Goal: Task Accomplishment & Management: Complete application form

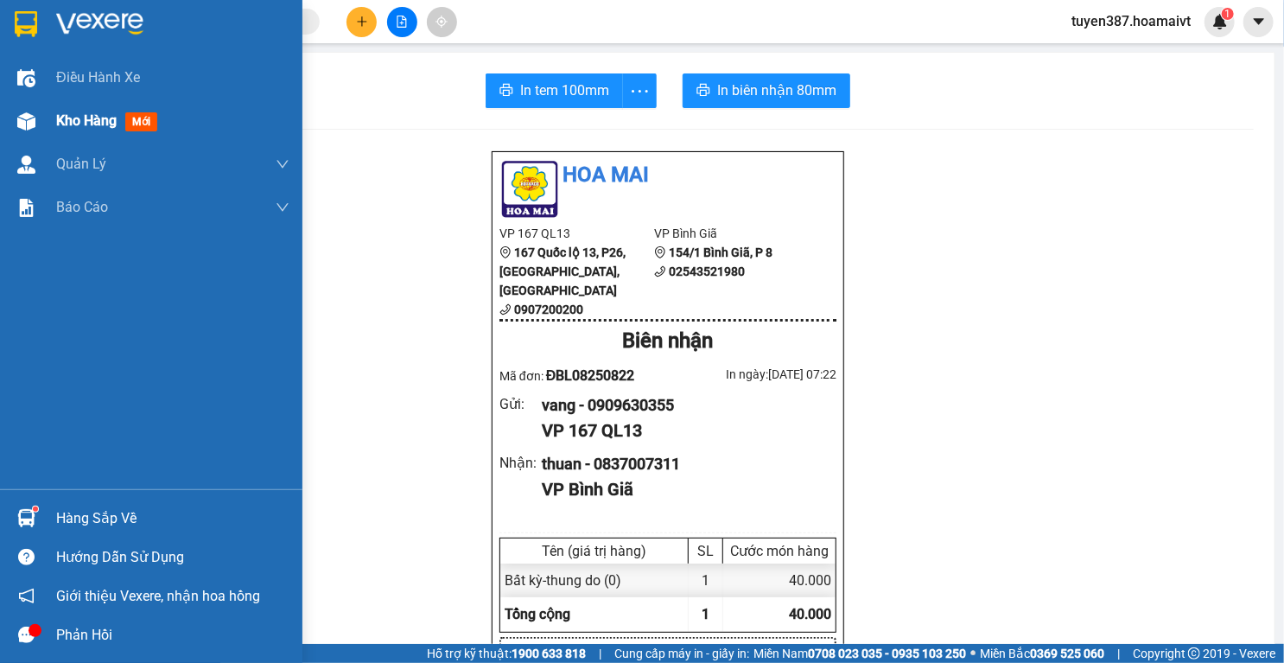
click at [48, 114] on div "Kho hàng mới" at bounding box center [151, 120] width 302 height 43
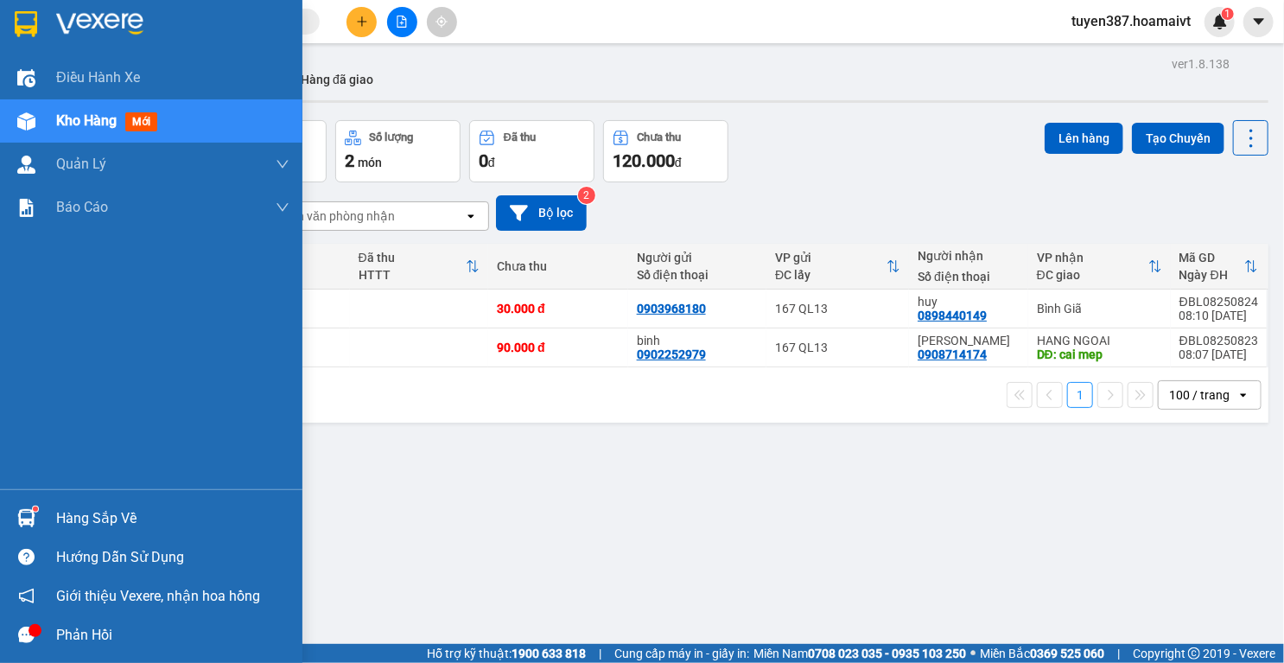
click at [26, 517] on img at bounding box center [26, 518] width 18 height 18
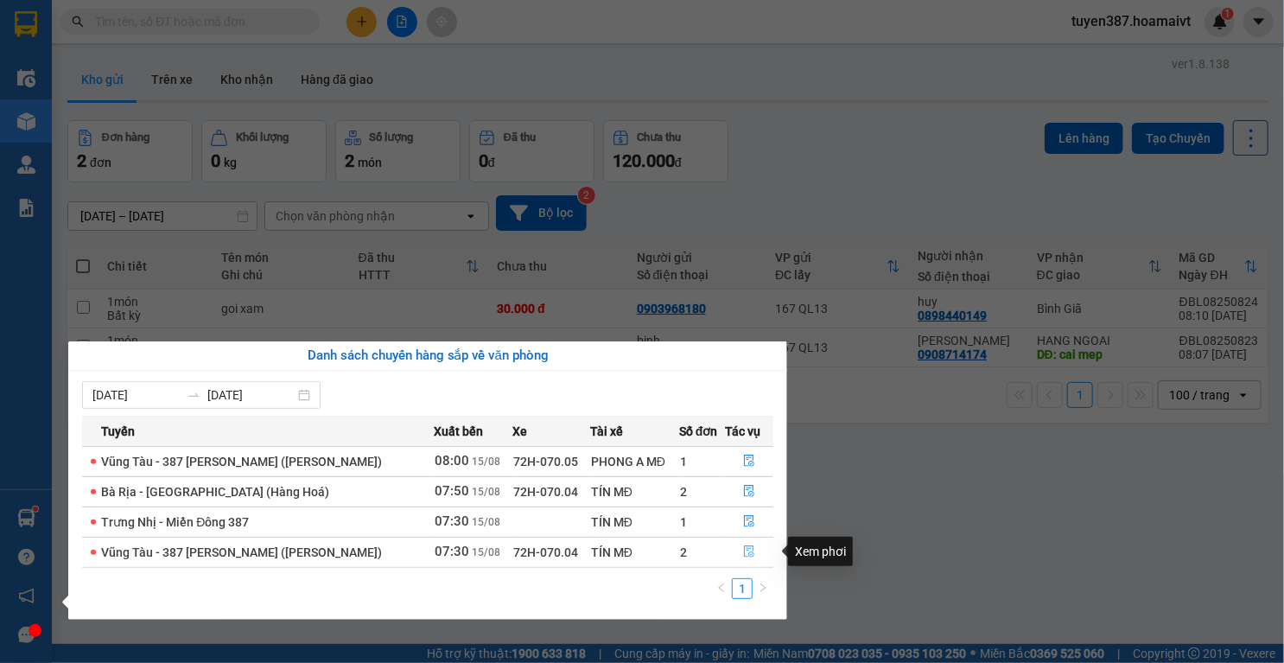
click at [745, 549] on icon "file-done" at bounding box center [749, 552] width 10 height 12
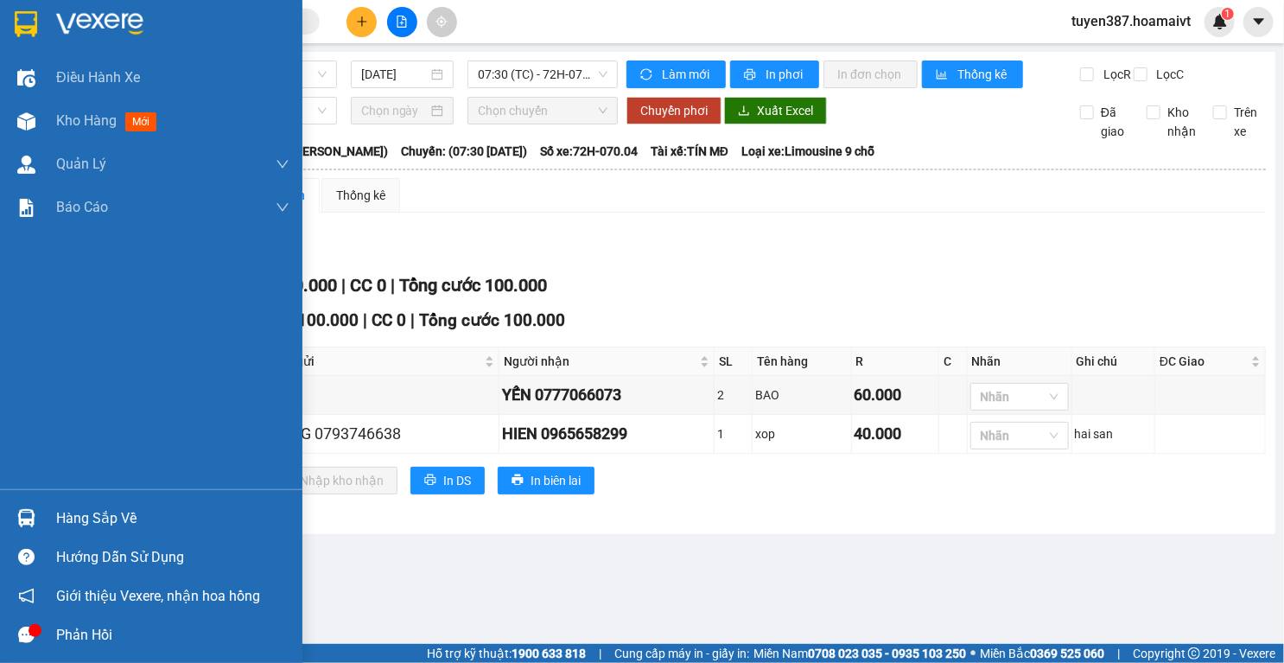
click at [29, 518] on img at bounding box center [26, 518] width 18 height 18
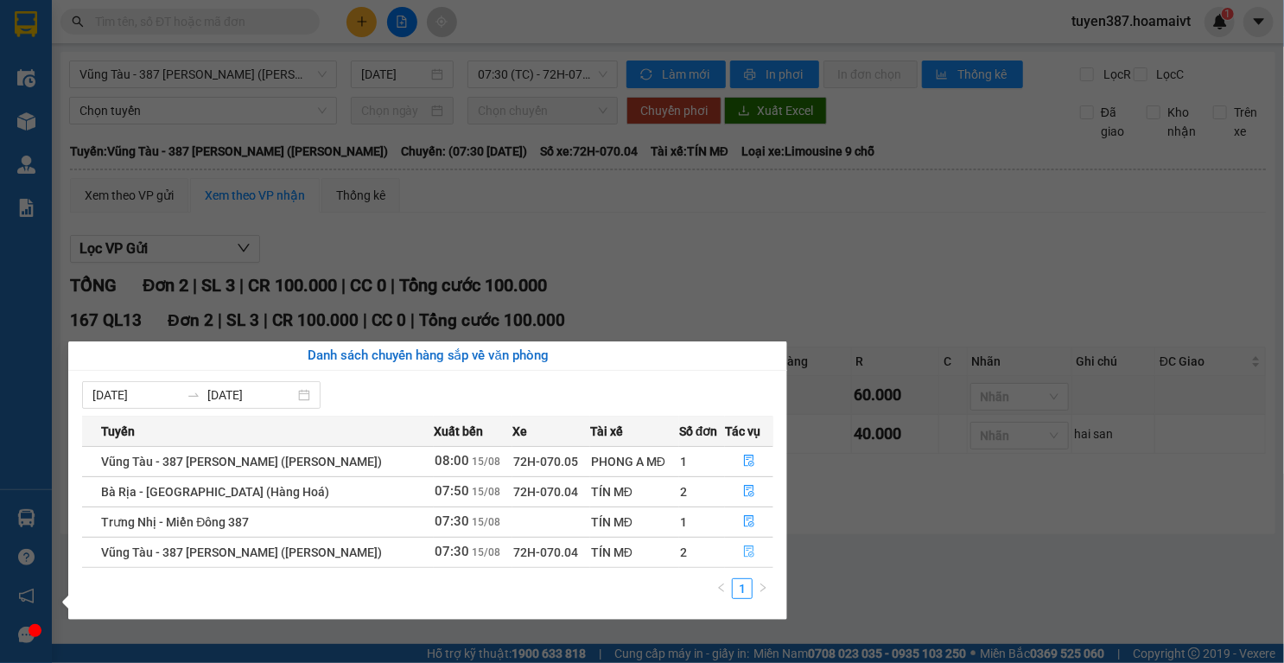
click at [746, 550] on icon "file-done" at bounding box center [749, 551] width 12 height 12
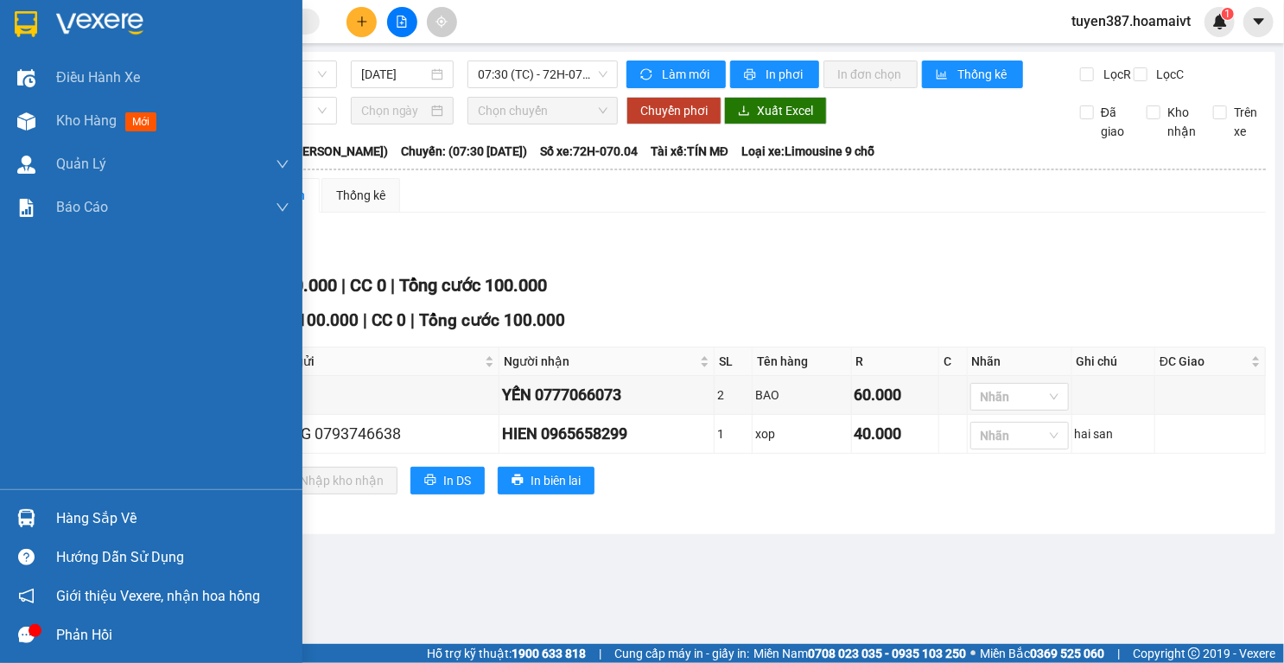
click at [33, 518] on img at bounding box center [26, 518] width 18 height 18
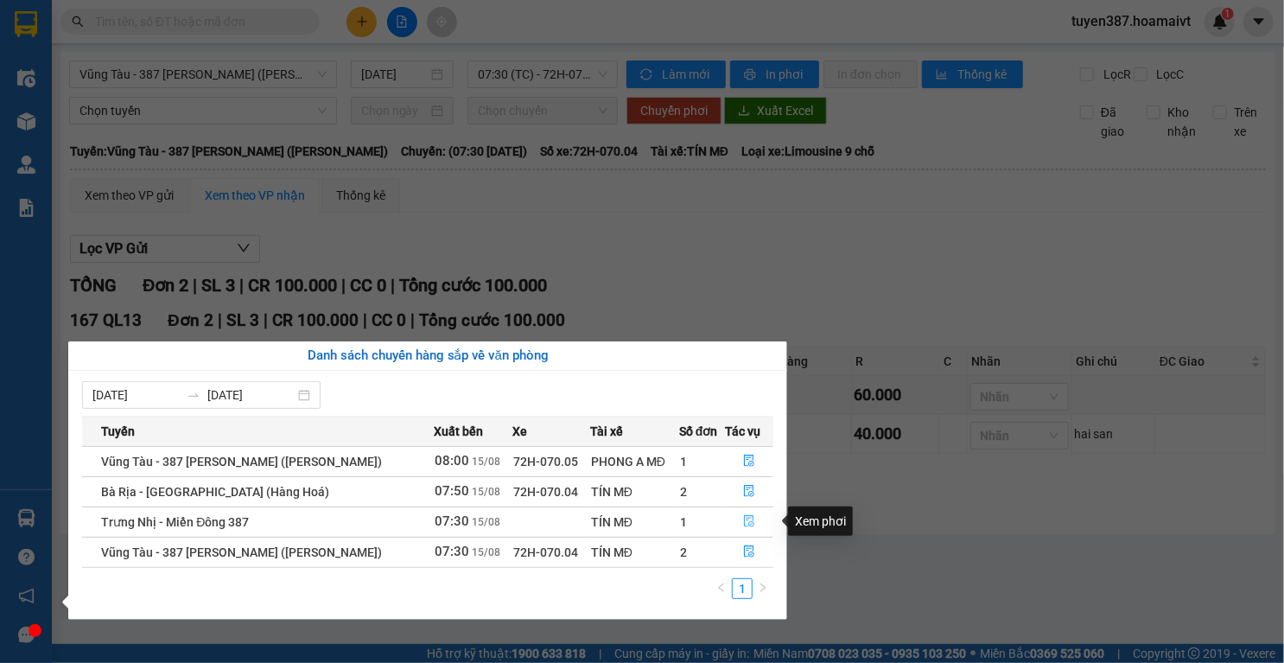
click at [749, 514] on button "button" at bounding box center [749, 522] width 47 height 28
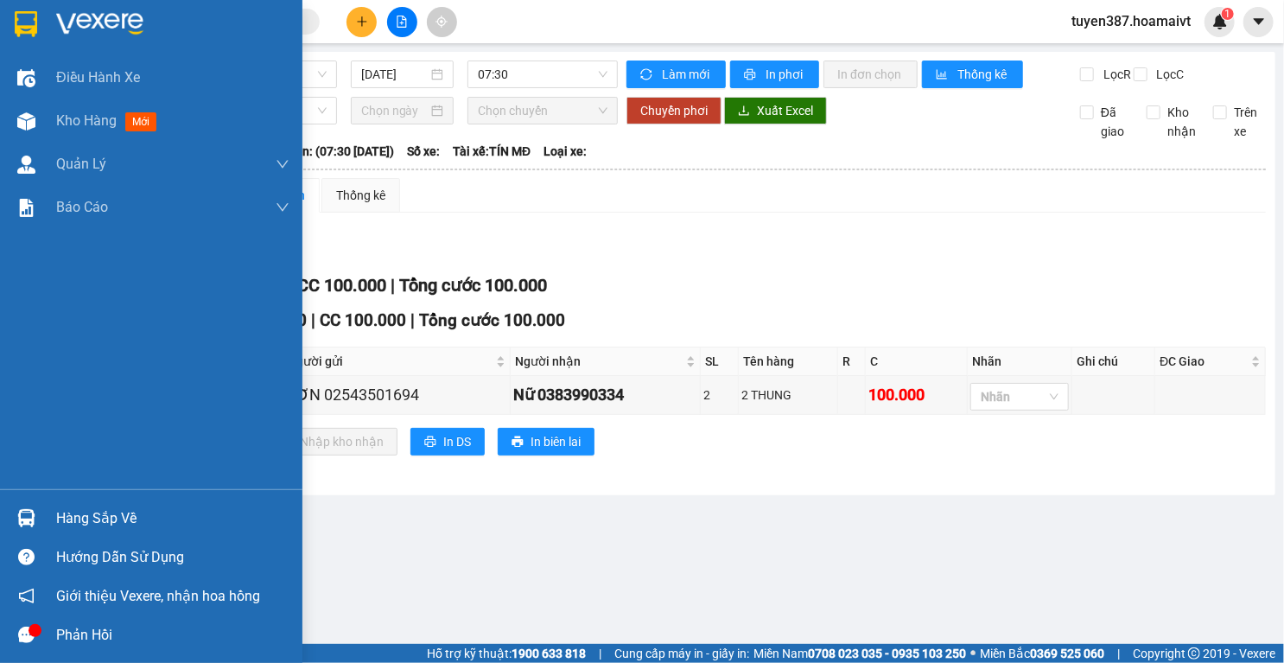
click at [34, 506] on div at bounding box center [26, 518] width 30 height 30
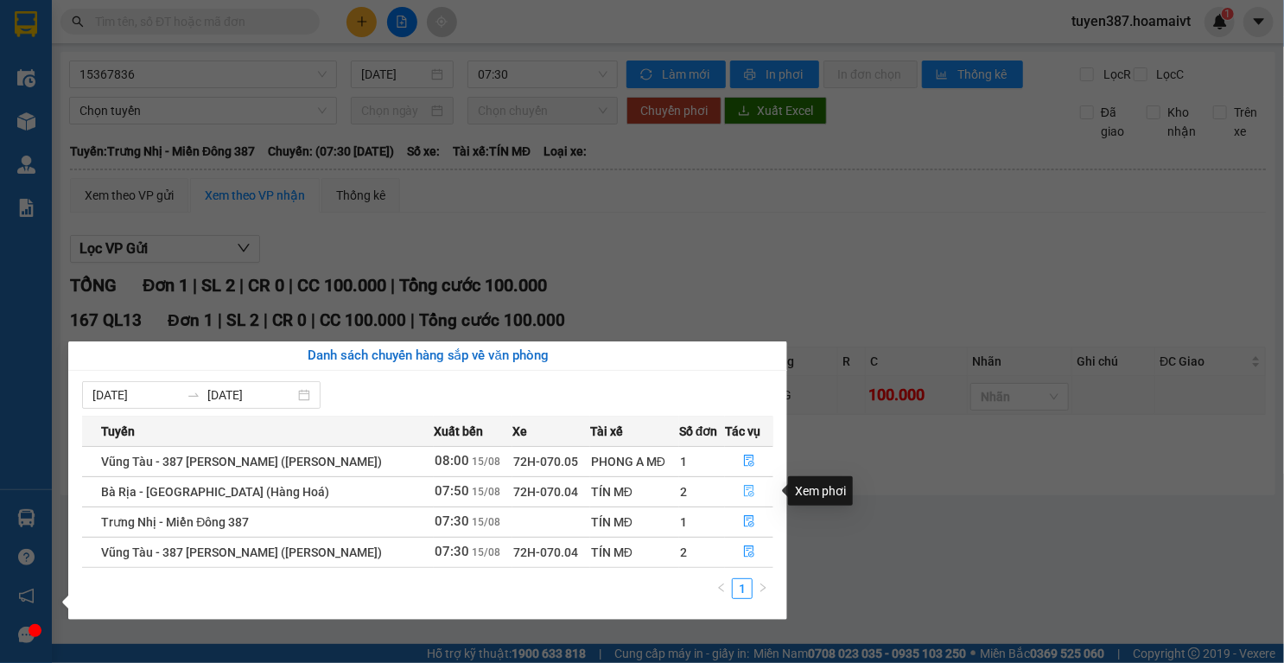
click at [748, 490] on icon "file-done" at bounding box center [749, 491] width 12 height 12
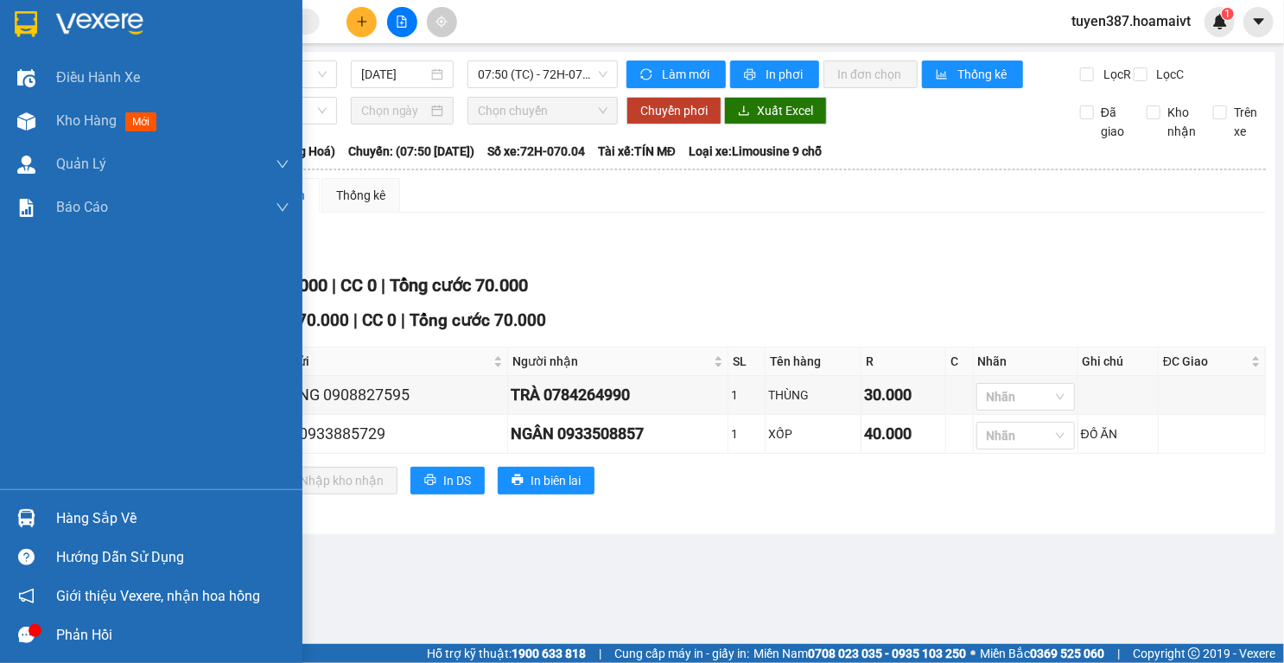
click at [39, 524] on div at bounding box center [26, 518] width 30 height 30
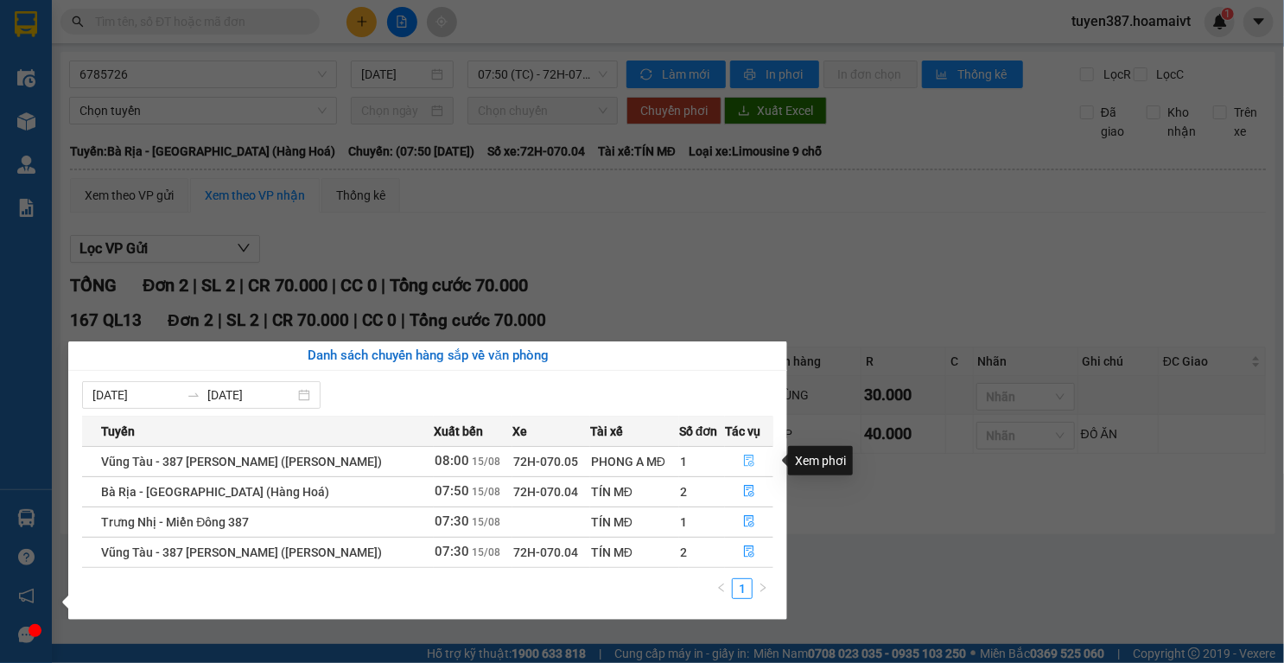
click at [749, 461] on icon "file-done" at bounding box center [749, 461] width 10 height 12
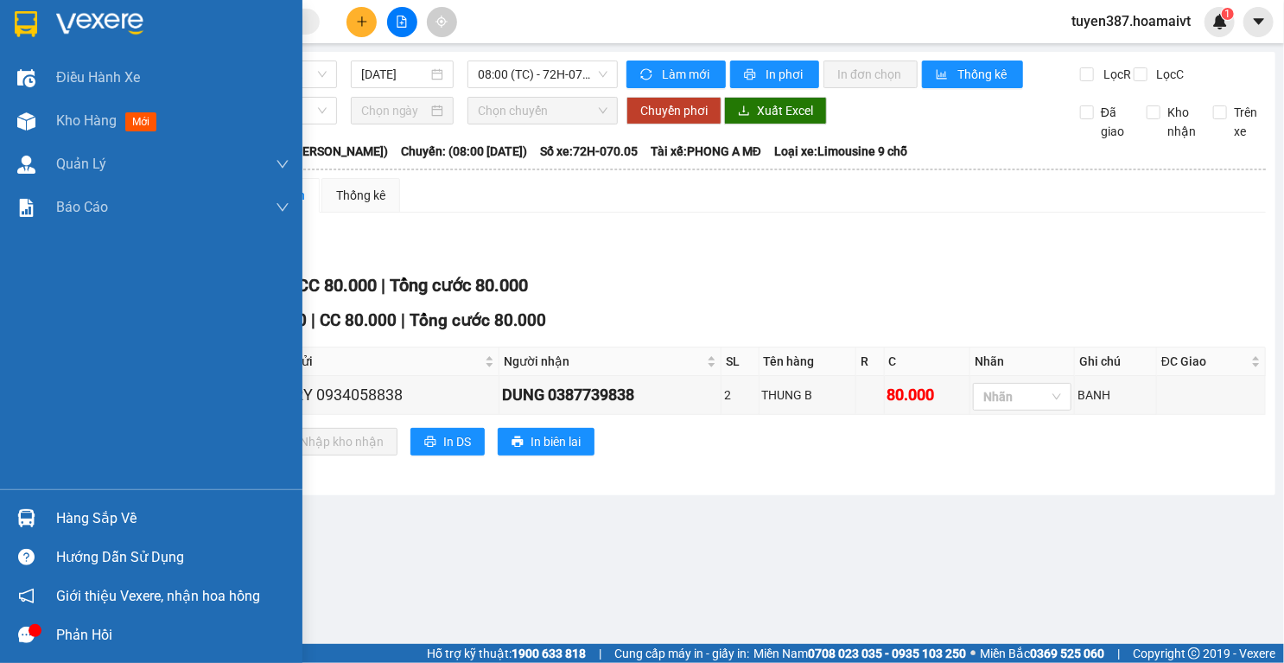
click at [24, 512] on img at bounding box center [26, 518] width 18 height 18
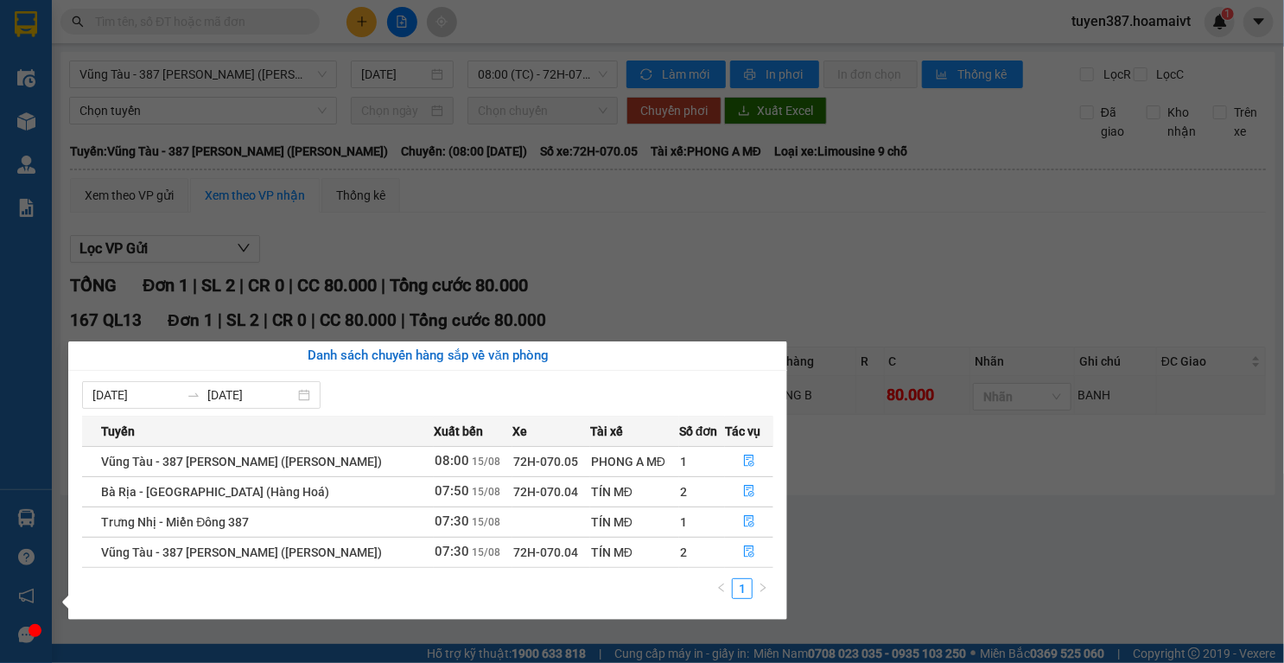
drag, startPoint x: 550, startPoint y: 238, endPoint x: 501, endPoint y: 217, distance: 53.8
click at [550, 238] on section "Kết quả tìm kiếm ( 0 ) Bộ lọc No Data tuyen387.hoamaivt 1 Điều hành xe Kho hàng…" at bounding box center [642, 331] width 1284 height 663
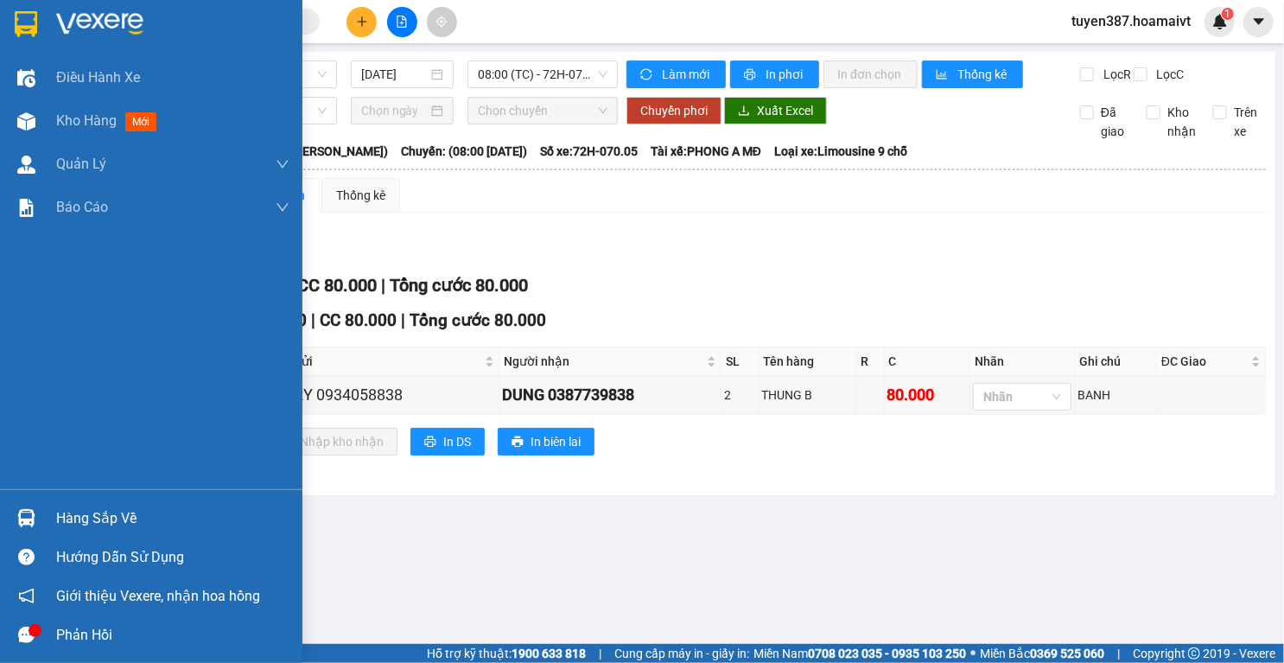
click at [21, 10] on div at bounding box center [26, 24] width 30 height 30
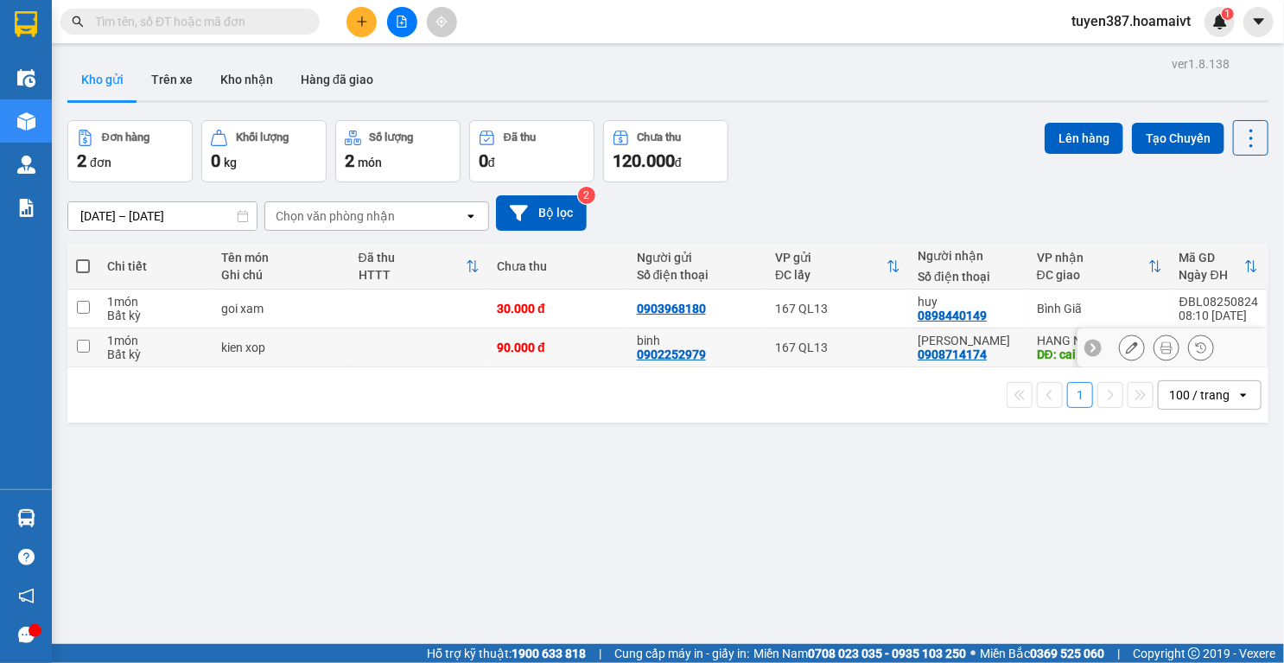
click at [1002, 347] on div "Thu Hien 0908714174" at bounding box center [969, 348] width 102 height 28
checkbox input "true"
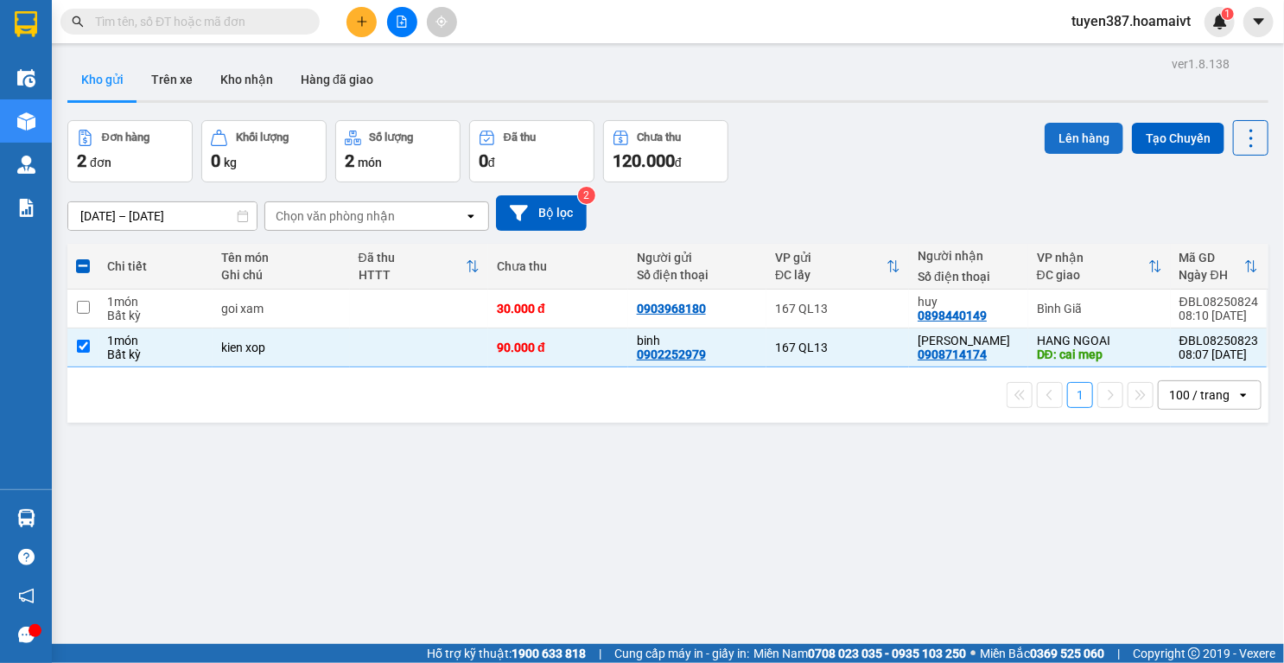
click at [1066, 130] on button "Lên hàng" at bounding box center [1084, 138] width 79 height 31
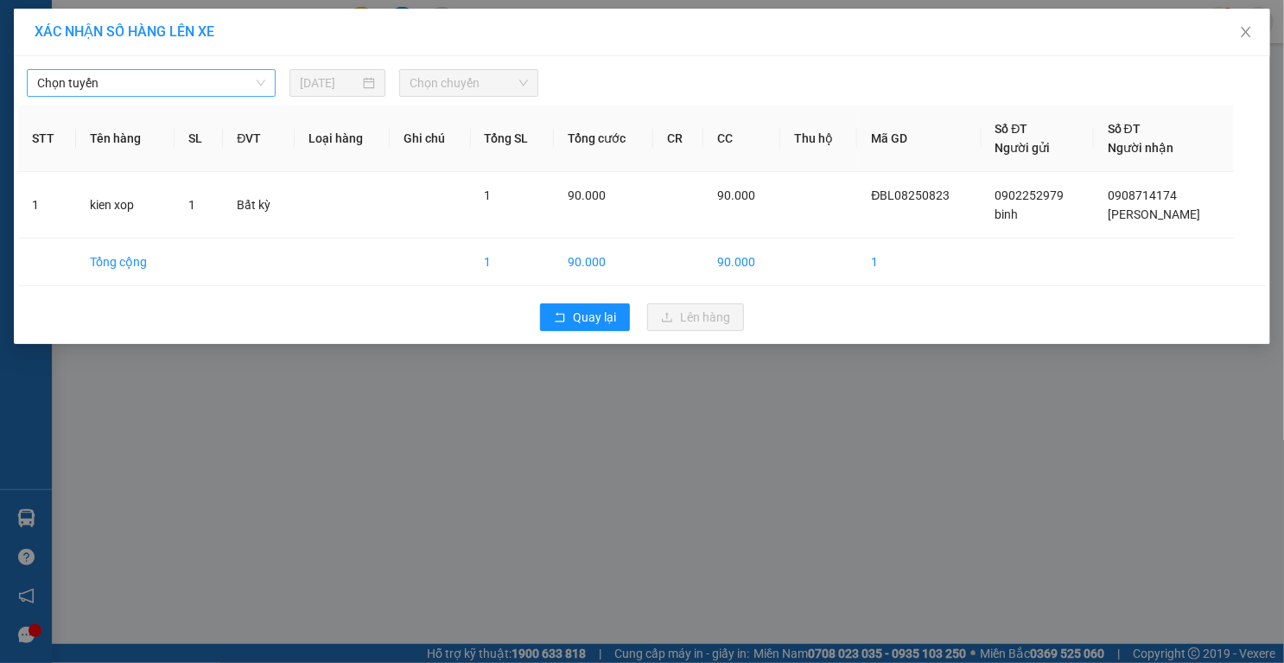
click at [223, 76] on span "Chọn tuyến" at bounding box center [151, 83] width 228 height 26
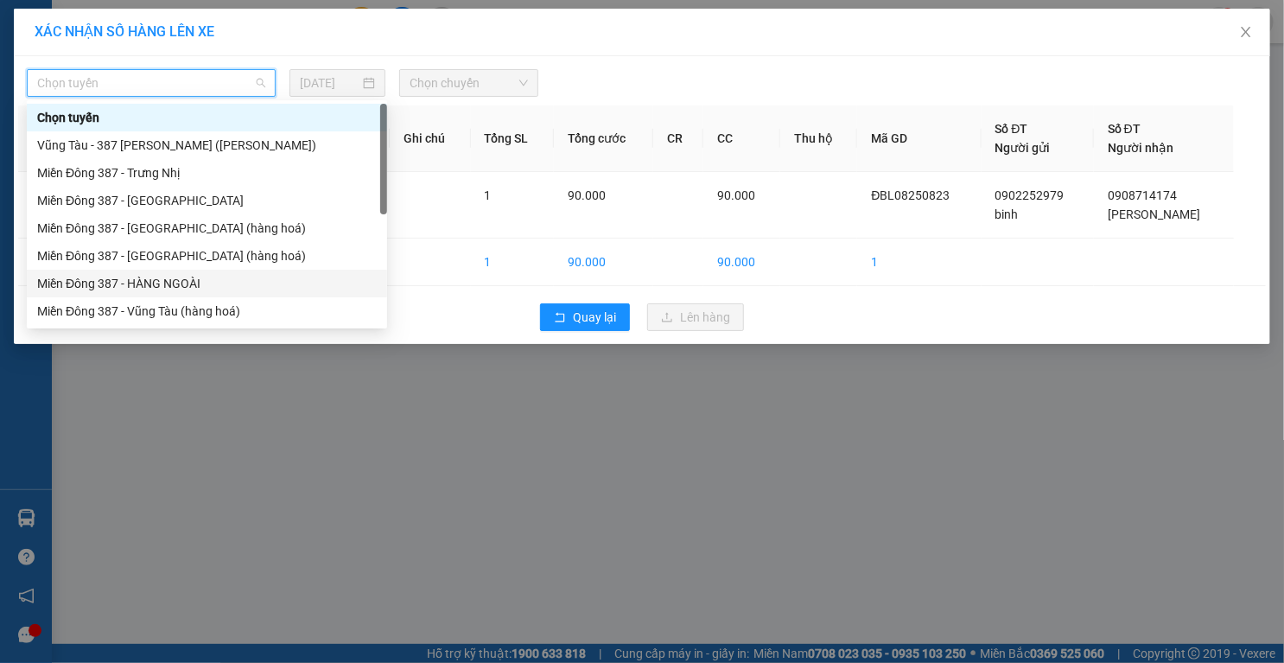
click at [190, 281] on div "Miền Đông 387 - HÀNG NGOÀI" at bounding box center [207, 283] width 340 height 19
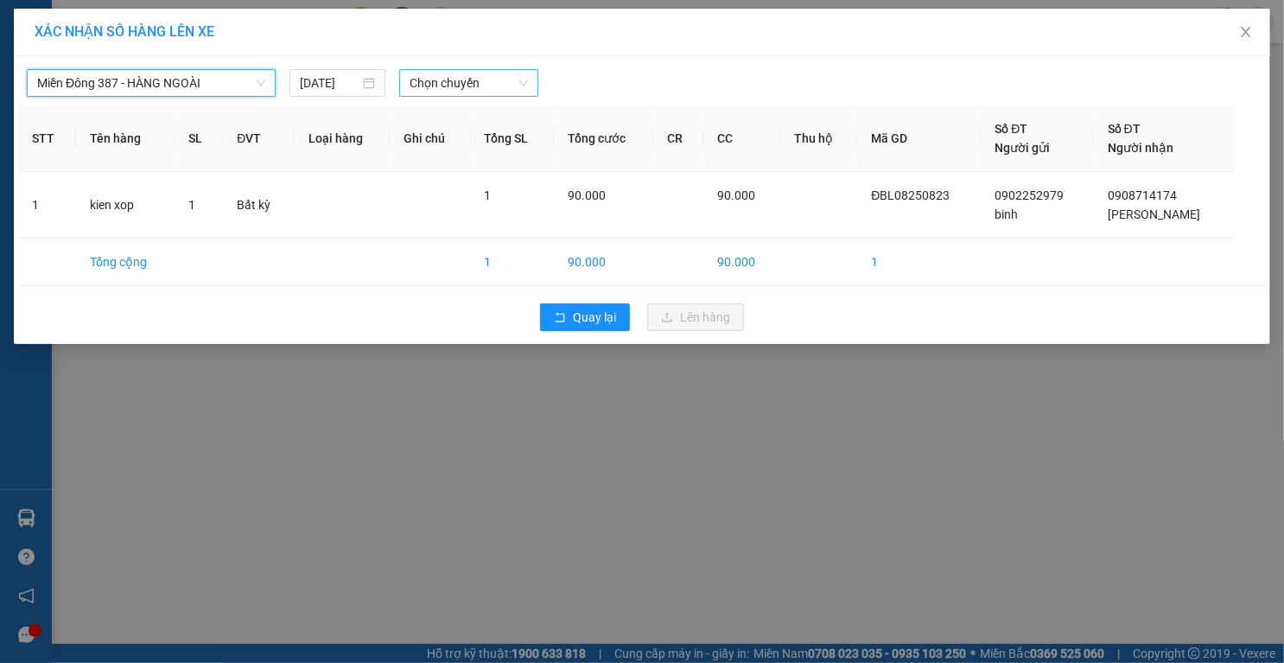
click at [490, 76] on span "Chọn chuyến" at bounding box center [469, 83] width 118 height 26
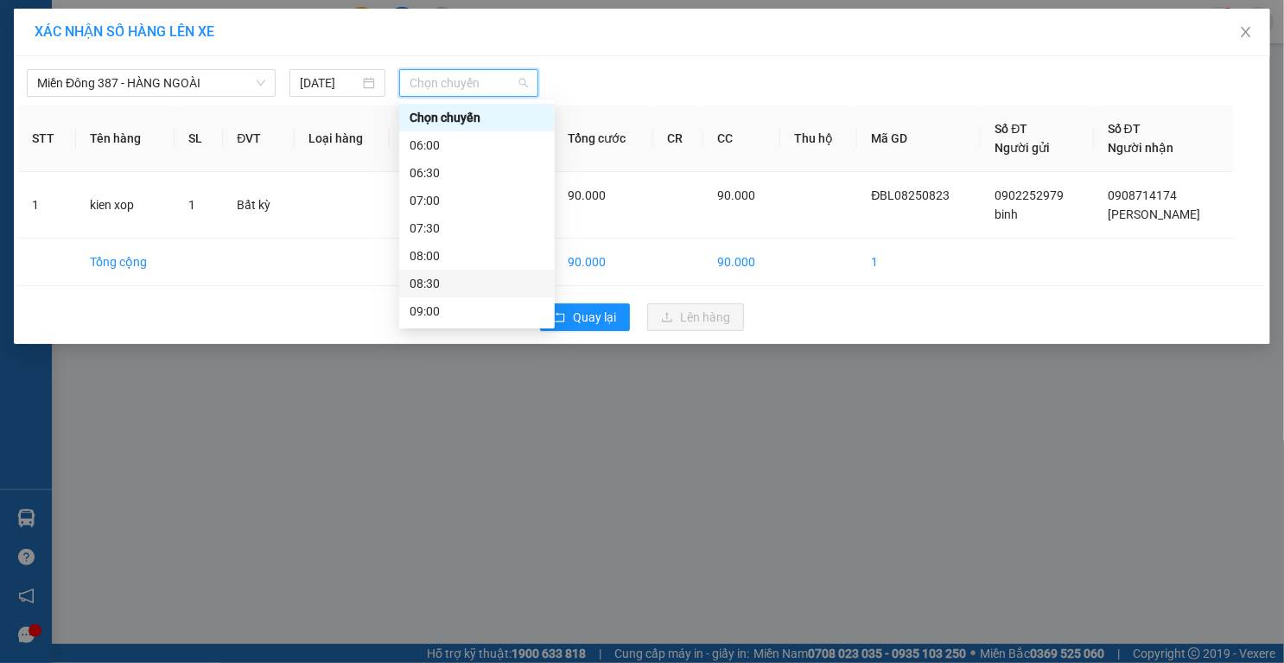
click at [442, 283] on div "08:30" at bounding box center [477, 283] width 135 height 19
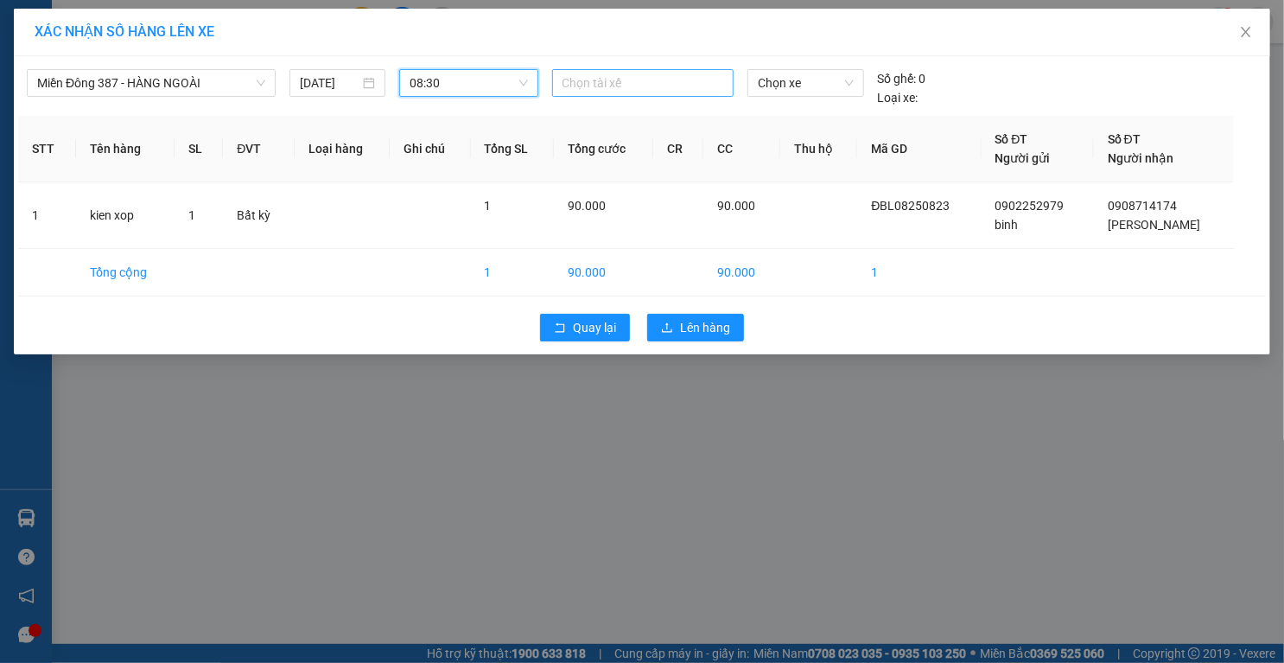
click at [632, 86] on div at bounding box center [642, 83] width 173 height 21
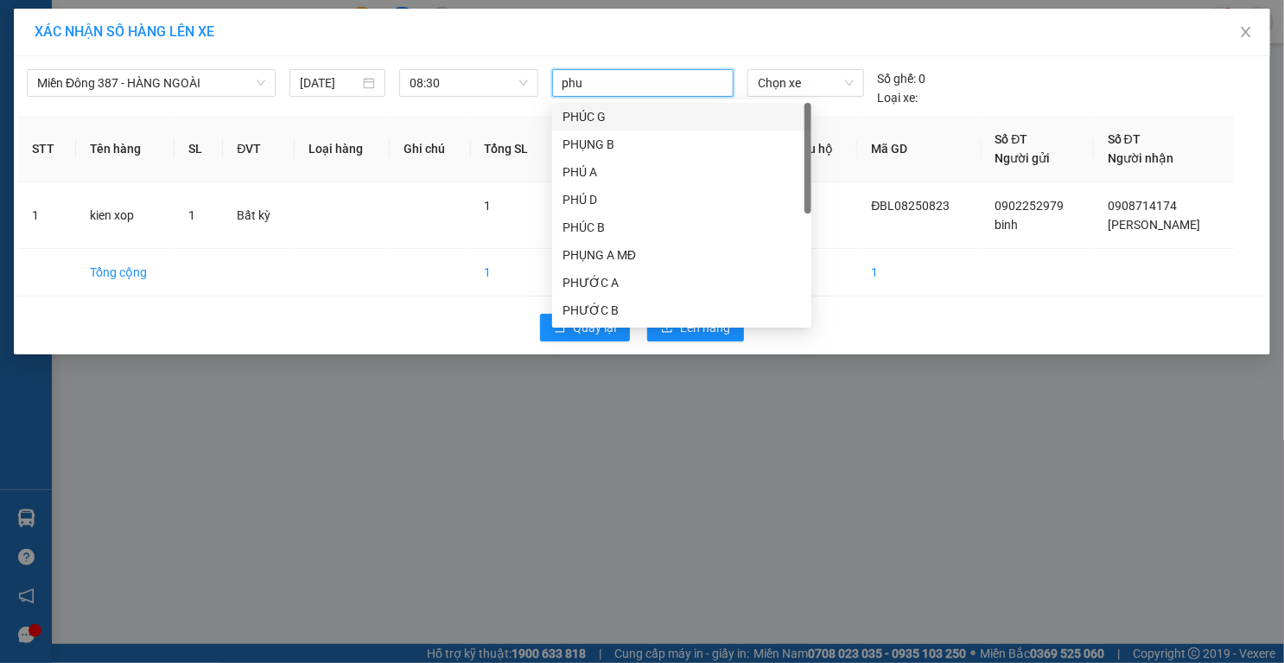
type input "phuc"
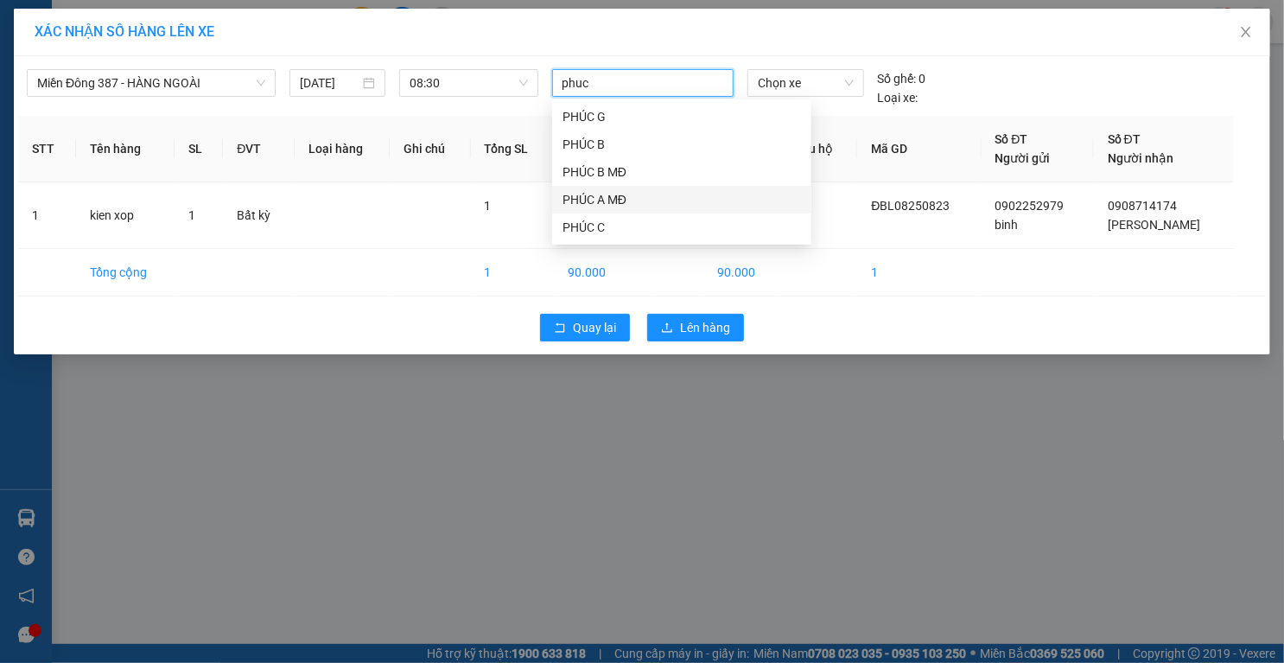
click at [617, 204] on div "PHÚC A MĐ" at bounding box center [681, 199] width 238 height 19
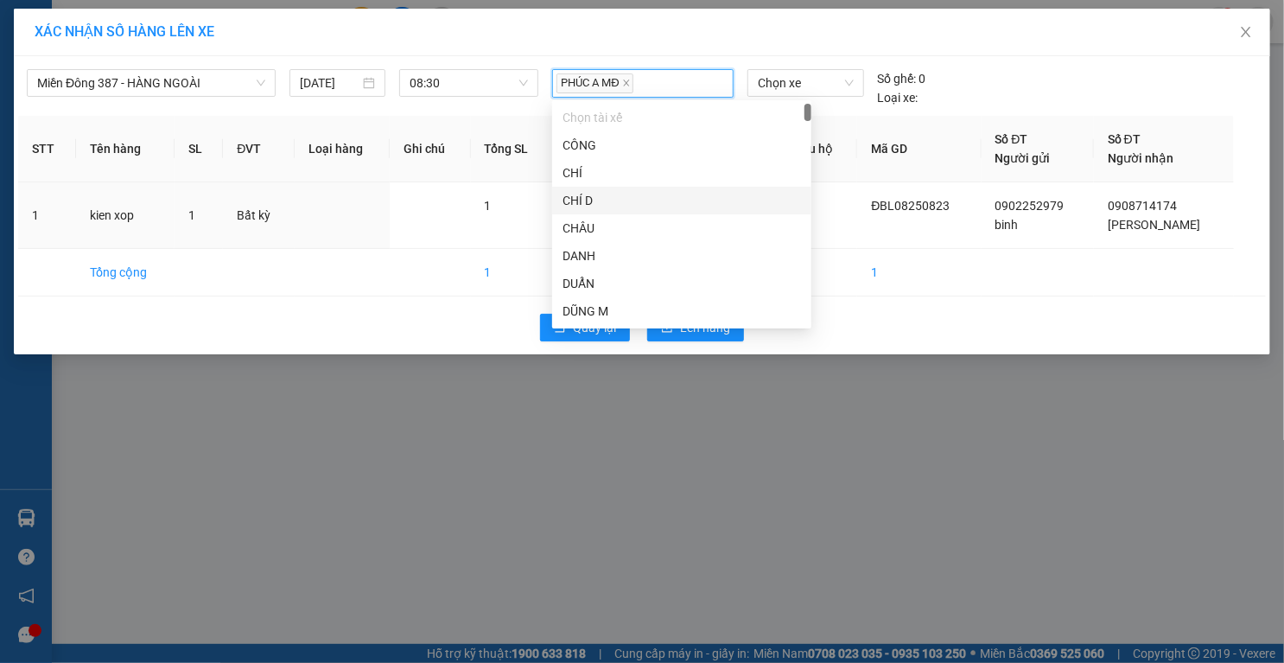
drag, startPoint x: 841, startPoint y: 211, endPoint x: 834, endPoint y: 153, distance: 58.3
click at [842, 209] on td at bounding box center [819, 215] width 78 height 67
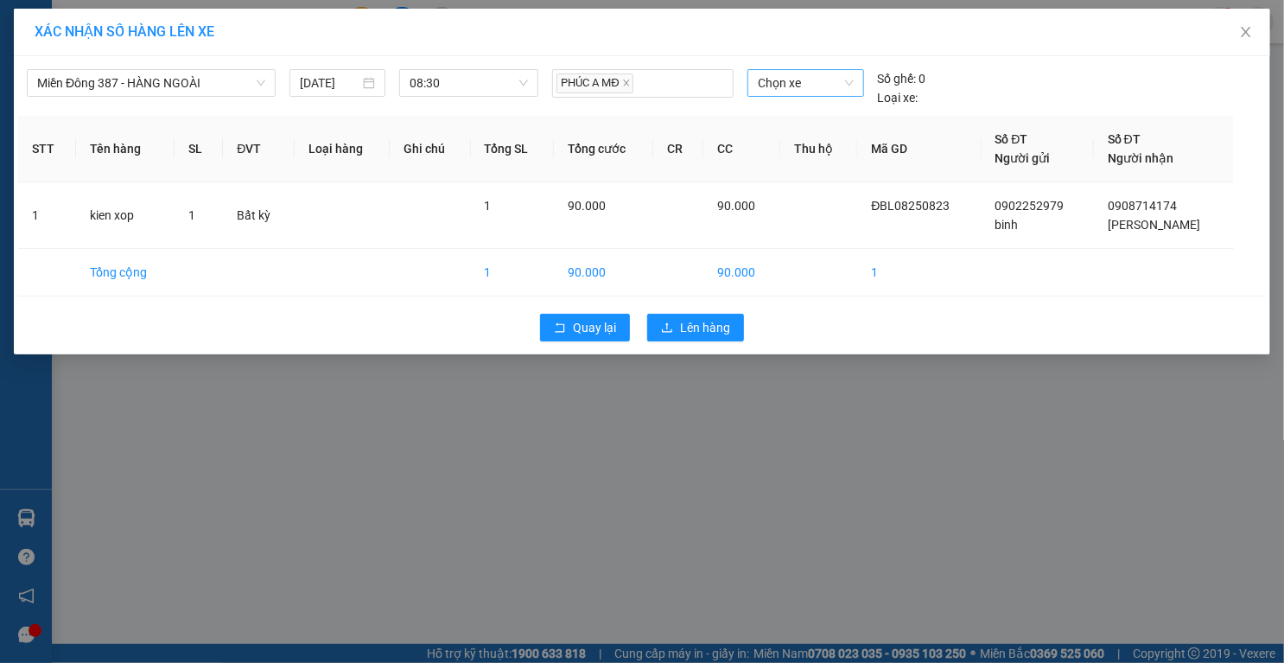
click at [823, 88] on span "Chọn xe" at bounding box center [806, 83] width 96 height 26
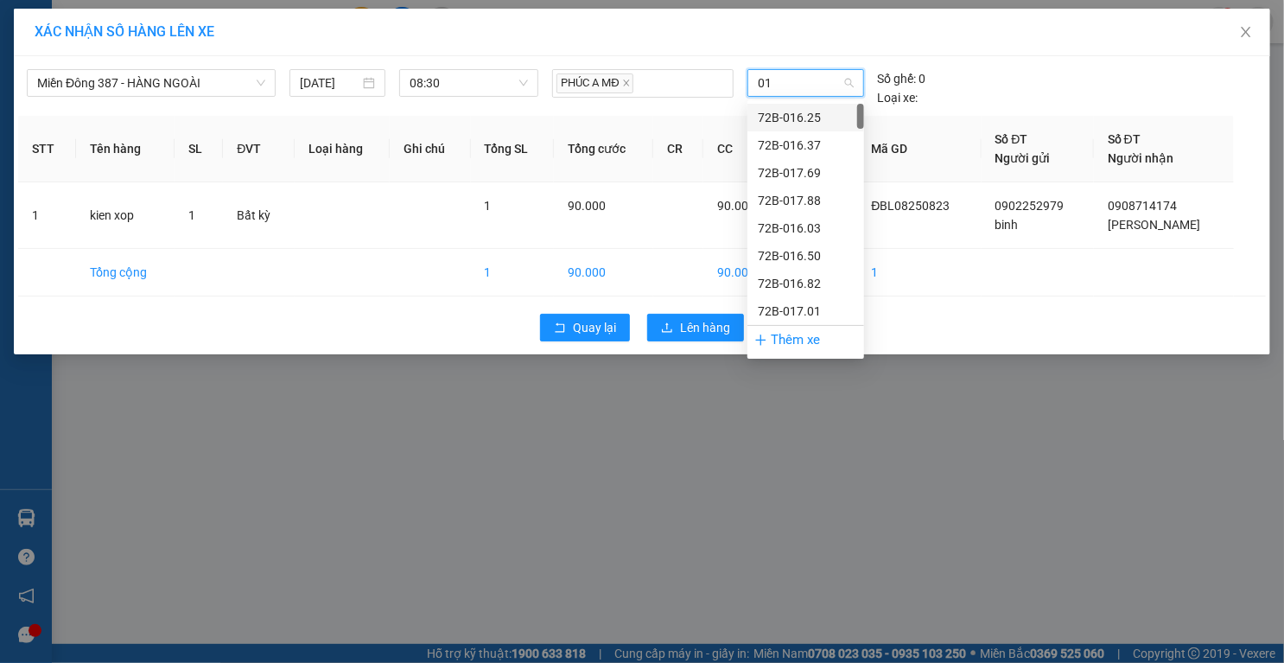
type input "017"
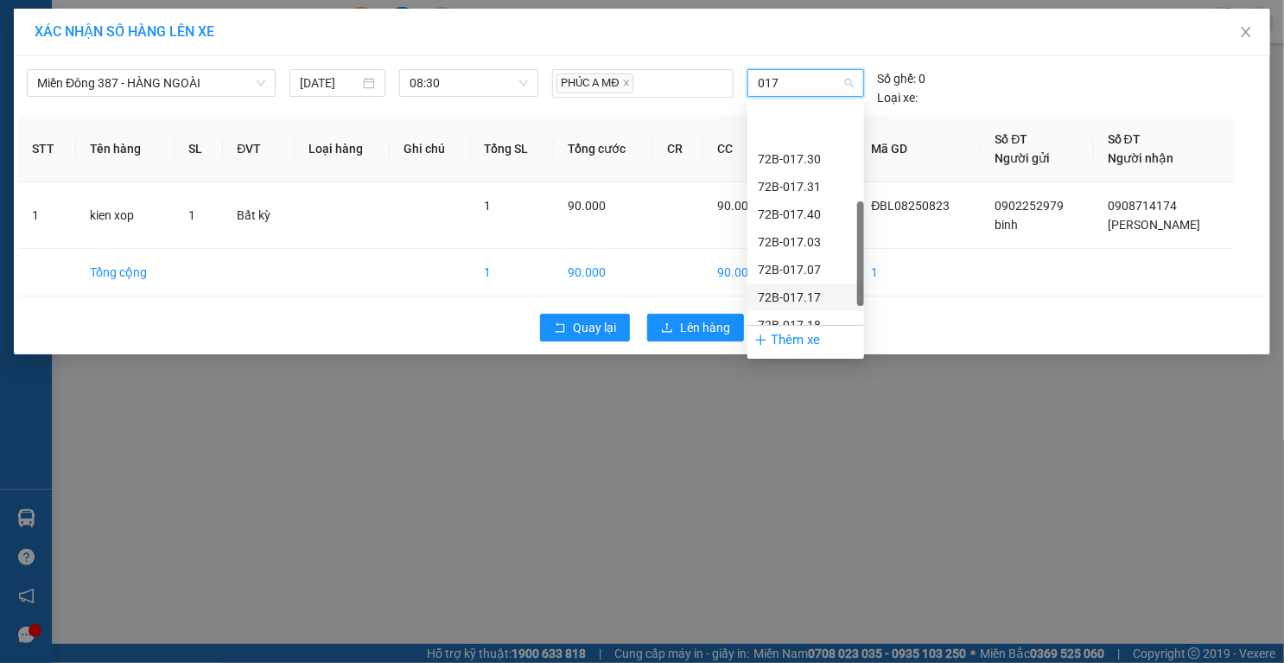
scroll to position [359, 0]
drag, startPoint x: 816, startPoint y: 307, endPoint x: 778, endPoint y: 319, distance: 39.1
click at [815, 308] on div "72H-070.17" at bounding box center [806, 311] width 96 height 19
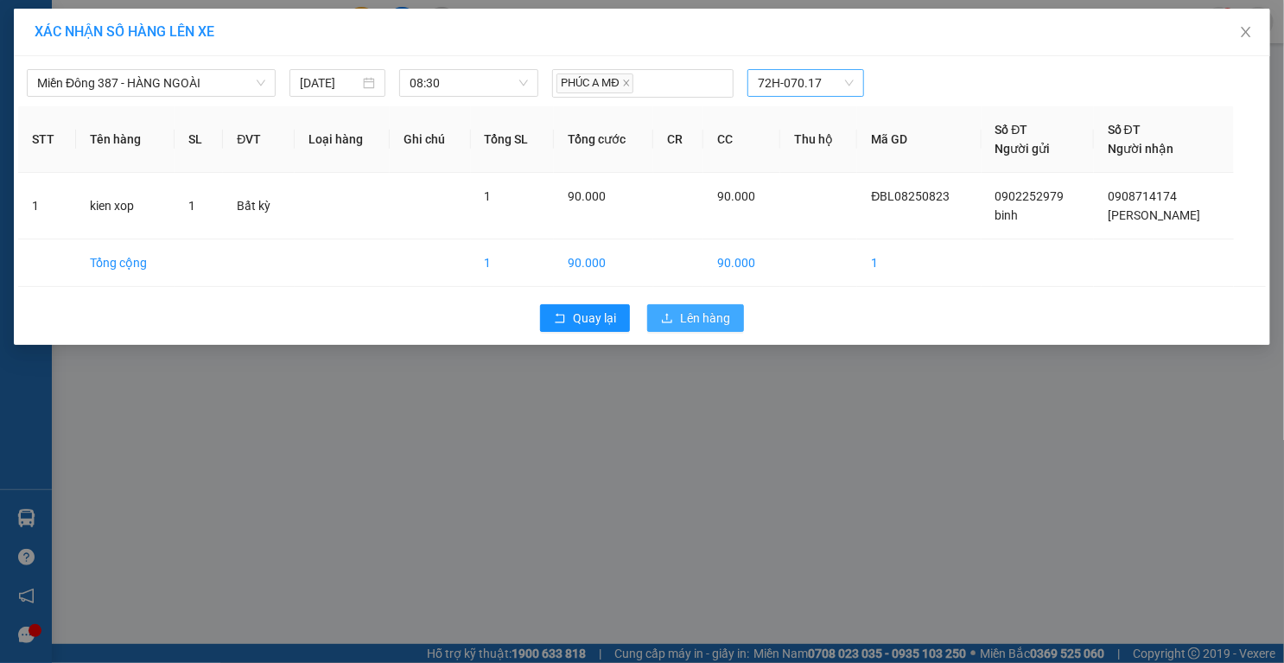
click at [708, 319] on span "Lên hàng" at bounding box center [705, 317] width 50 height 19
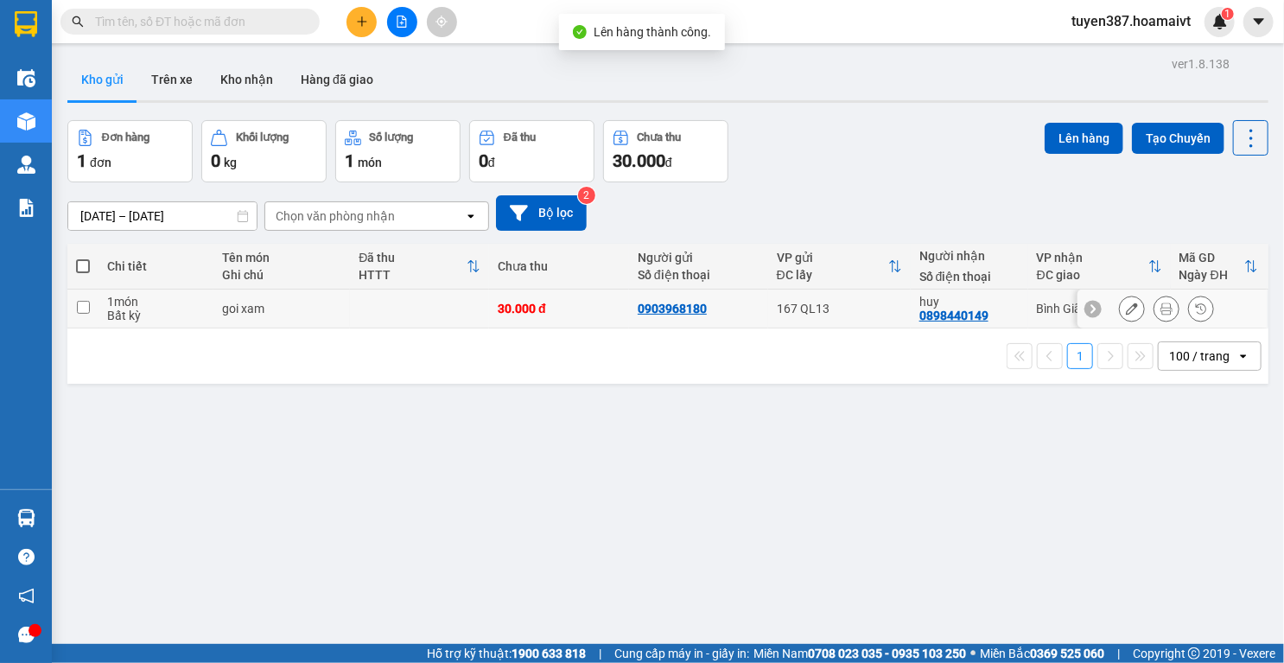
click at [864, 297] on td "167 QL13" at bounding box center [839, 308] width 143 height 39
checkbox input "true"
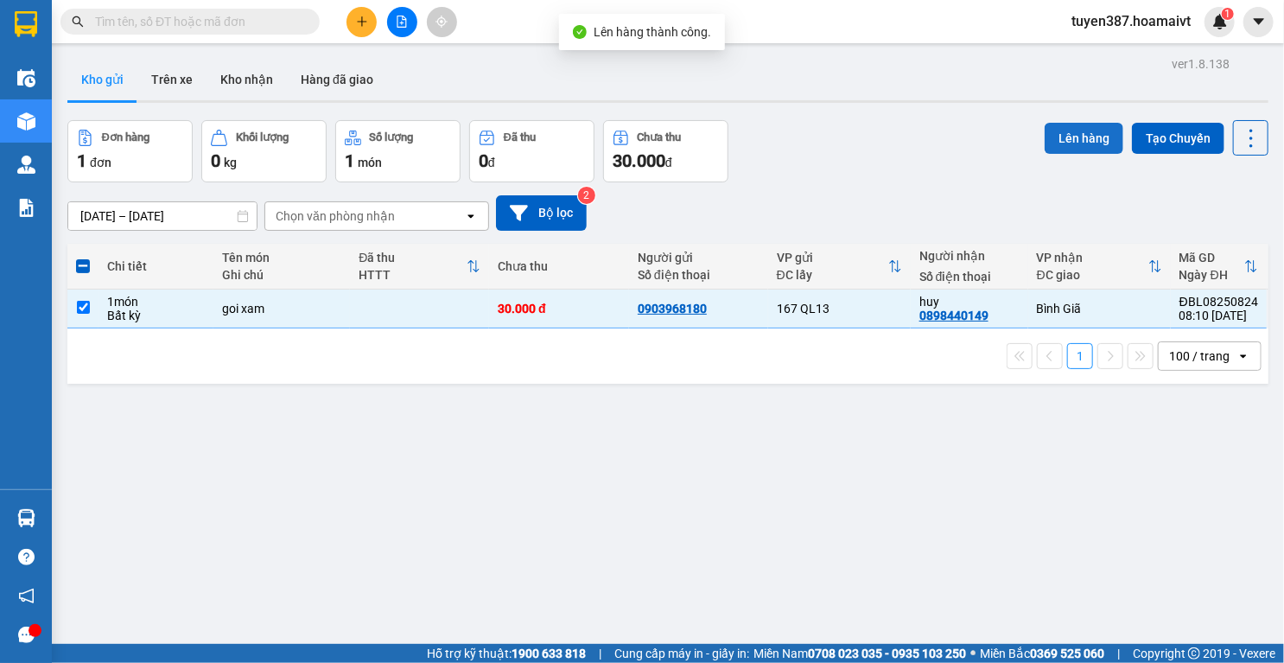
click at [1064, 136] on button "Lên hàng" at bounding box center [1084, 138] width 79 height 31
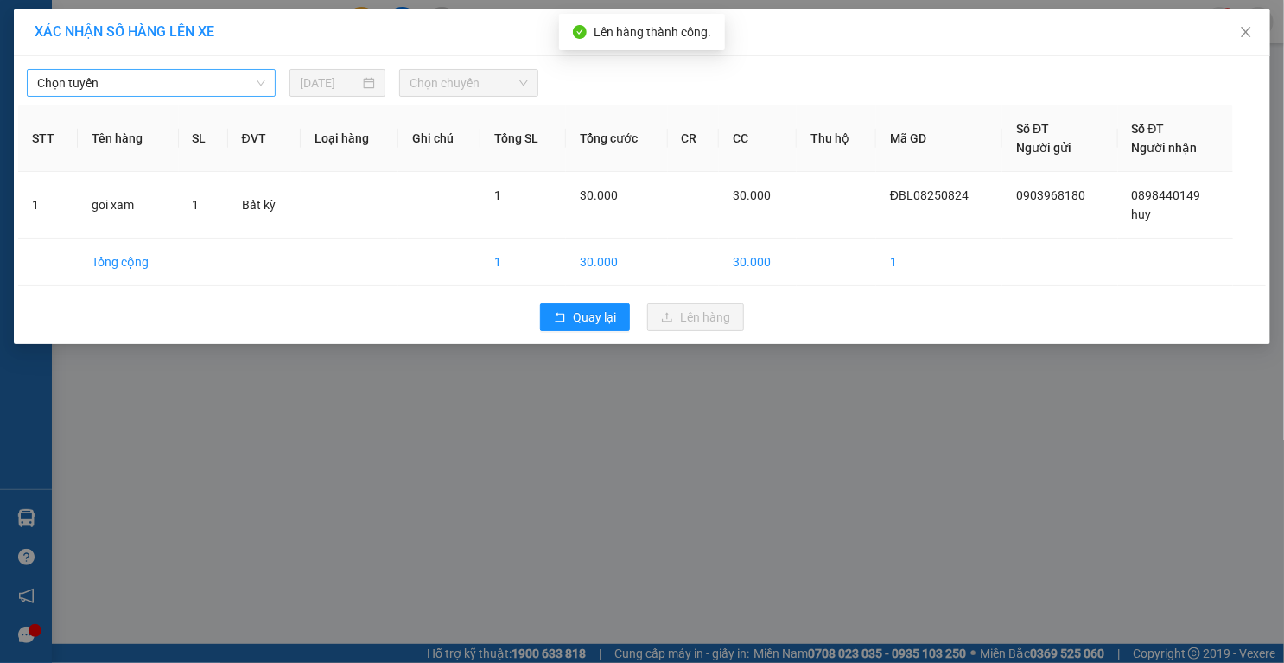
click at [215, 83] on span "Chọn tuyến" at bounding box center [151, 83] width 228 height 26
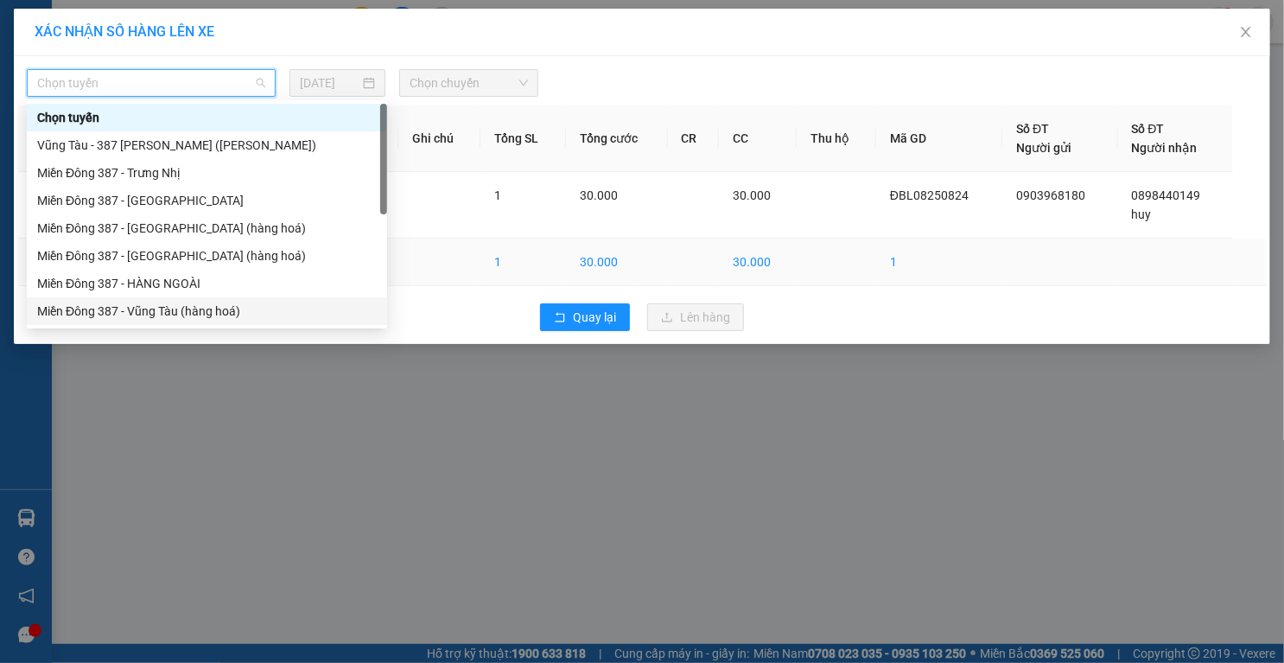
drag, startPoint x: 160, startPoint y: 315, endPoint x: 187, endPoint y: 281, distance: 43.0
click at [166, 304] on div "Miền Đông 387 - Vũng Tàu (hàng hoá)" at bounding box center [207, 311] width 340 height 19
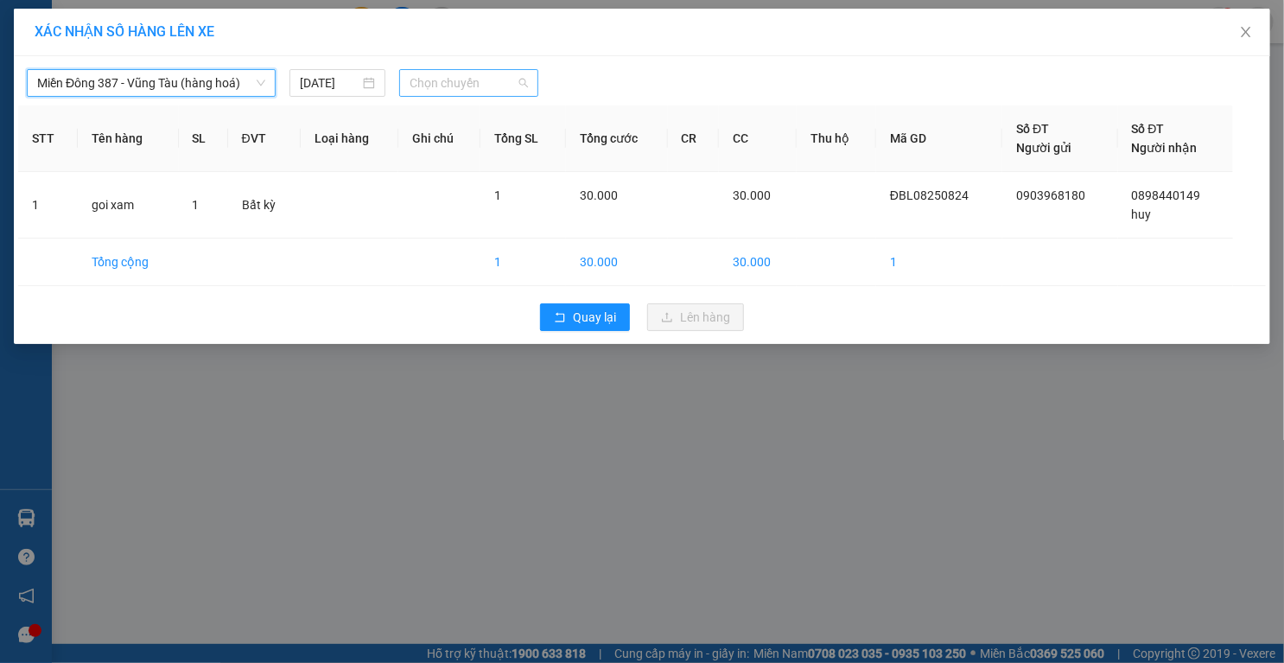
click at [479, 79] on span "Chọn chuyến" at bounding box center [469, 83] width 118 height 26
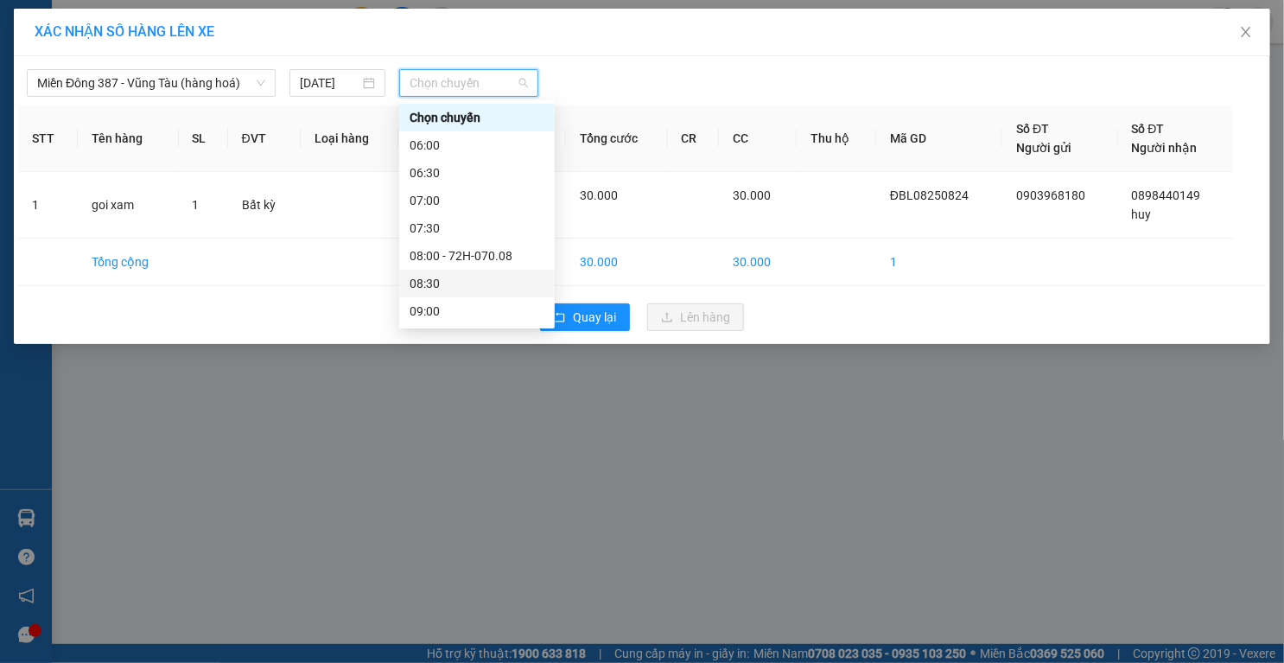
click at [427, 290] on div "08:30" at bounding box center [477, 283] width 135 height 19
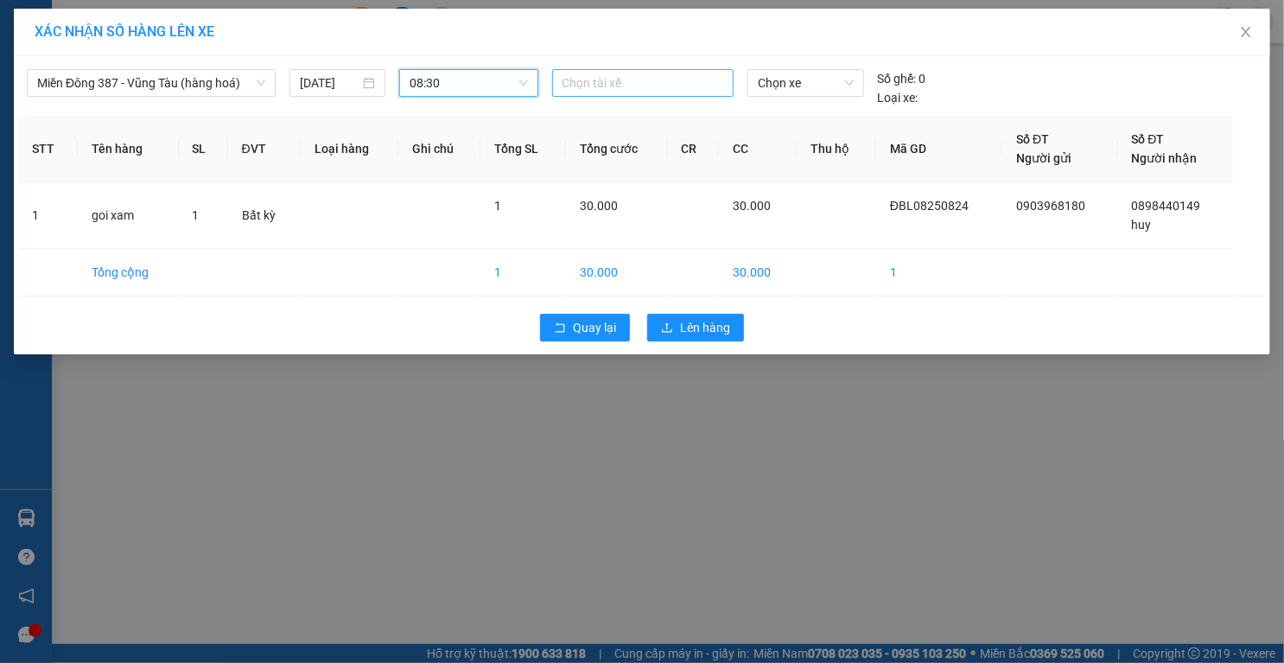
click at [619, 83] on div at bounding box center [642, 83] width 173 height 21
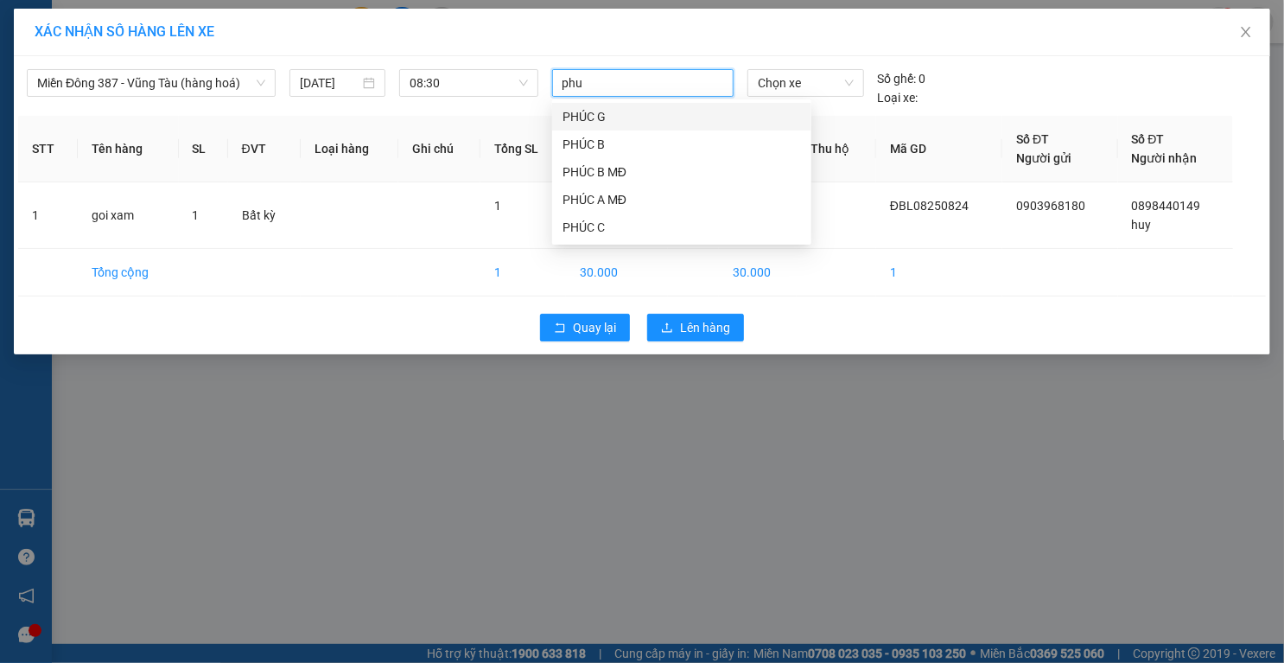
type input "phuc"
click at [621, 203] on div "PHÚC A MĐ" at bounding box center [681, 199] width 238 height 19
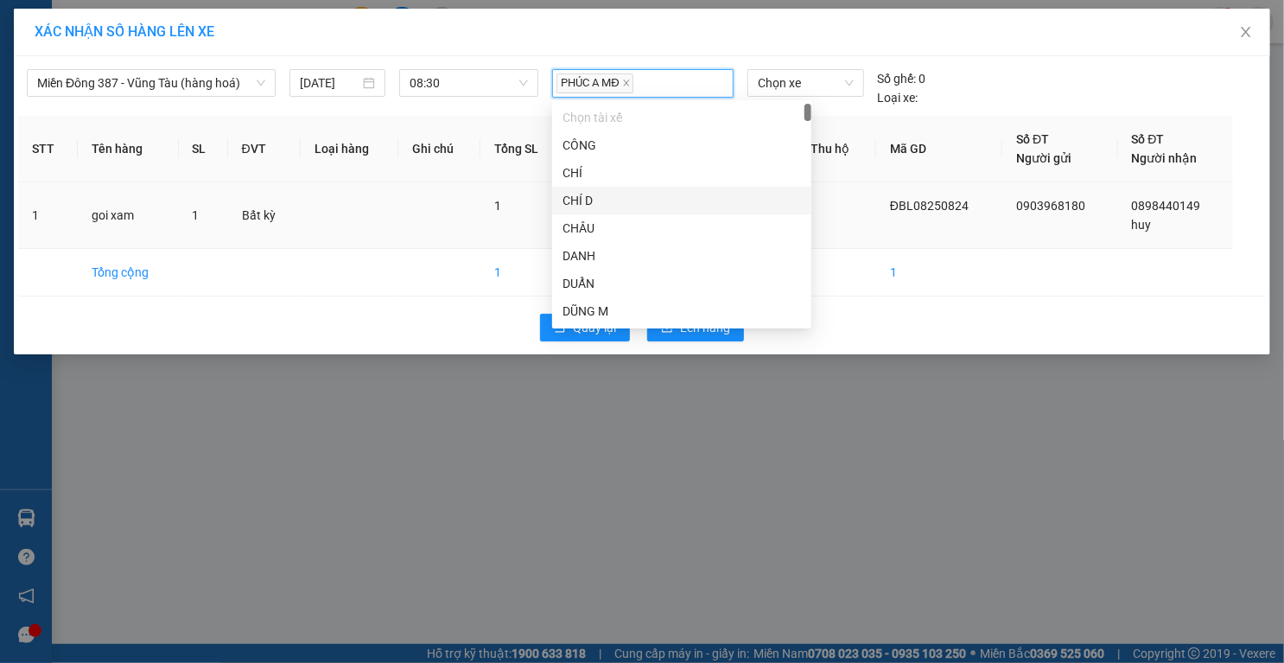
drag, startPoint x: 875, startPoint y: 216, endPoint x: 871, endPoint y: 201, distance: 15.3
click at [874, 212] on td at bounding box center [836, 215] width 79 height 67
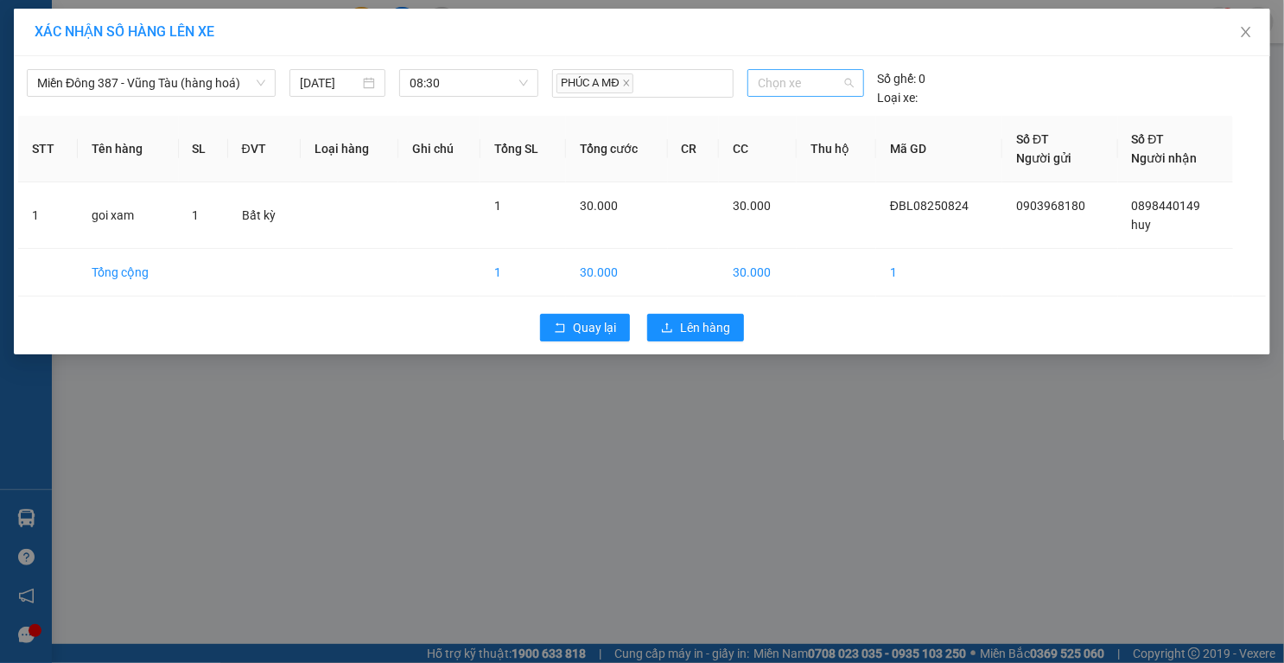
click at [819, 82] on span "Chọn xe" at bounding box center [806, 83] width 96 height 26
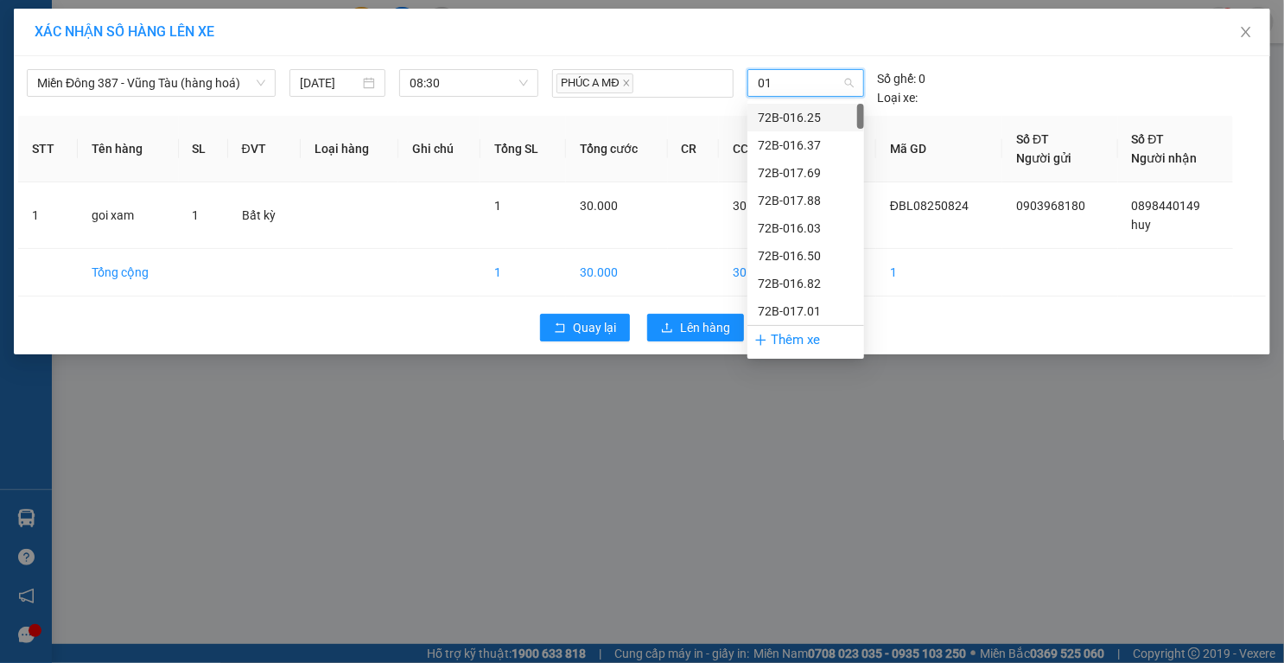
type input "017"
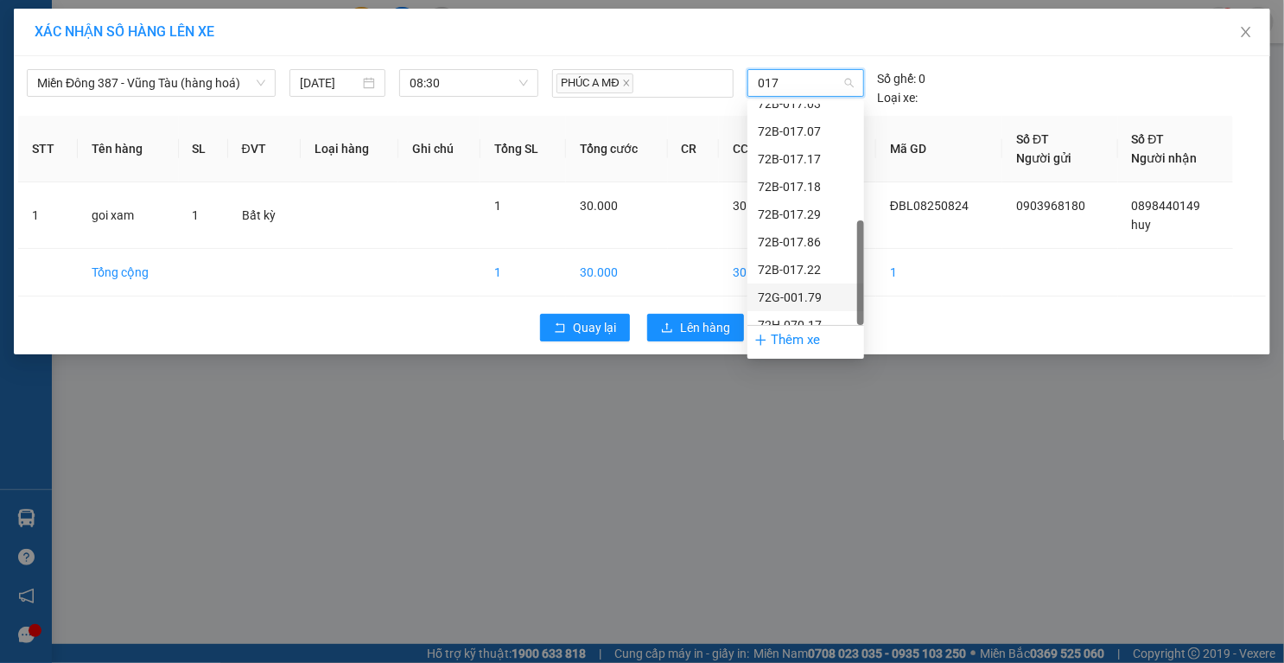
scroll to position [359, 0]
click at [812, 303] on div "72H-070.17" at bounding box center [806, 311] width 96 height 19
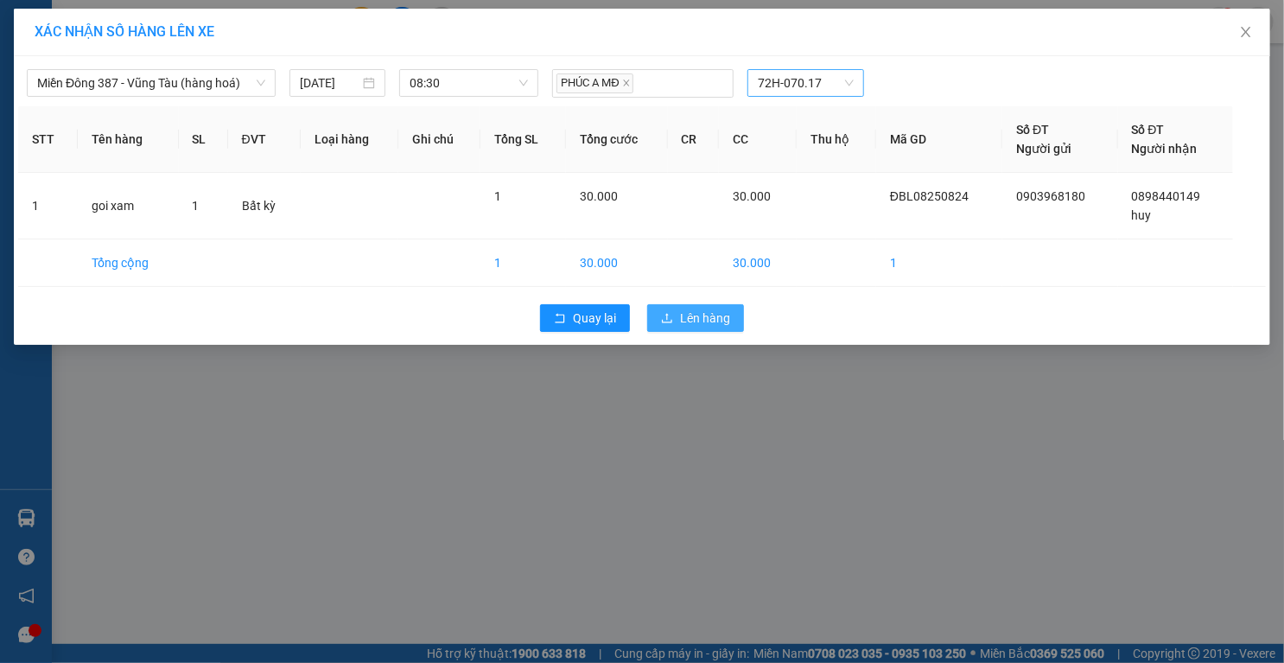
click at [691, 322] on span "Lên hàng" at bounding box center [705, 317] width 50 height 19
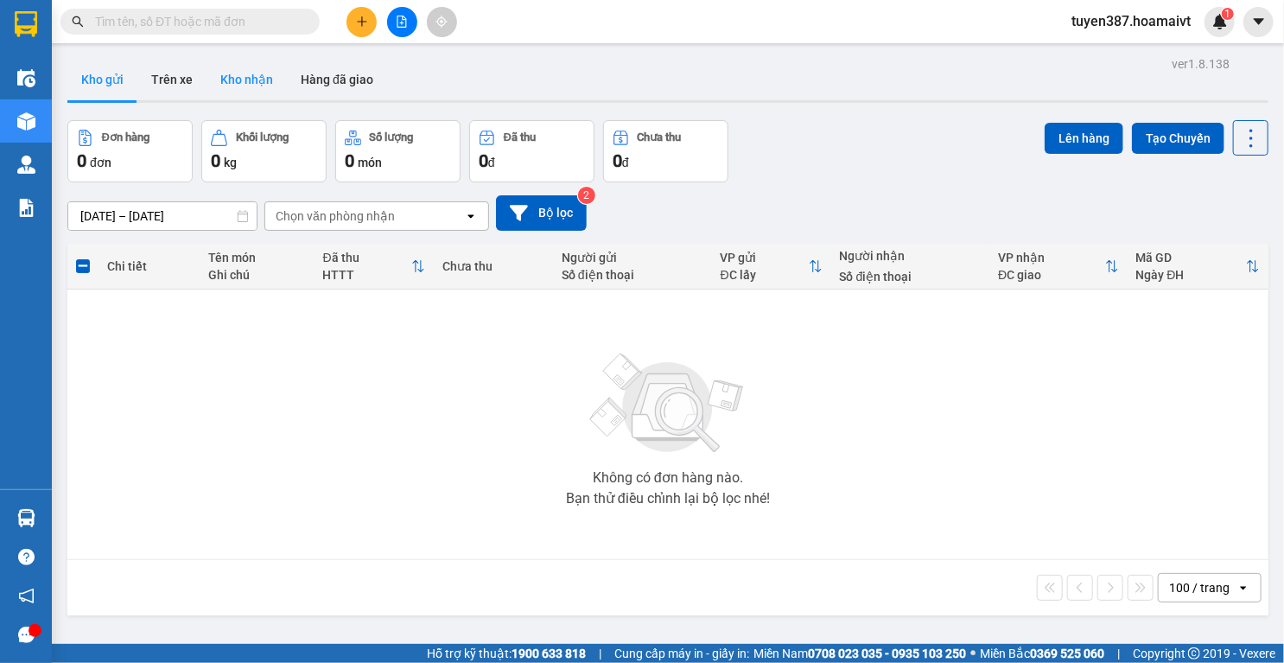
click at [258, 71] on button "Kho nhận" at bounding box center [247, 79] width 80 height 41
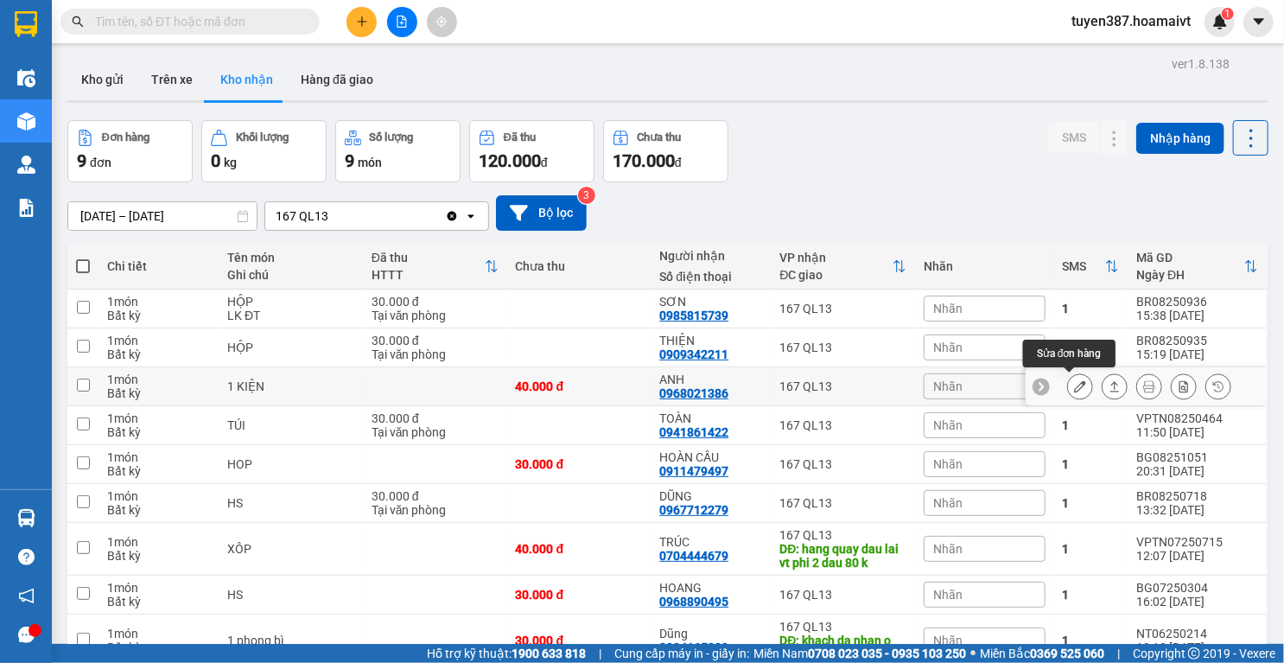
click at [1074, 385] on icon at bounding box center [1080, 386] width 12 height 12
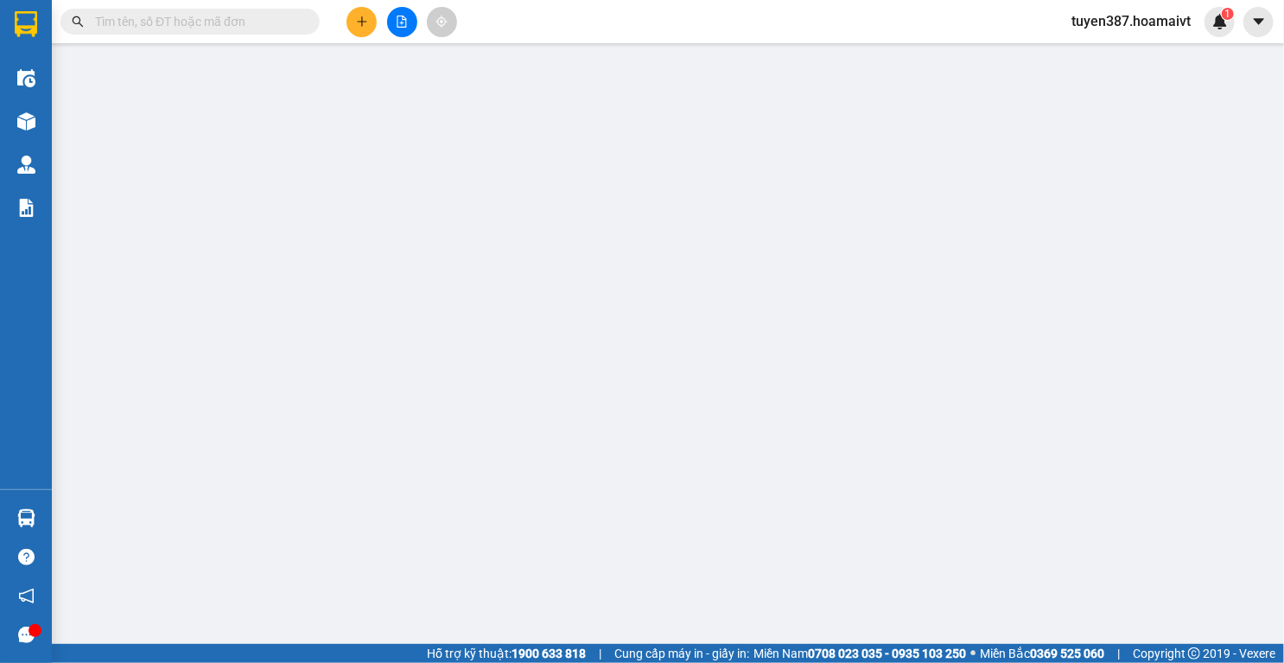
type input "0968021386"
type input "ANH"
type input "40.000"
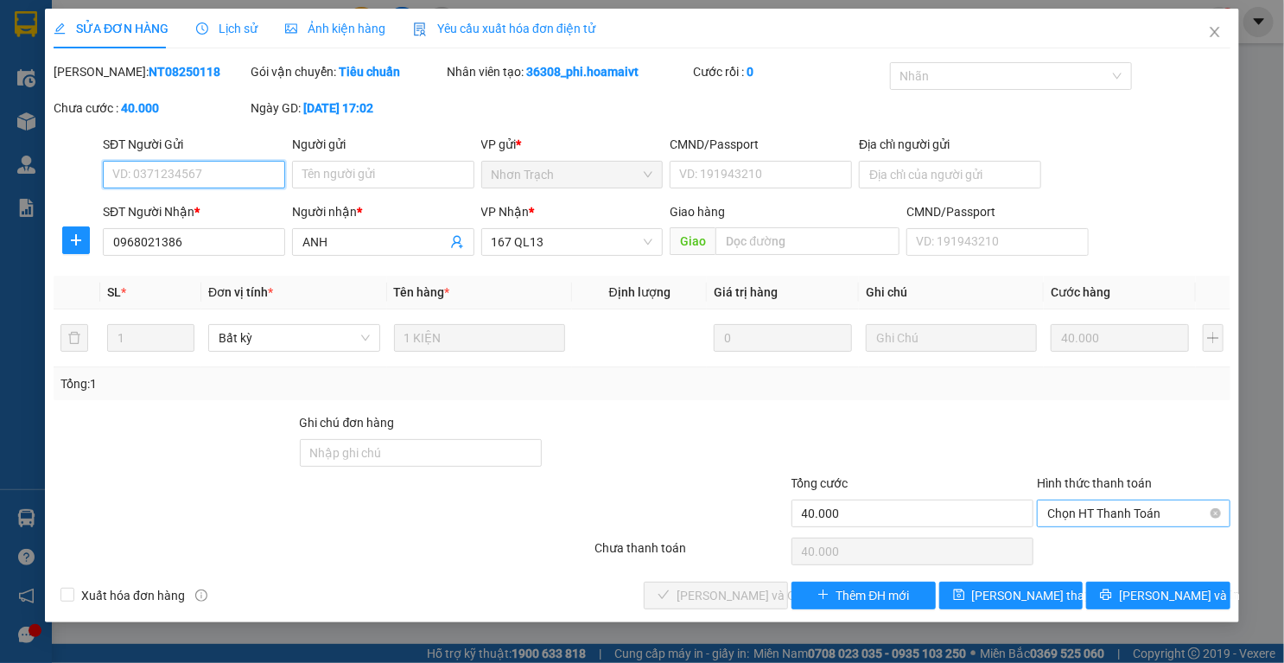
click at [1138, 504] on span "Chọn HT Thanh Toán" at bounding box center [1133, 513] width 173 height 26
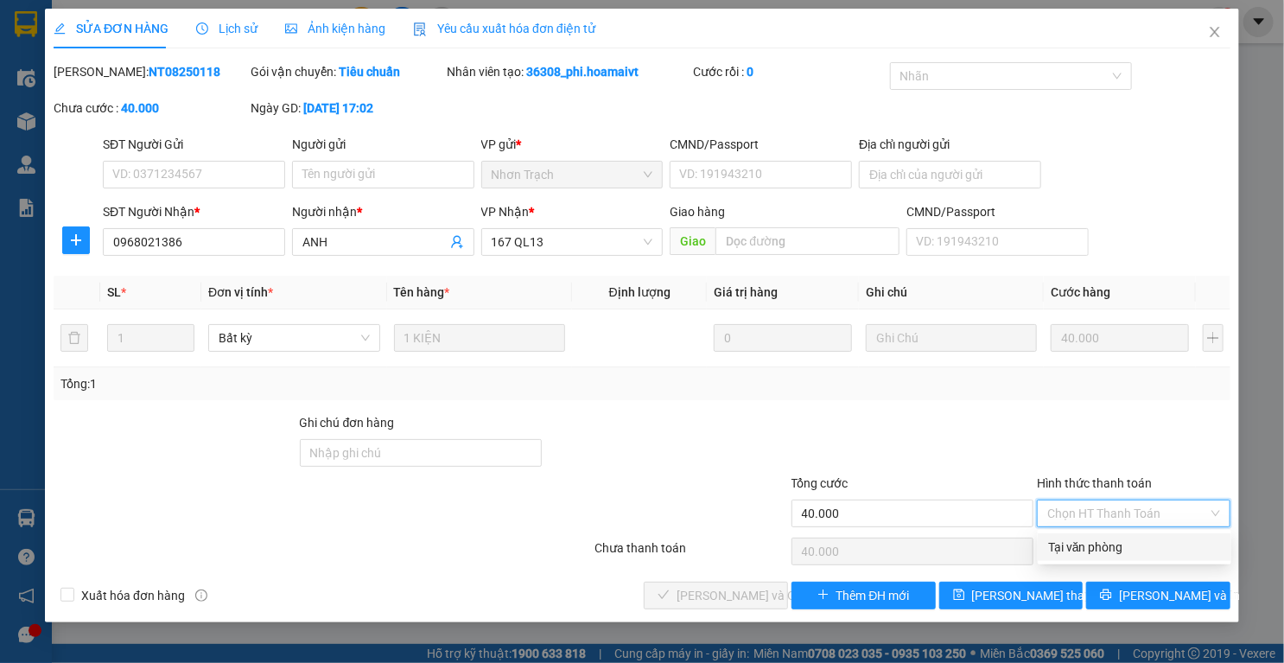
drag, startPoint x: 1098, startPoint y: 540, endPoint x: 1050, endPoint y: 542, distance: 48.4
click at [1096, 540] on div "Tại văn phòng" at bounding box center [1134, 546] width 173 height 19
type input "0"
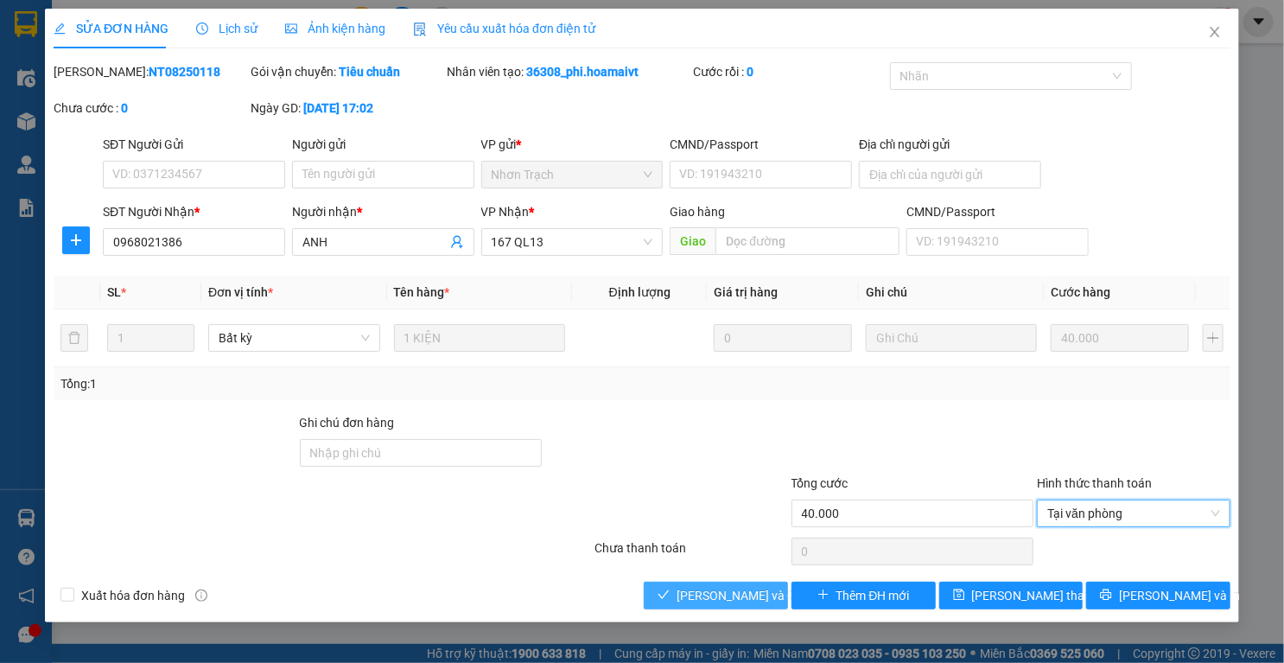
click at [728, 607] on button "Lưu và Giao hàng" at bounding box center [716, 595] width 144 height 28
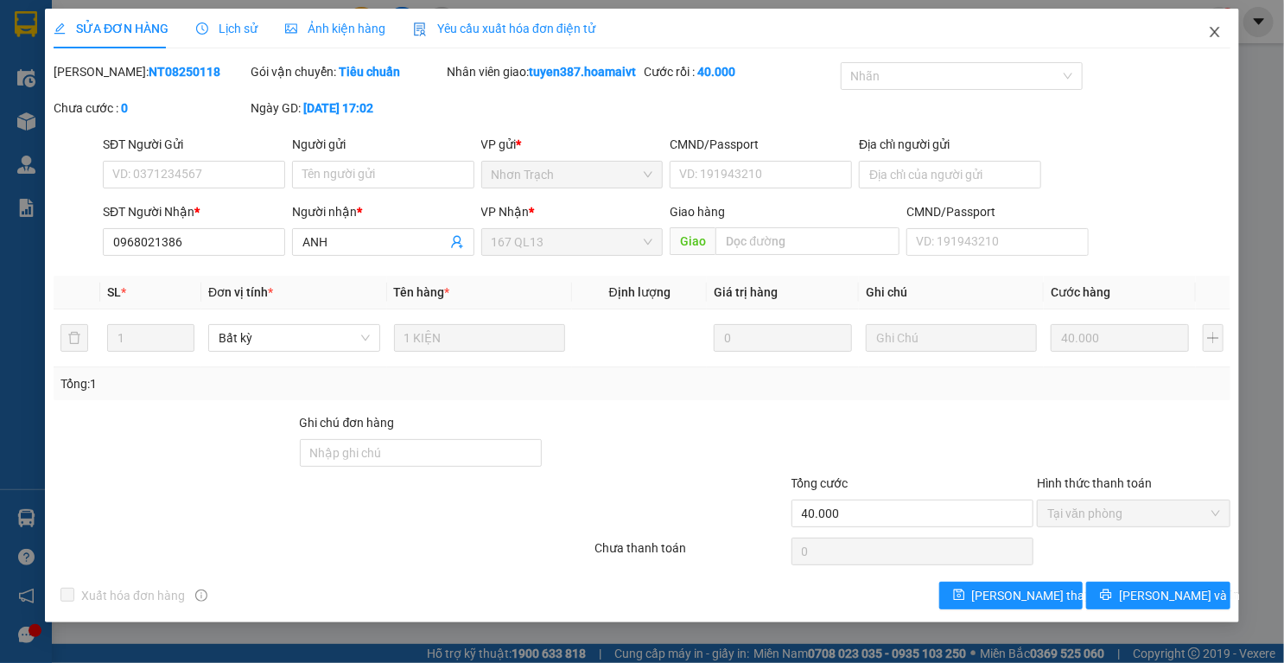
click at [1214, 25] on span "Close" at bounding box center [1215, 33] width 48 height 48
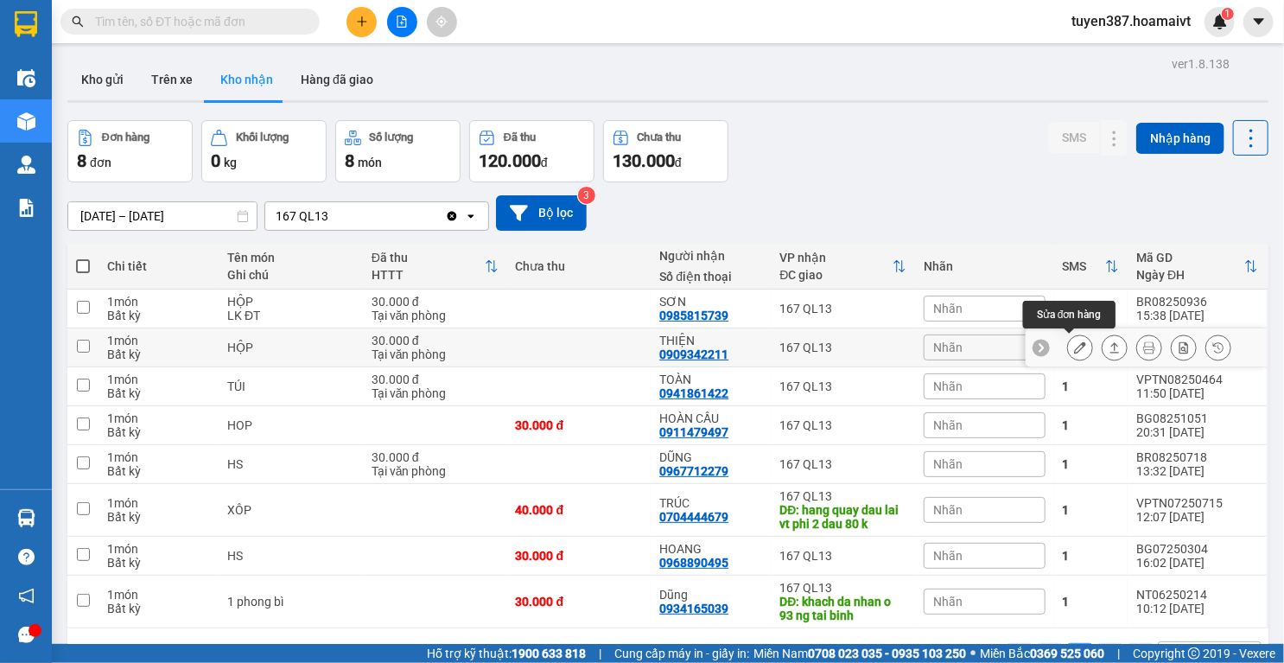
click at [1076, 346] on button at bounding box center [1080, 348] width 24 height 30
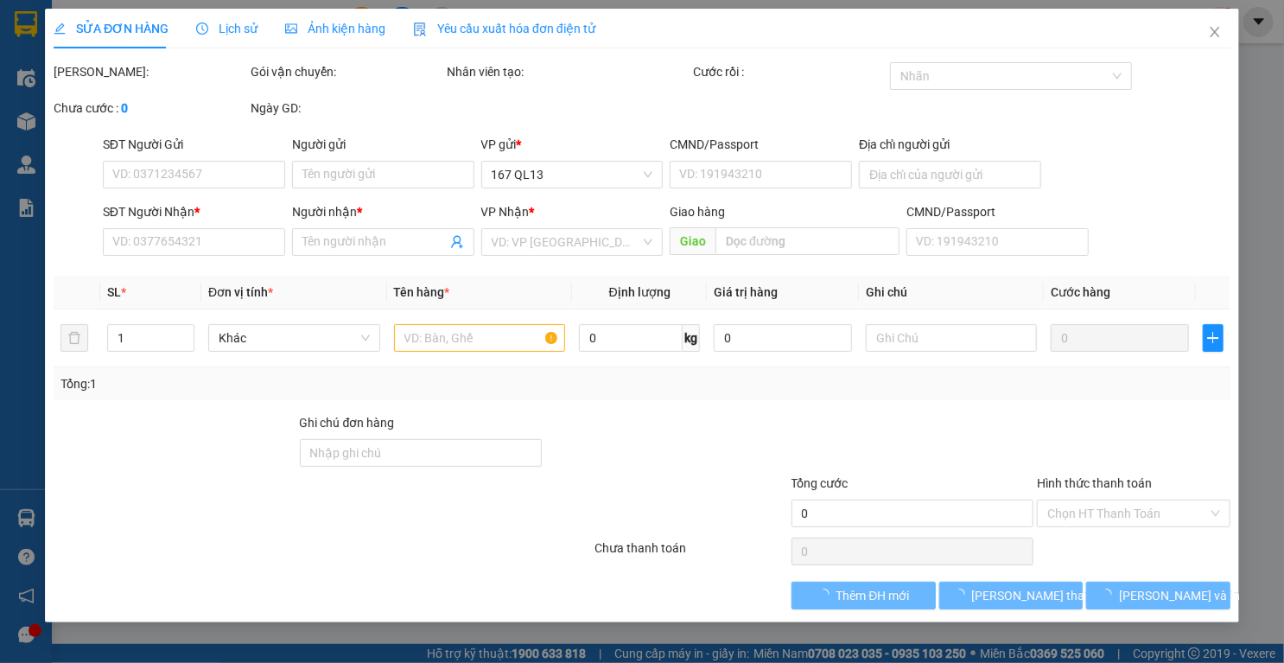
type input "0909844616"
type input "HẢI"
type input "0909342211"
type input "THIỆN"
type input "30.000"
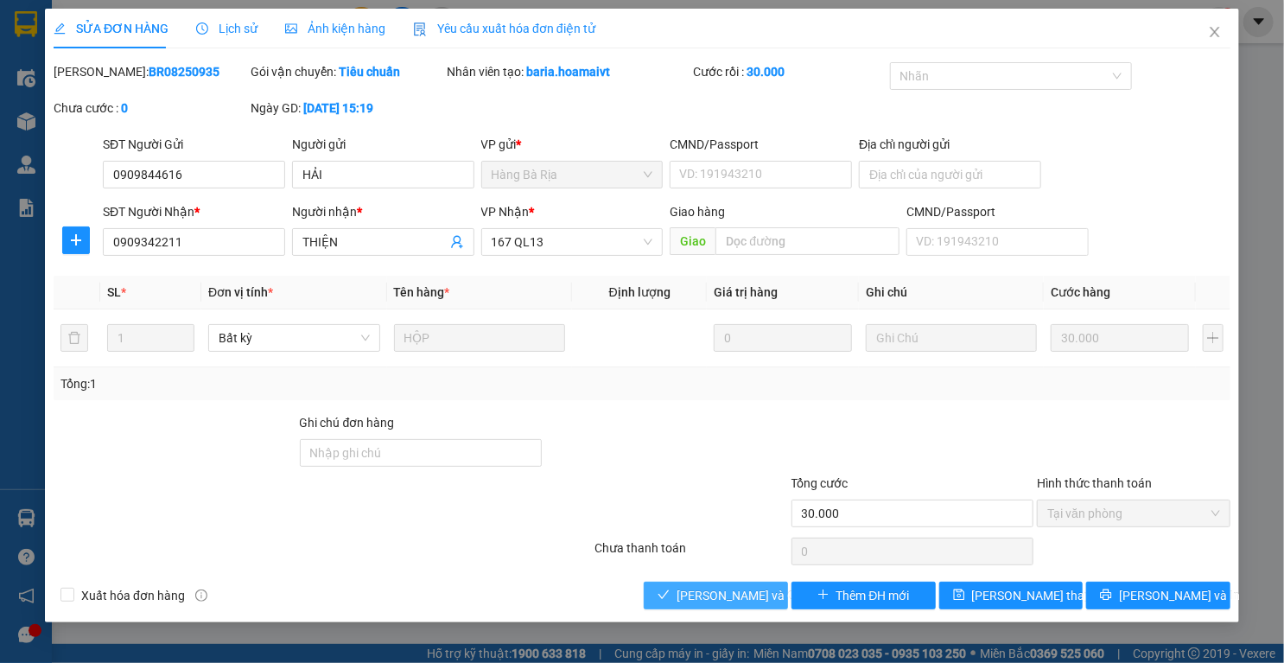
drag, startPoint x: 756, startPoint y: 591, endPoint x: 767, endPoint y: 575, distance: 19.9
click at [756, 591] on span "Lưu và Giao hàng" at bounding box center [760, 595] width 166 height 19
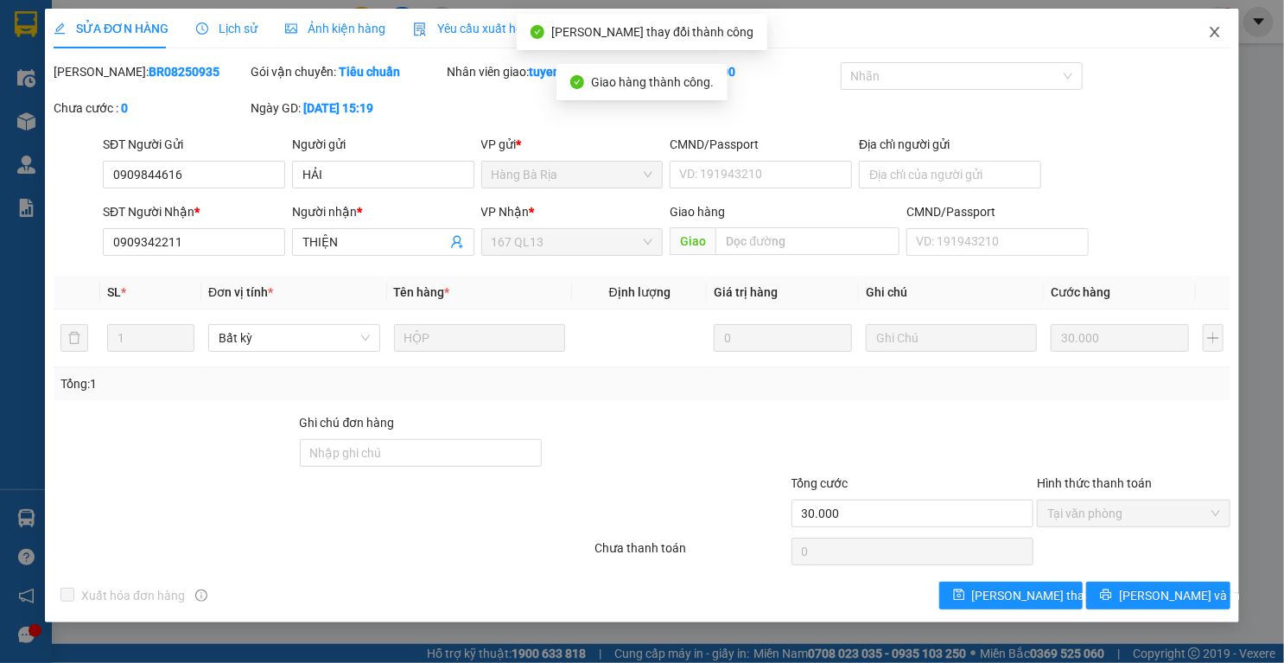
click at [1216, 35] on icon "close" at bounding box center [1215, 32] width 10 height 10
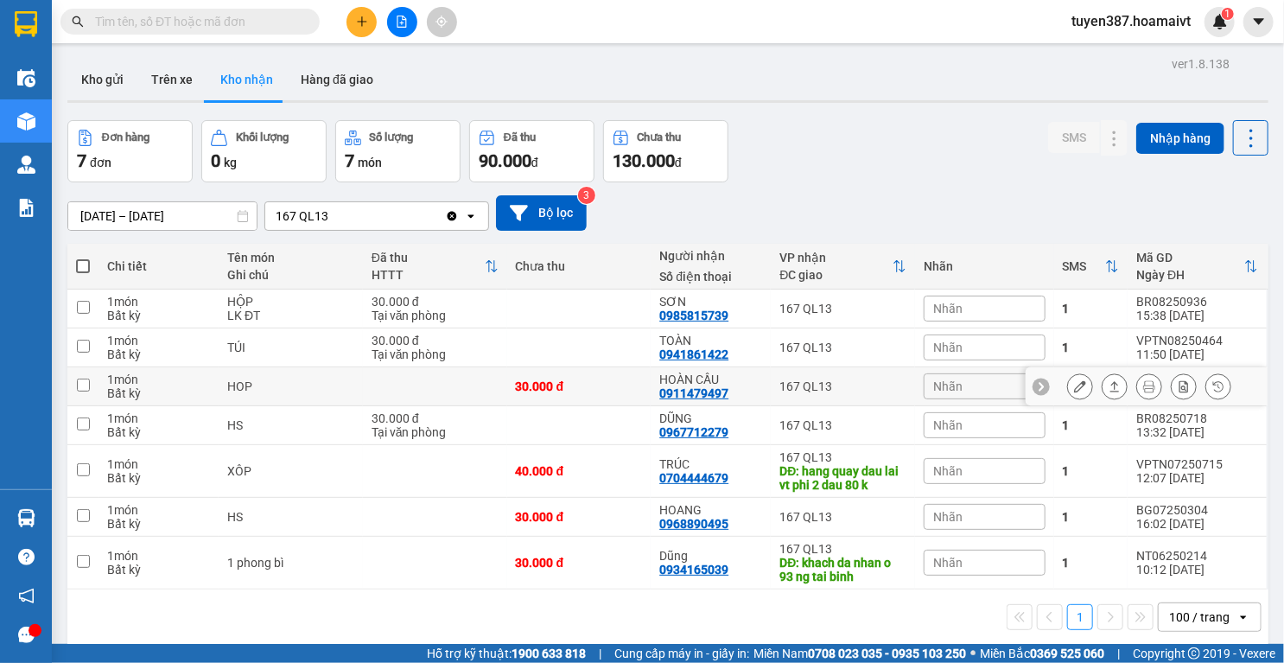
click at [1074, 387] on icon at bounding box center [1080, 386] width 12 height 12
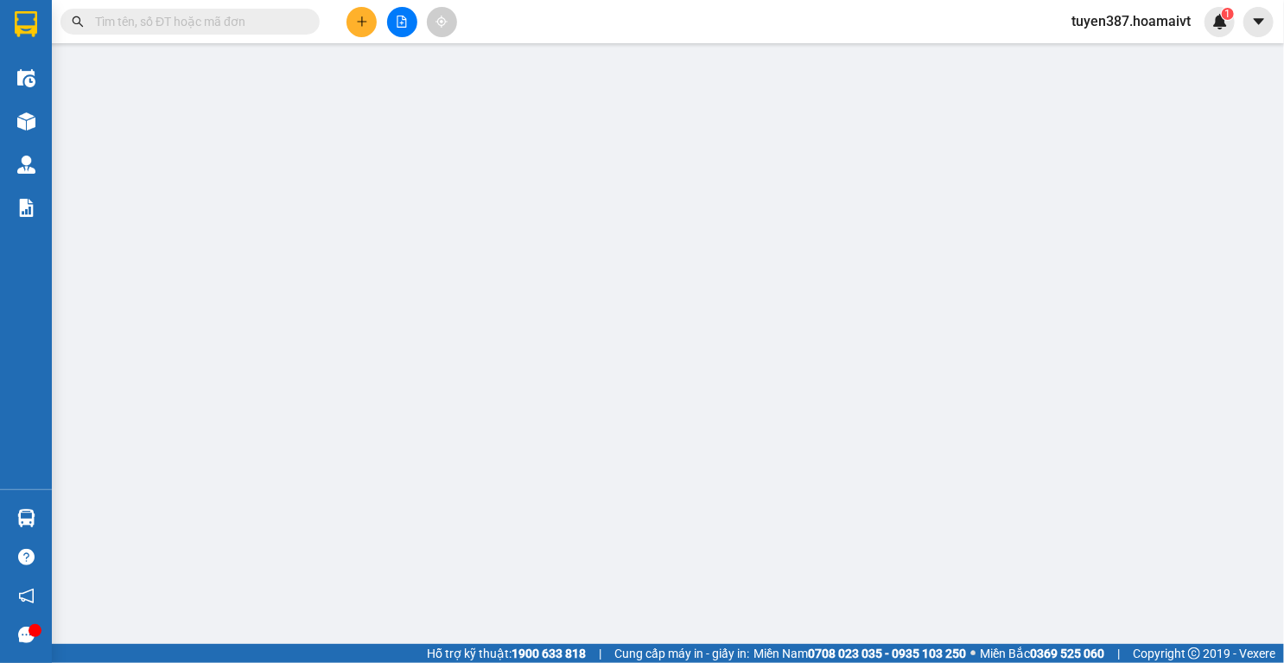
type input "0915532605"
type input "duc"
type input "0911479497"
type input "HOÀN CẦU"
type input "30.000"
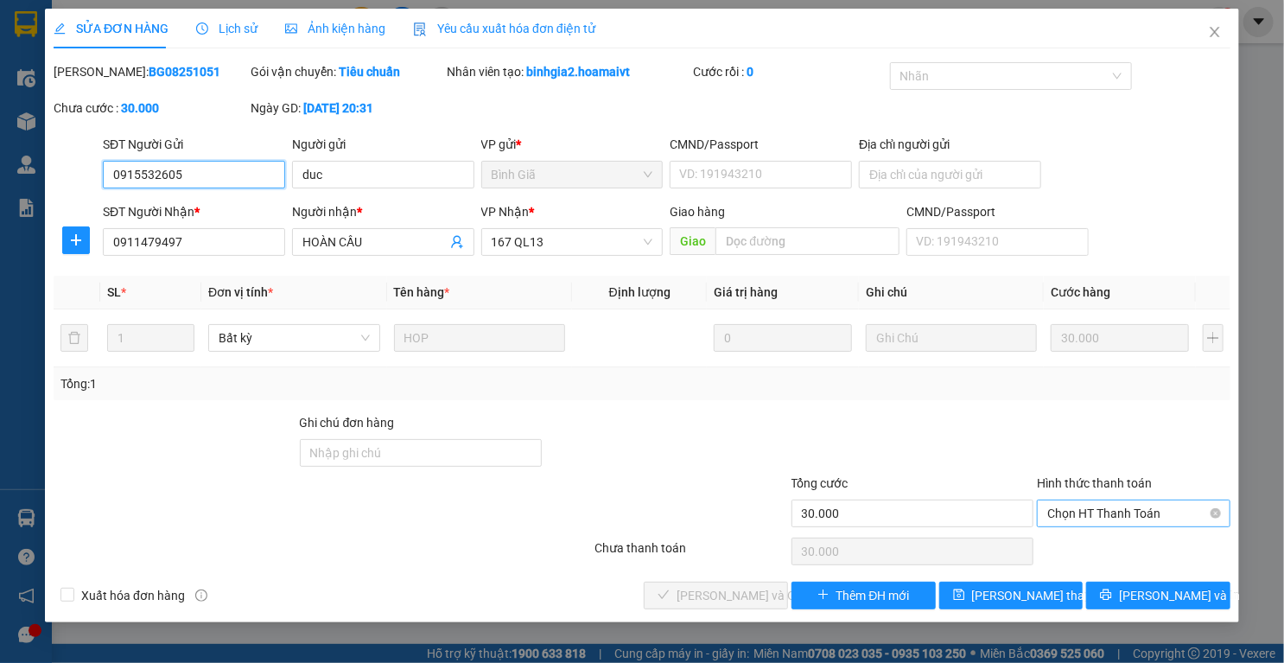
click at [1106, 512] on span "Chọn HT Thanh Toán" at bounding box center [1133, 513] width 173 height 26
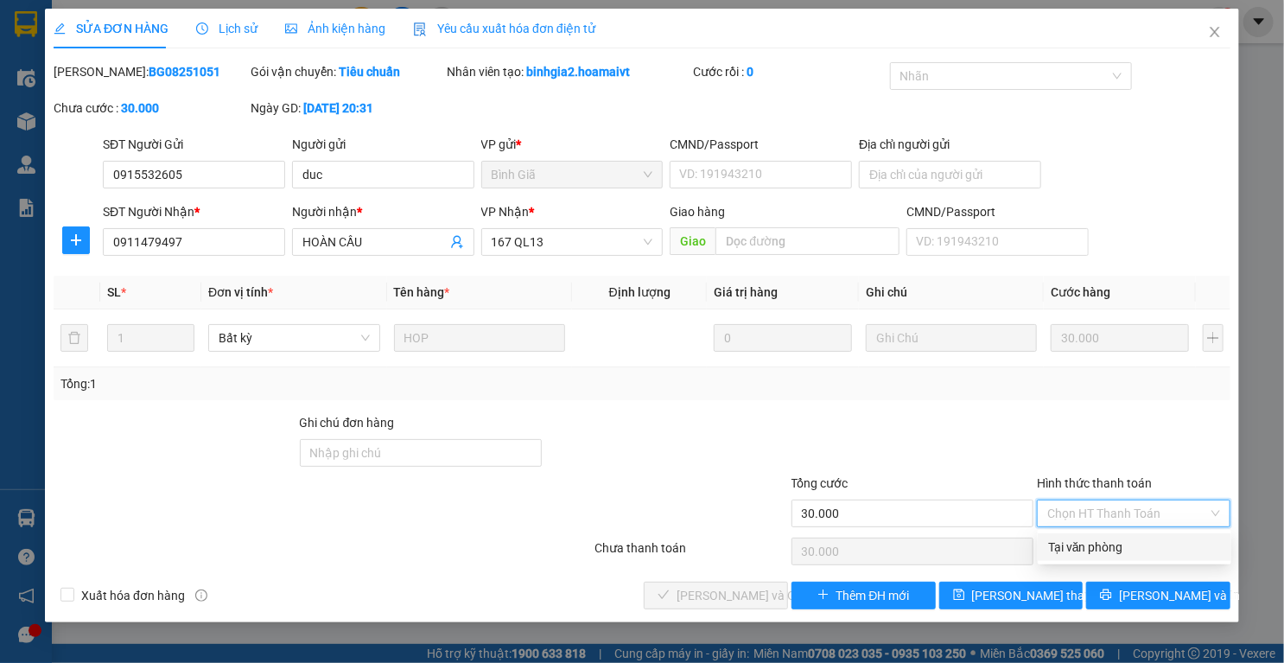
drag, startPoint x: 1096, startPoint y: 544, endPoint x: 1003, endPoint y: 550, distance: 93.5
click at [1073, 544] on div "Tại văn phòng" at bounding box center [1134, 546] width 173 height 19
type input "0"
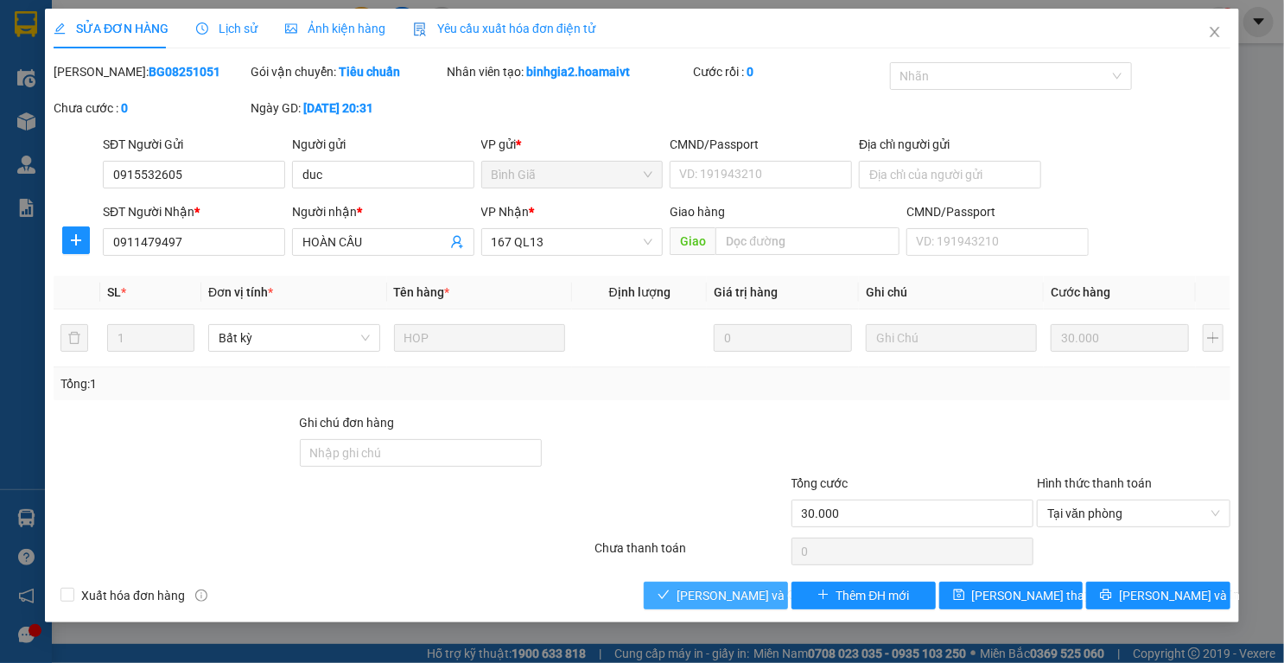
drag, startPoint x: 757, startPoint y: 599, endPoint x: 777, endPoint y: 571, distance: 34.1
click at [764, 594] on span "Lưu và Giao hàng" at bounding box center [760, 595] width 166 height 19
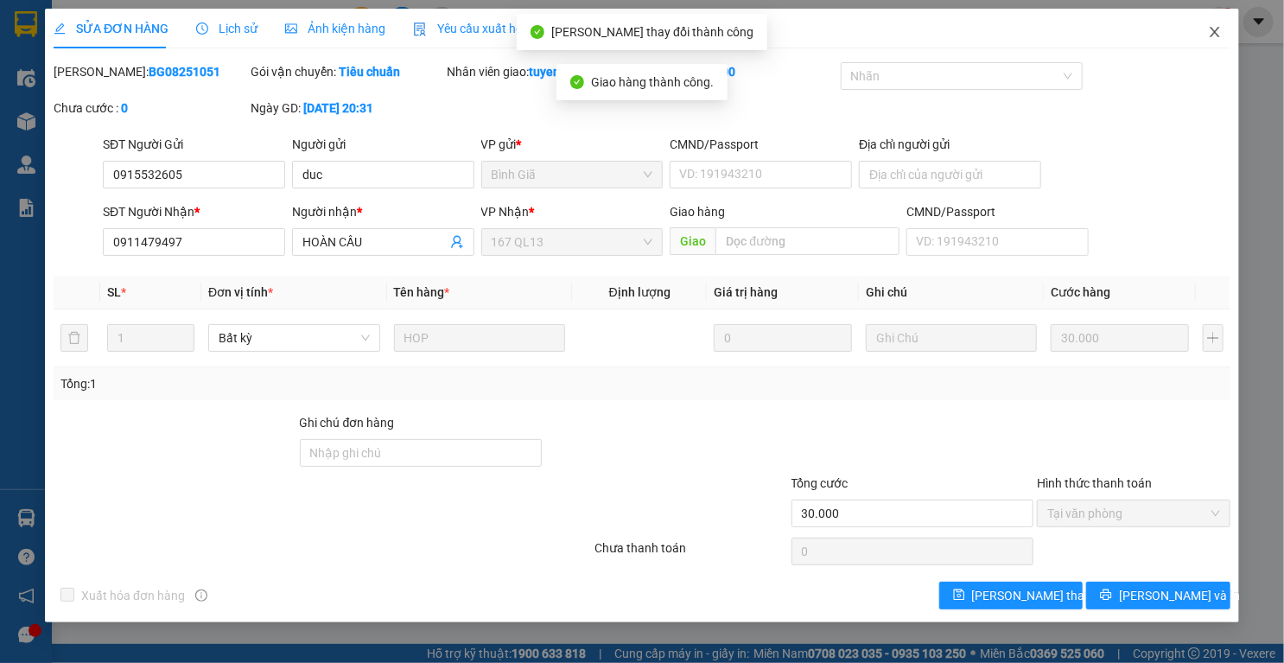
click at [1214, 28] on icon "close" at bounding box center [1215, 32] width 14 height 14
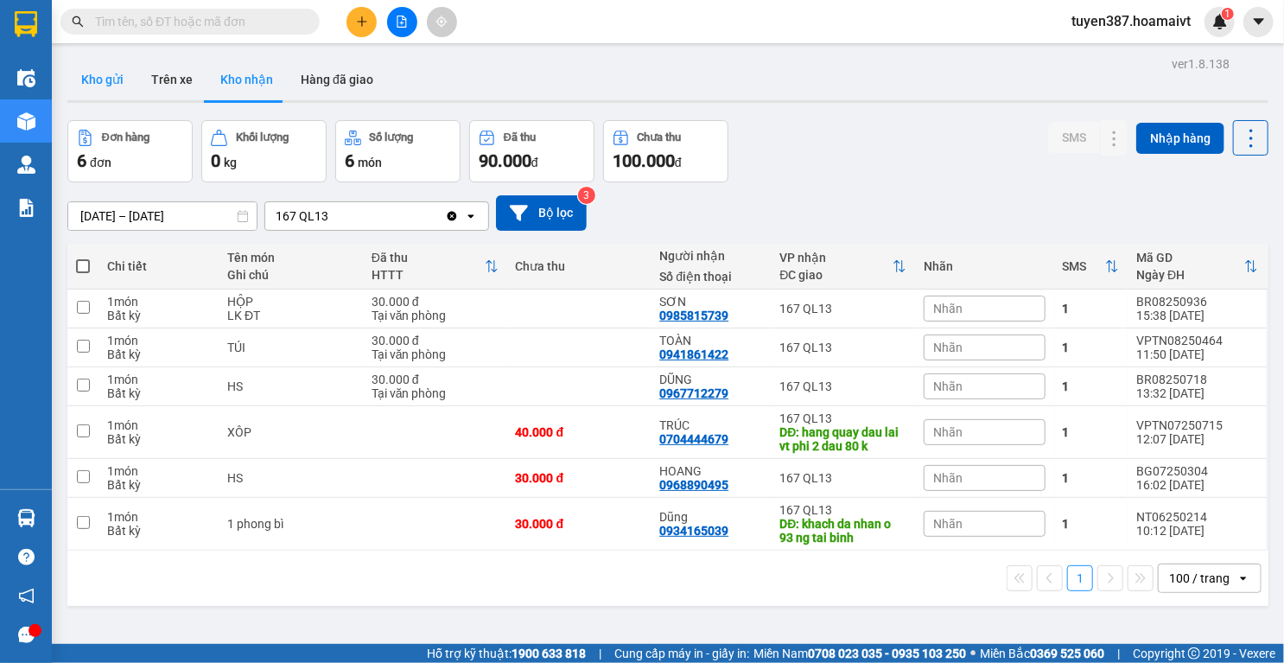
click at [103, 72] on button "Kho gửi" at bounding box center [102, 79] width 70 height 41
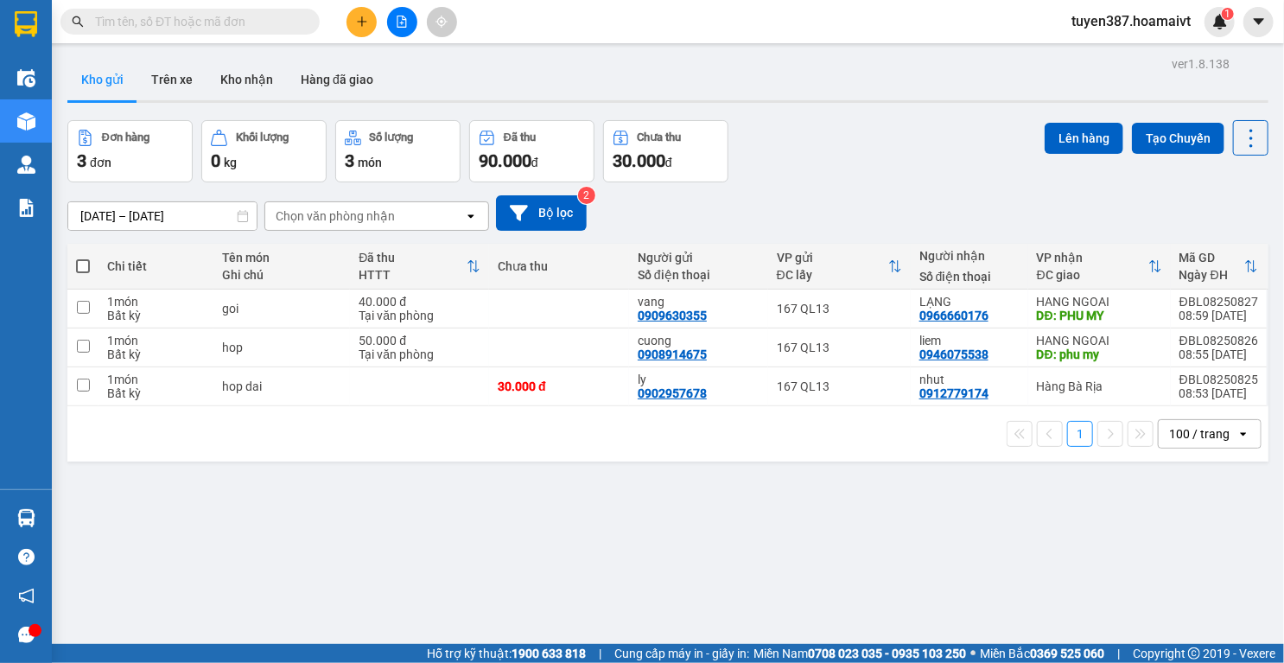
drag, startPoint x: 143, startPoint y: 116, endPoint x: 164, endPoint y: 128, distance: 24.0
click at [145, 124] on div "ver 1.8.138 Kho gửi Trên xe Kho nhận Hàng đã giao Đơn hàng 3 đơn Khối lượng 0 k…" at bounding box center [667, 383] width 1215 height 663
click at [368, 17] on button at bounding box center [361, 22] width 30 height 30
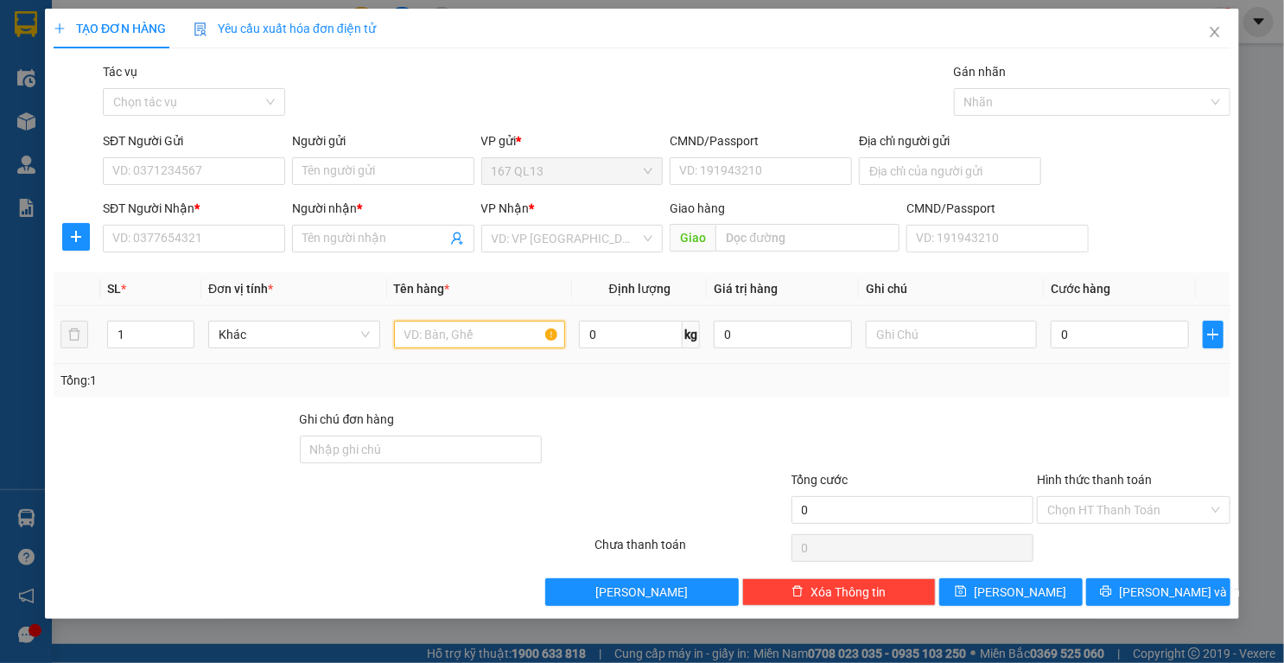
click at [478, 338] on input "text" at bounding box center [480, 335] width 172 height 28
type input "xop"
click at [210, 238] on input "SĐT Người Nhận *" at bounding box center [194, 239] width 182 height 28
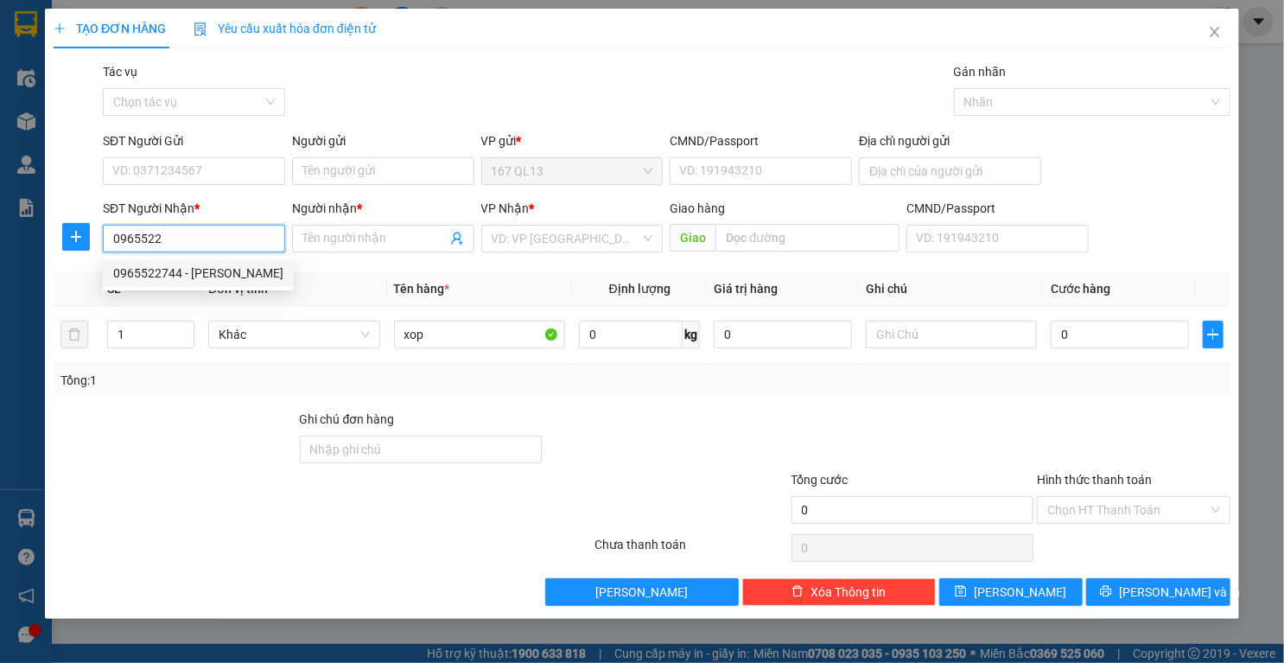
click at [187, 273] on div "0965522744 - duy" at bounding box center [198, 273] width 170 height 19
type input "0965522744"
type input "duy"
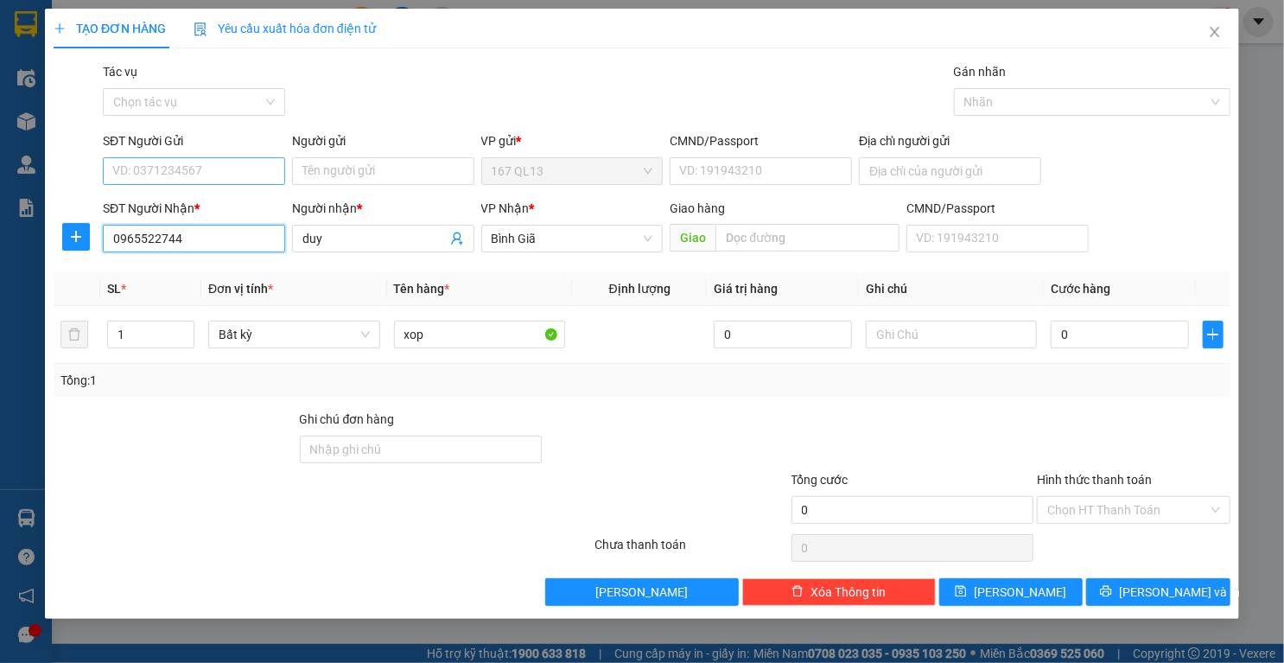
type input "0965522744"
click at [210, 176] on input "SĐT Người Gửi" at bounding box center [194, 171] width 182 height 28
type input "0981674456"
click at [381, 169] on input "Người gửi" at bounding box center [383, 171] width 182 height 28
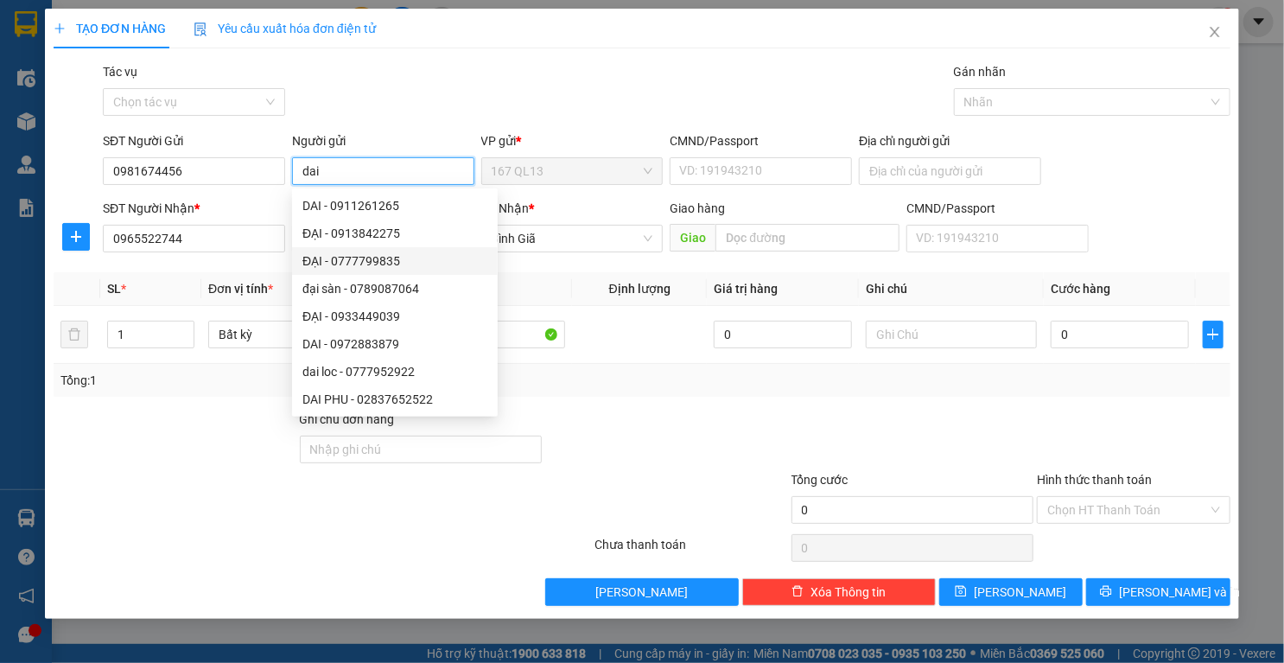
type input "dai"
click at [649, 380] on div "Tổng: 1" at bounding box center [641, 380] width 1163 height 19
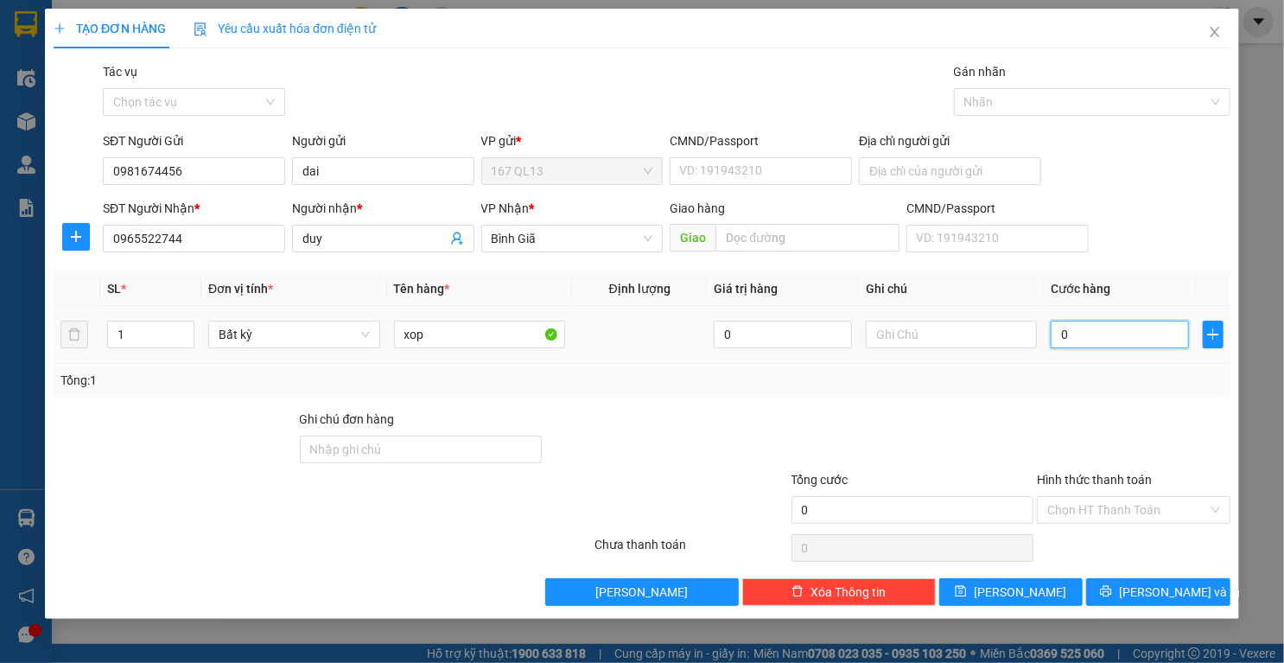
click at [1144, 328] on input "0" at bounding box center [1120, 335] width 138 height 28
type input "3"
type input "30"
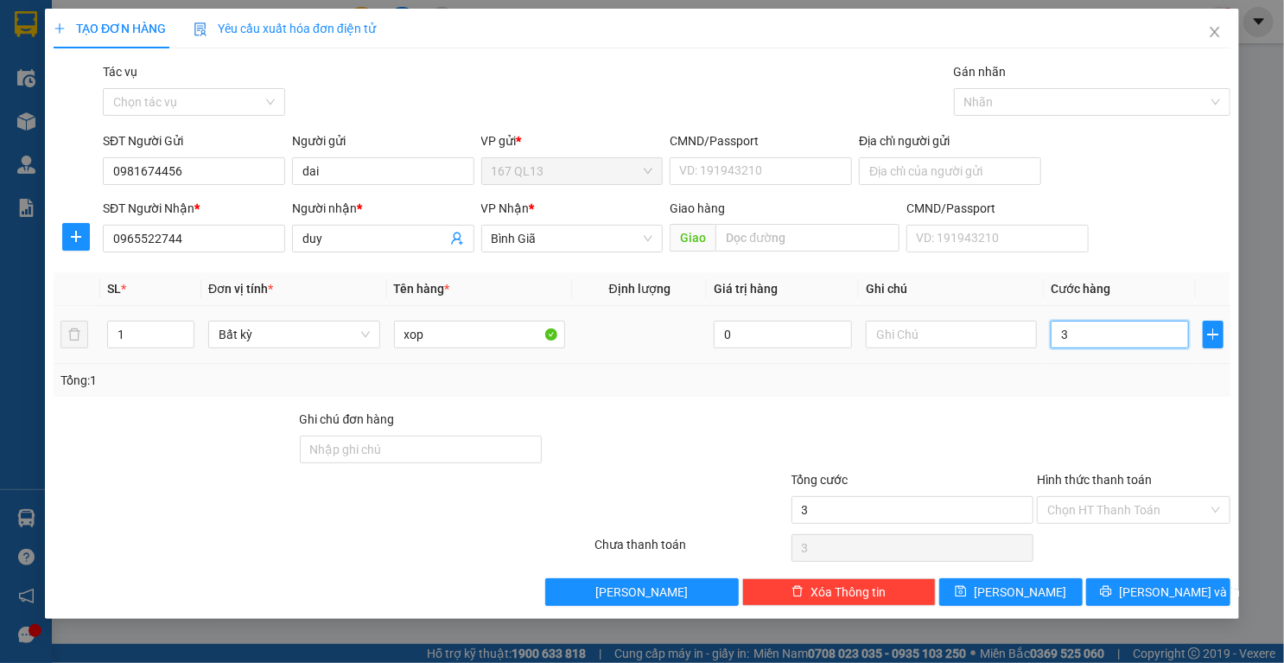
type input "30"
type input "30.000"
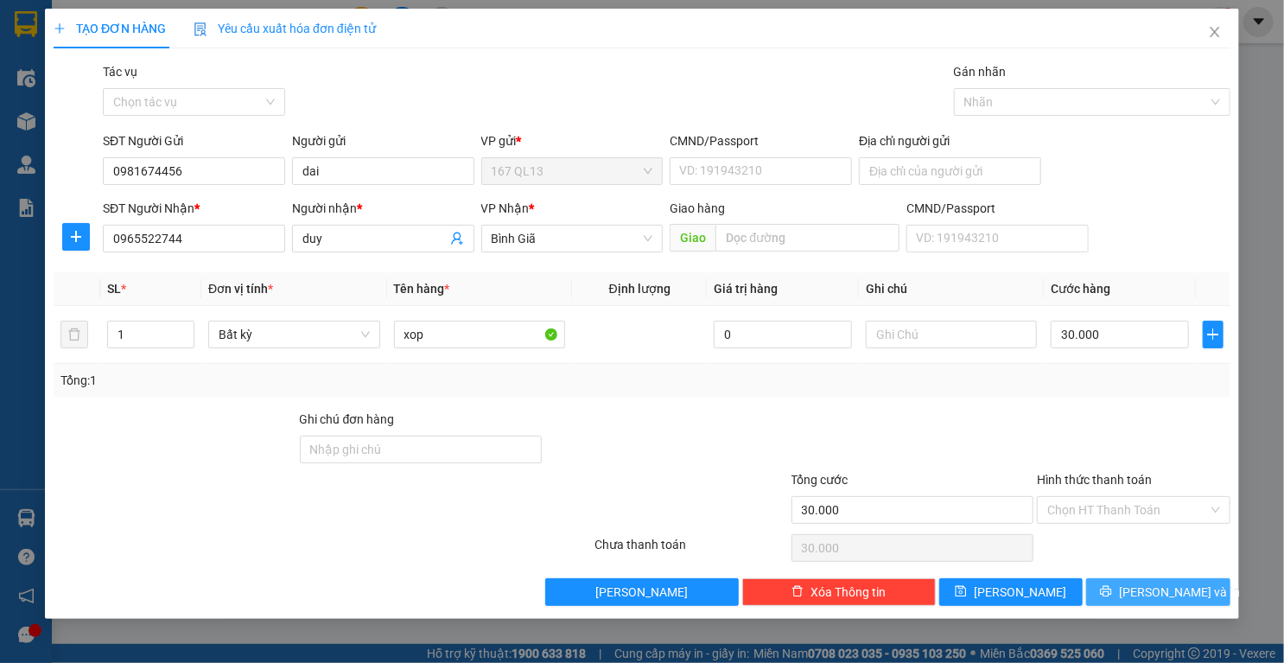
click at [1109, 594] on button "Lưu và In" at bounding box center [1158, 592] width 144 height 28
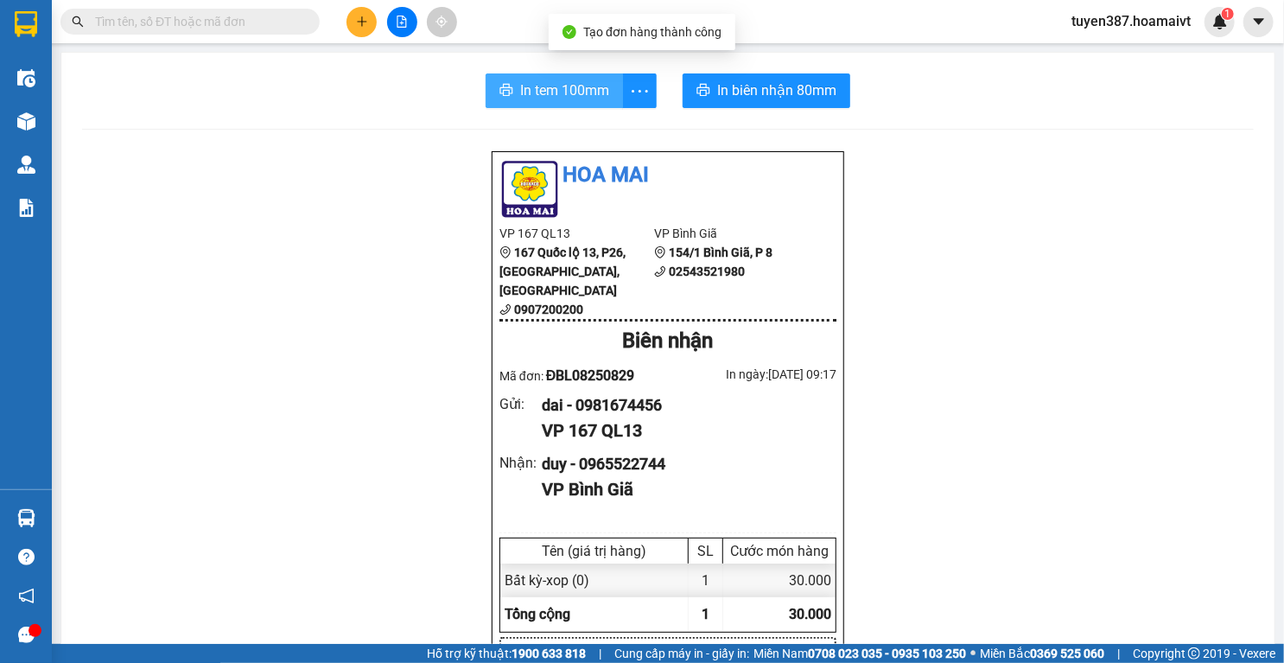
click at [563, 91] on span "In tem 100mm" at bounding box center [564, 90] width 89 height 22
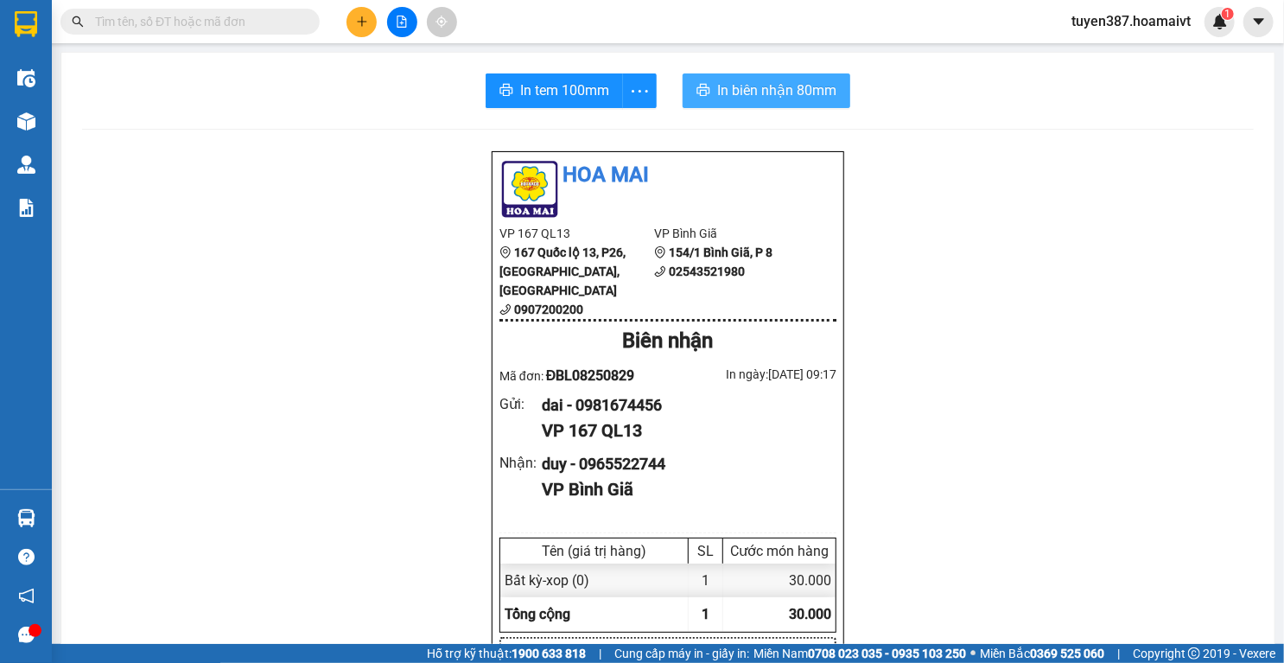
click at [808, 84] on span "In biên nhận 80mm" at bounding box center [776, 90] width 119 height 22
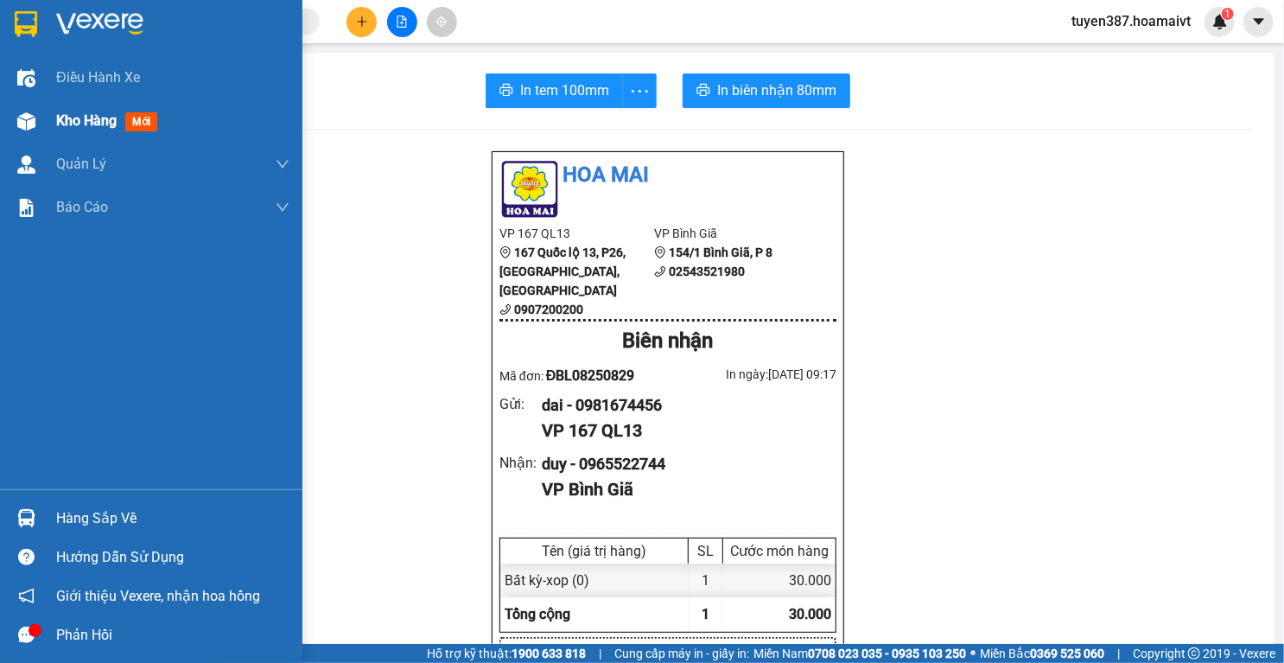
drag, startPoint x: 988, startPoint y: 491, endPoint x: 25, endPoint y: 120, distance: 1031.4
click at [25, 120] on img at bounding box center [26, 121] width 18 height 18
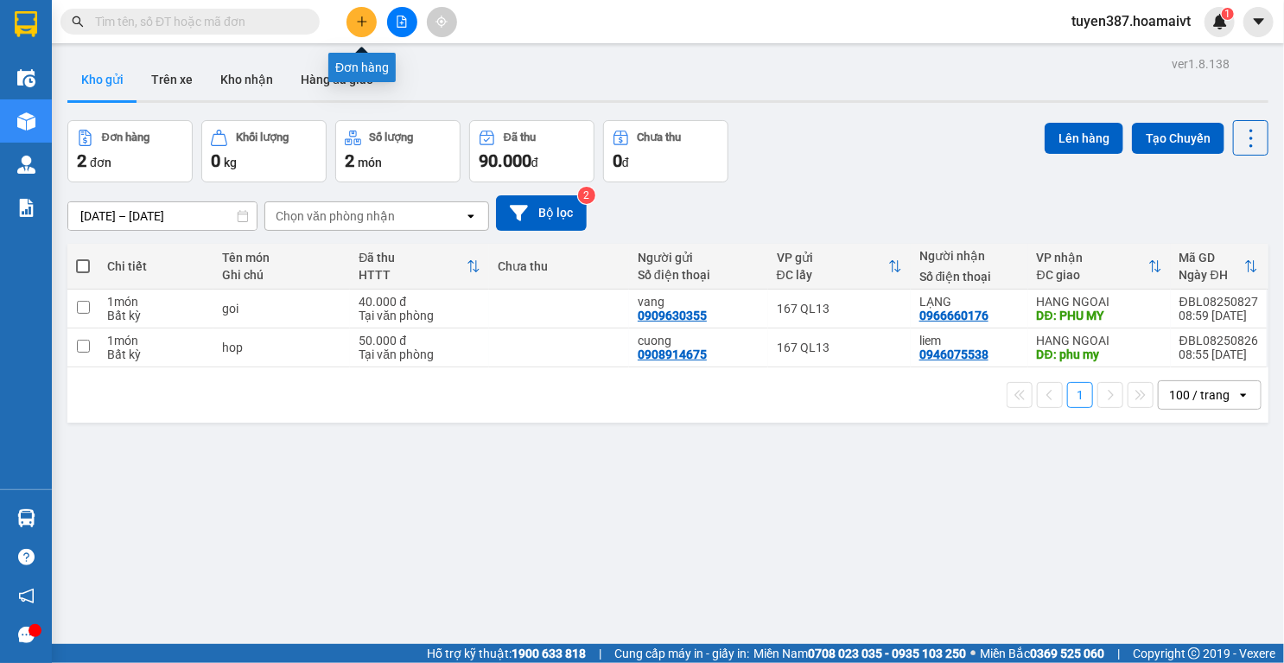
click at [362, 23] on icon "plus" at bounding box center [361, 21] width 1 height 10
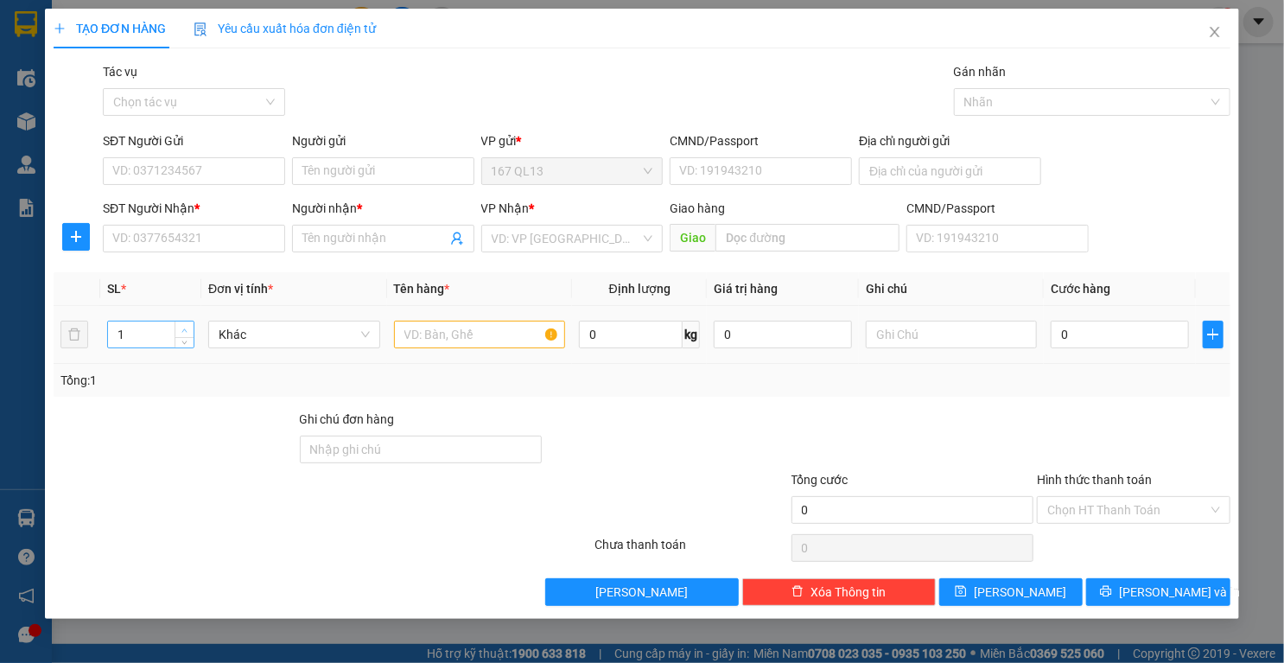
type input "2"
click at [189, 333] on span "up" at bounding box center [185, 330] width 10 height 10
click at [467, 334] on input "text" at bounding box center [480, 335] width 172 height 28
type input "bao trang"
click at [936, 340] on input "text" at bounding box center [952, 335] width 172 height 28
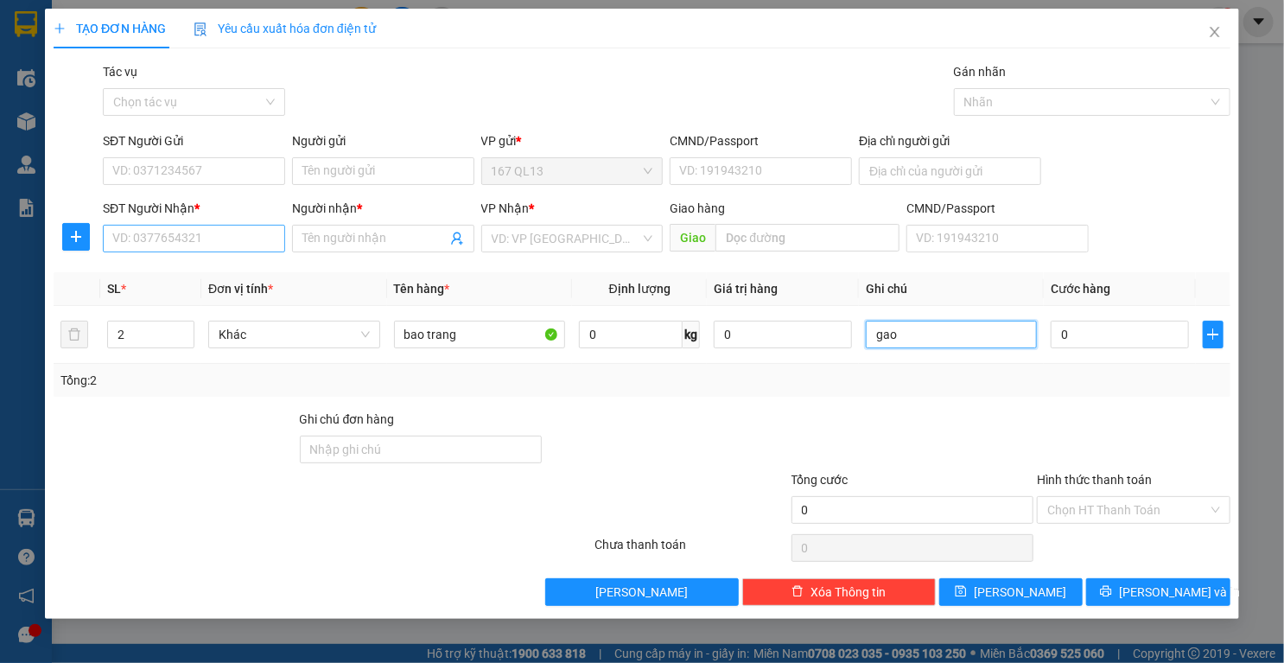
type input "gao"
click at [238, 245] on input "SĐT Người Nhận *" at bounding box center [194, 239] width 182 height 28
click at [237, 245] on input "SĐT Người Nhận *" at bounding box center [194, 239] width 182 height 28
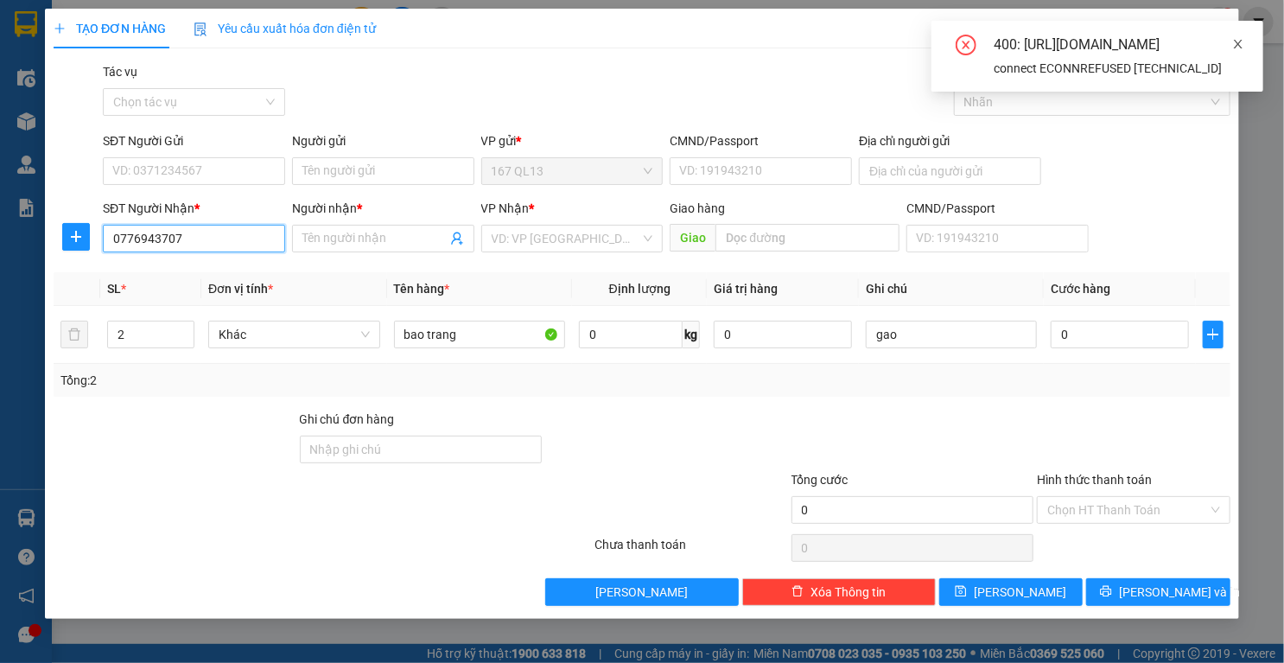
type input "0776943707"
click at [1242, 41] on icon "close" at bounding box center [1238, 44] width 9 height 9
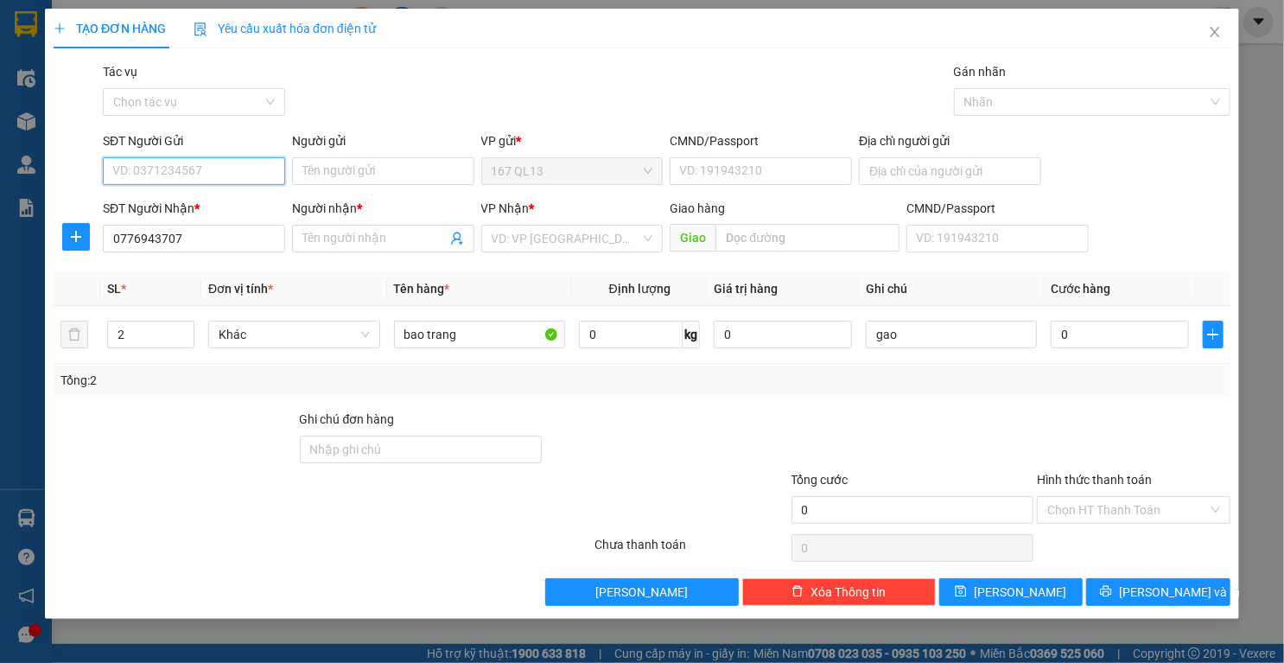
click at [213, 164] on input "SĐT Người Gửi" at bounding box center [194, 171] width 182 height 28
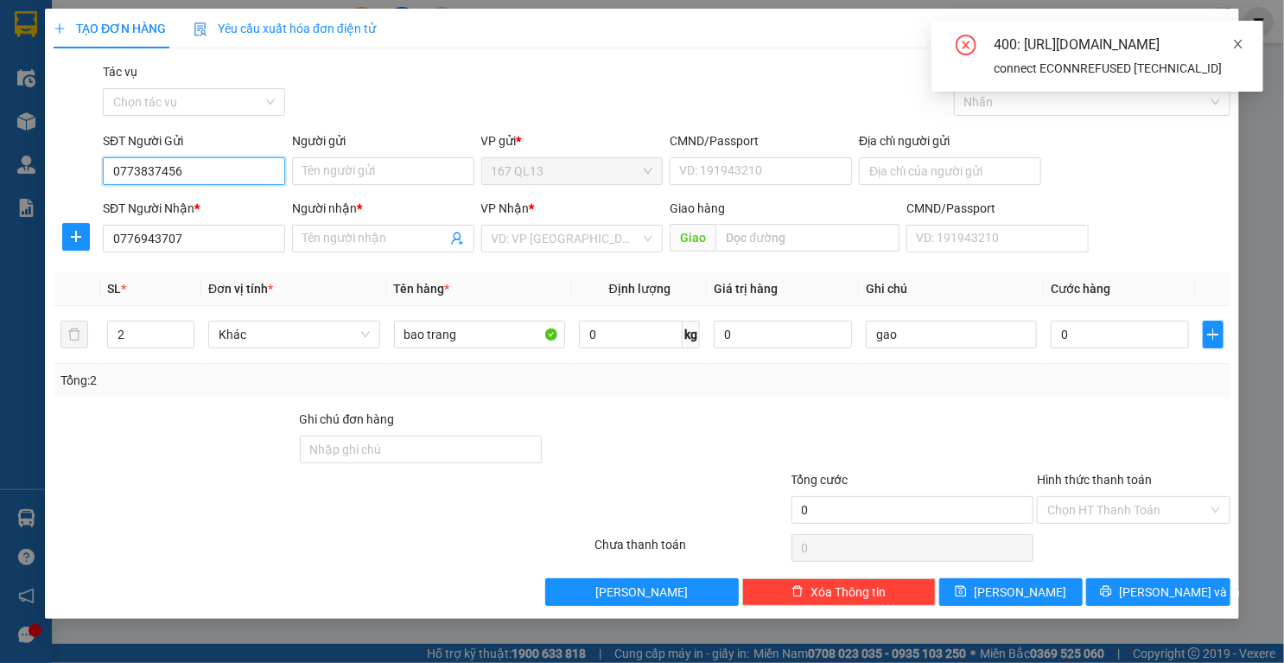
type input "0773837456"
click at [1238, 42] on icon "close" at bounding box center [1238, 44] width 12 height 12
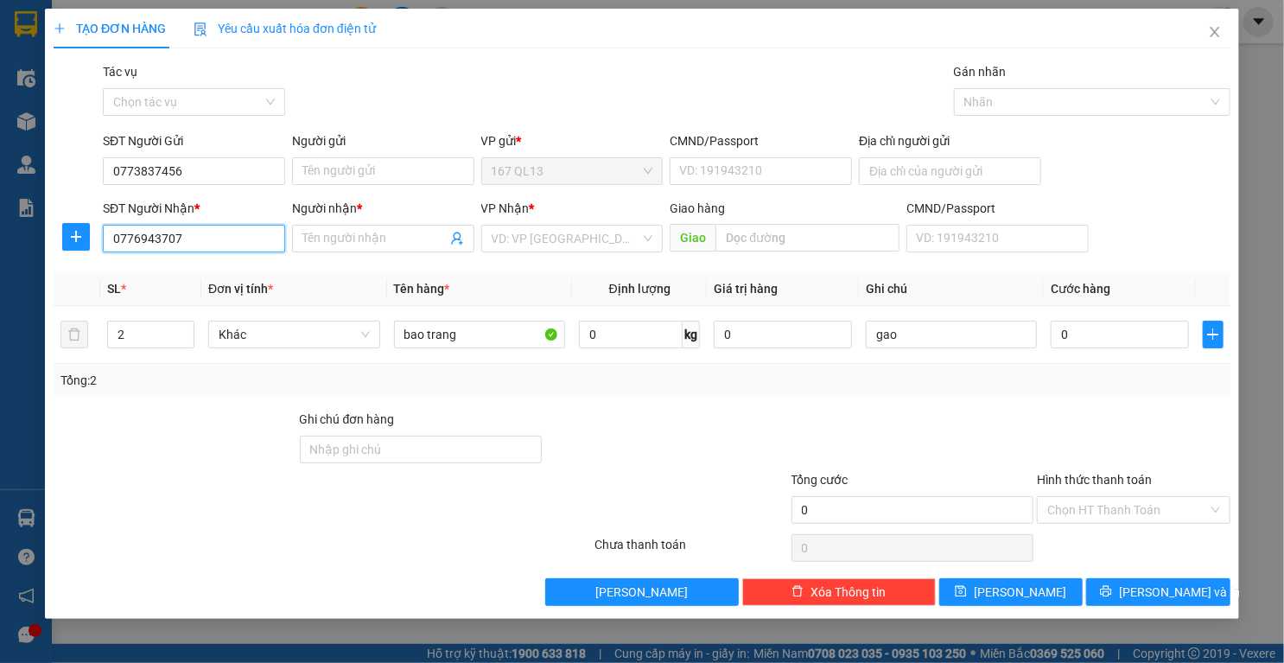
click at [197, 243] on input "0776943707" at bounding box center [194, 239] width 182 height 28
drag, startPoint x: 1213, startPoint y: 28, endPoint x: 1202, endPoint y: 26, distance: 11.4
click at [1210, 28] on icon "close" at bounding box center [1215, 32] width 14 height 14
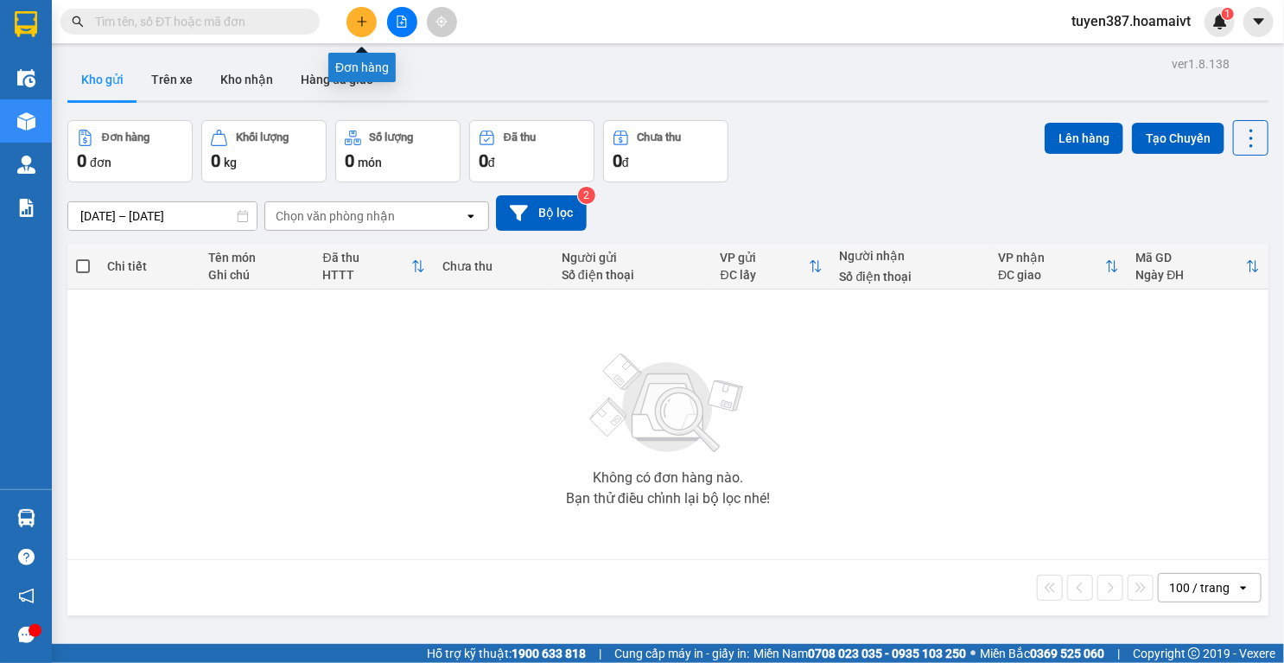
click at [367, 23] on button at bounding box center [361, 22] width 30 height 30
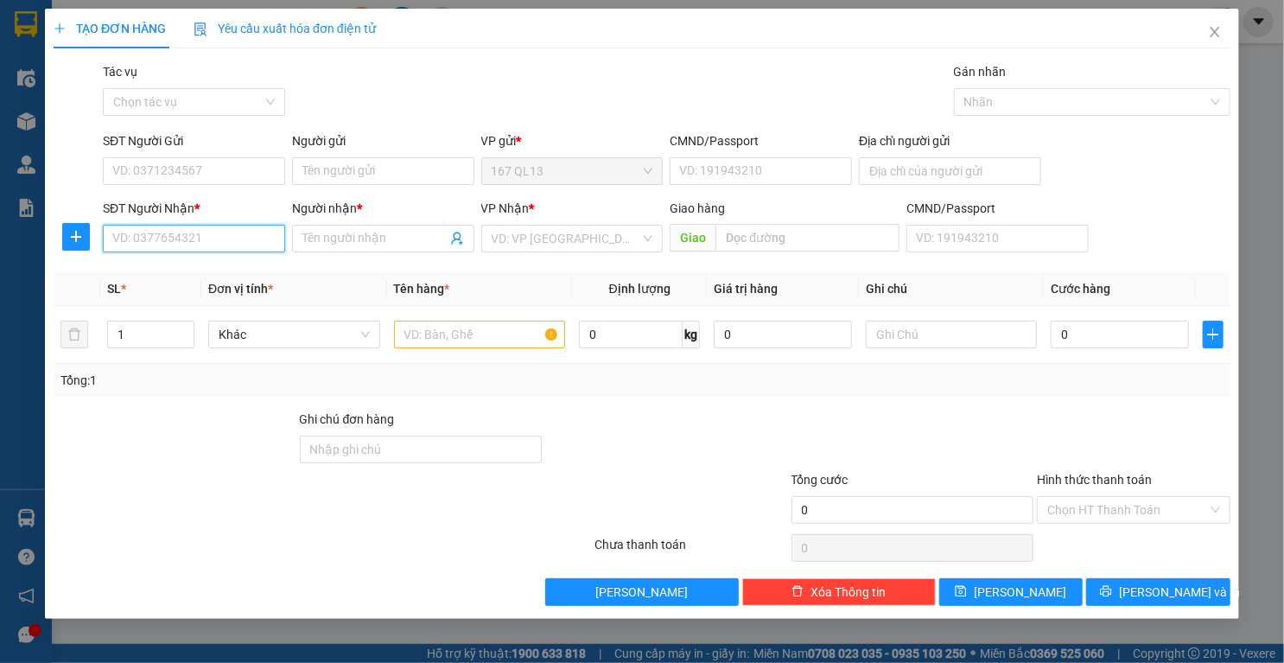
click at [207, 232] on input "SĐT Người Nhận *" at bounding box center [194, 239] width 182 height 28
click at [145, 273] on div "0776943707 - THÀNH" at bounding box center [198, 273] width 170 height 19
type input "0776943707"
type input "THÀNH"
type input "0776943707"
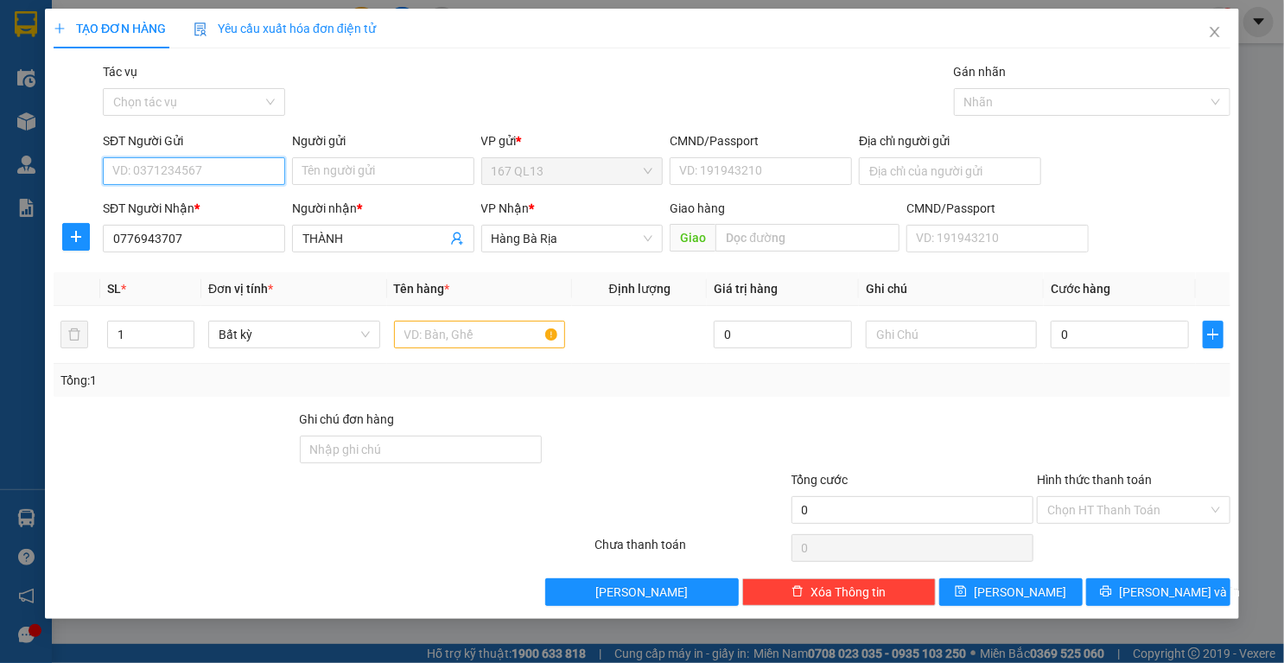
click at [247, 173] on input "SĐT Người Gửi" at bounding box center [194, 171] width 182 height 28
click at [202, 236] on div "0773837456 - KHO GAO" at bounding box center [210, 233] width 194 height 19
type input "0773837456"
type input "KHO GAO"
type input "089205007520"
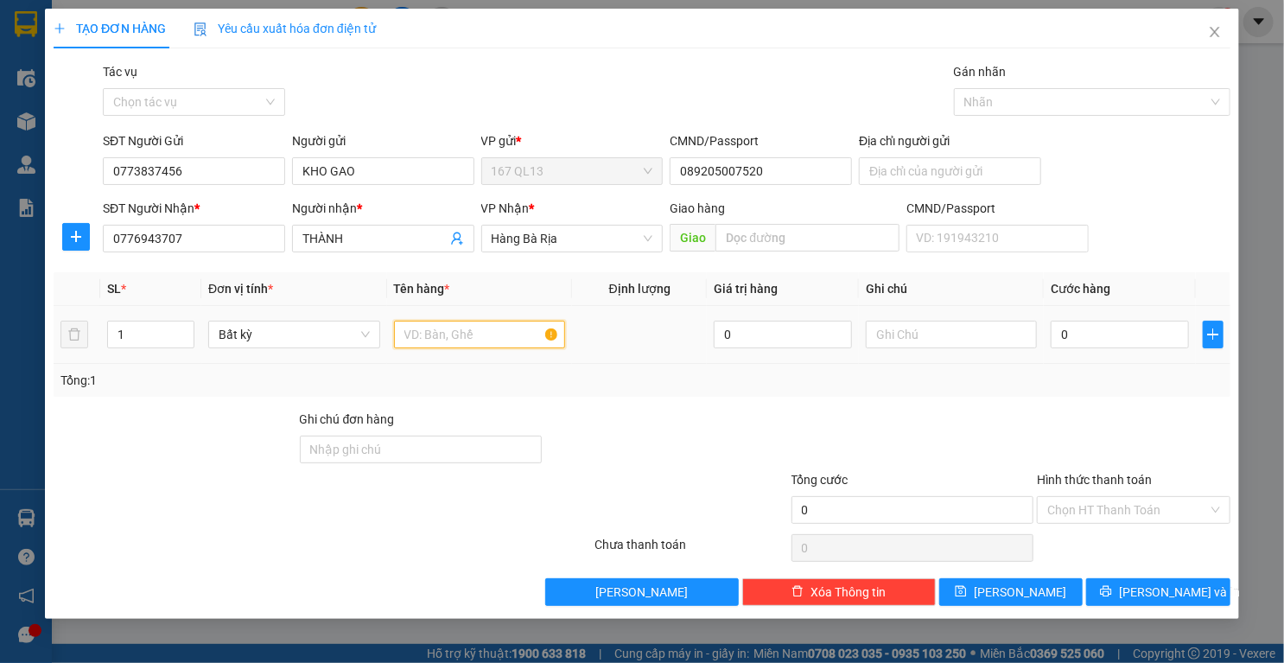
drag, startPoint x: 491, startPoint y: 332, endPoint x: 478, endPoint y: 328, distance: 13.4
click at [489, 332] on input "text" at bounding box center [480, 335] width 172 height 28
type input "bao trang"
type input "2"
click at [188, 321] on span "Increase Value" at bounding box center [184, 329] width 19 height 16
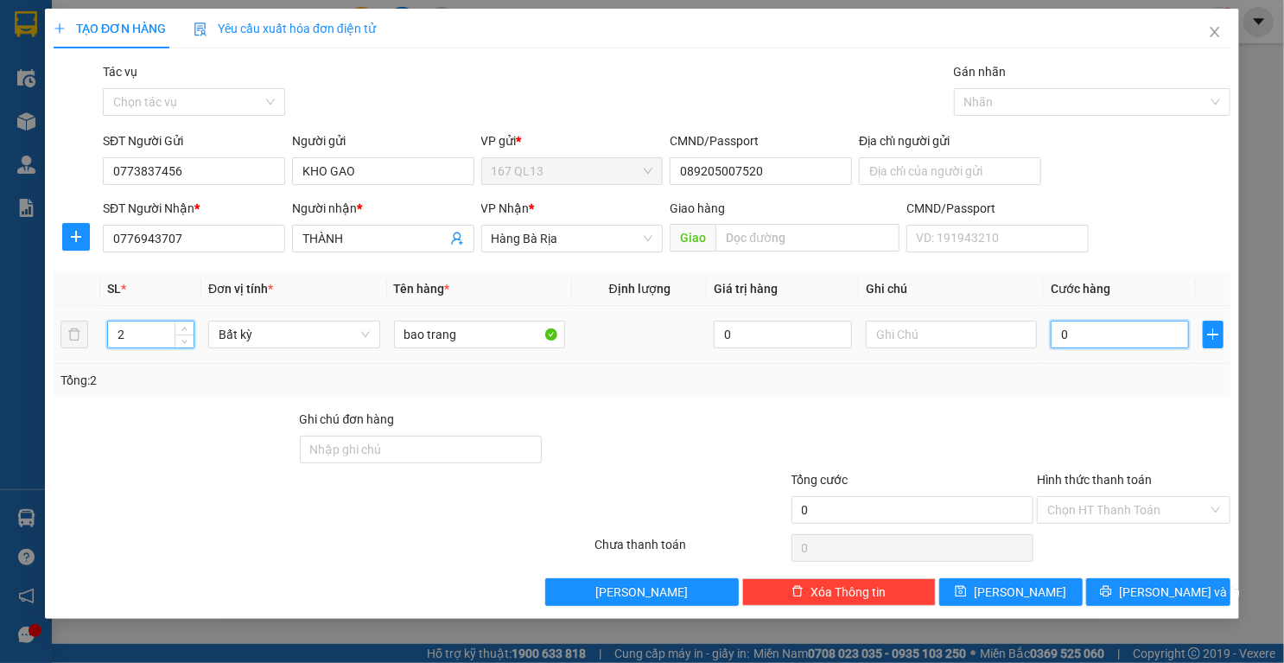
click at [1133, 338] on input "0" at bounding box center [1120, 335] width 138 height 28
click at [1054, 334] on input "0" at bounding box center [1120, 335] width 138 height 28
click at [917, 334] on input "text" at bounding box center [952, 335] width 172 height 28
type input "gao"
click at [1054, 334] on input "0" at bounding box center [1120, 335] width 138 height 28
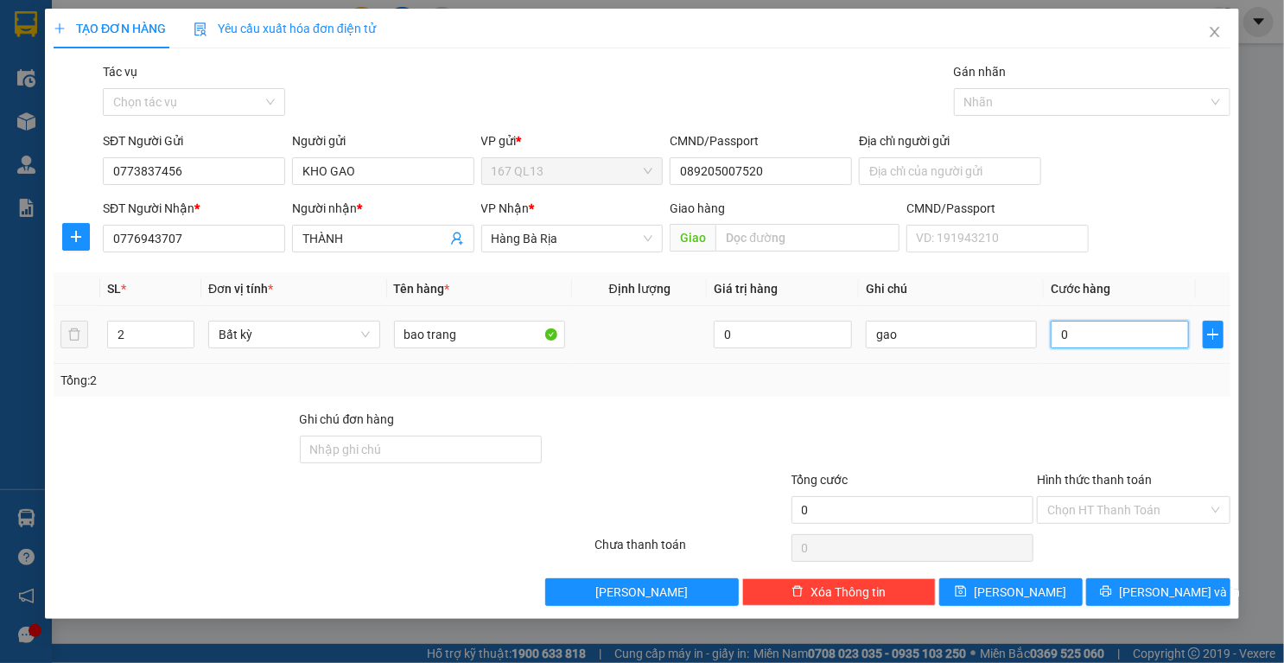
type input "1"
type input "10"
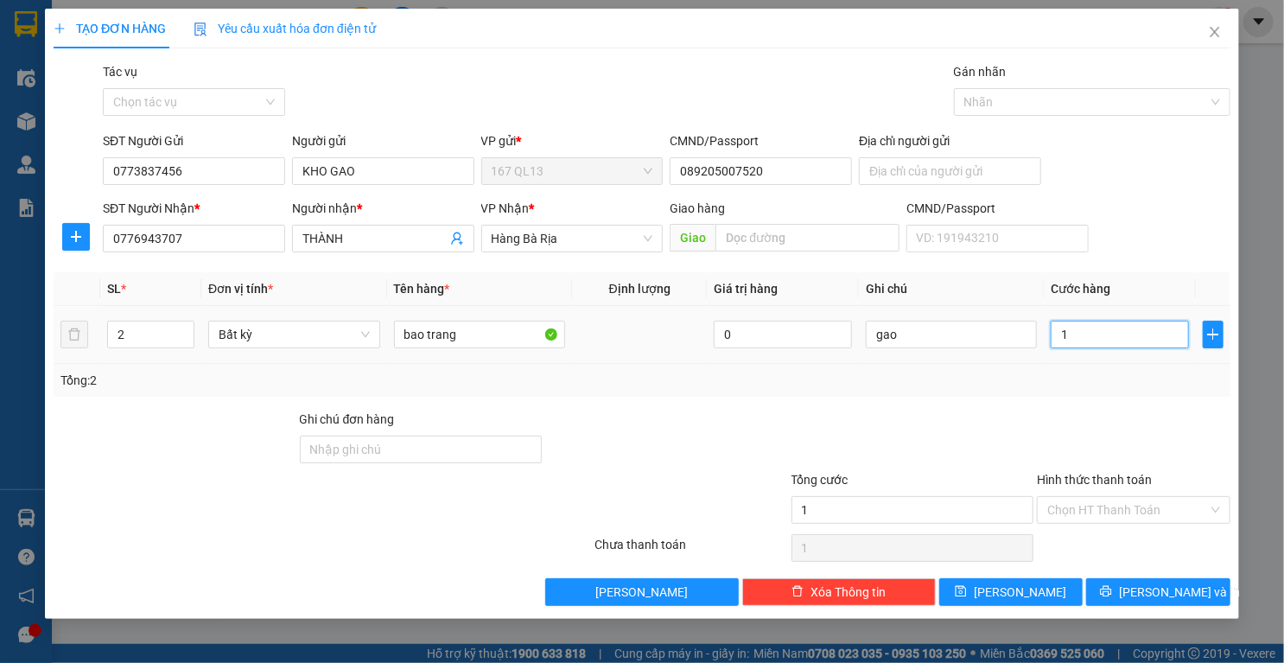
type input "10"
type input "100"
type input "100.000"
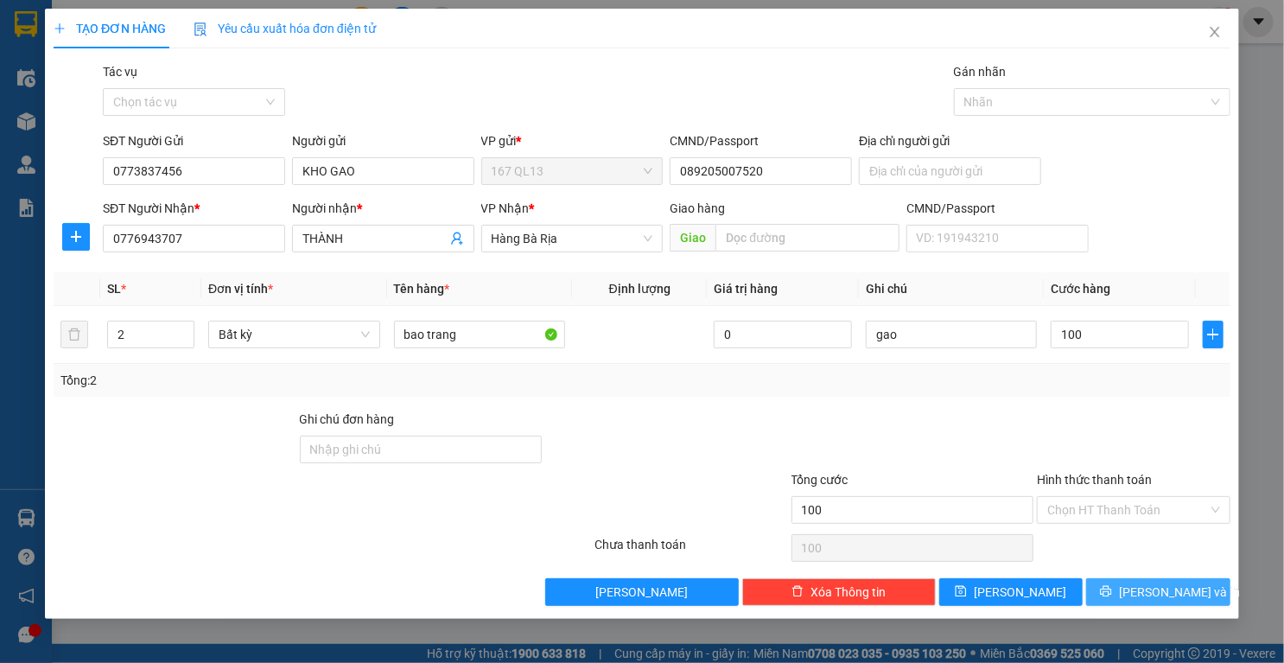
type input "100.000"
click at [1118, 594] on button "Lưu và In" at bounding box center [1158, 592] width 144 height 28
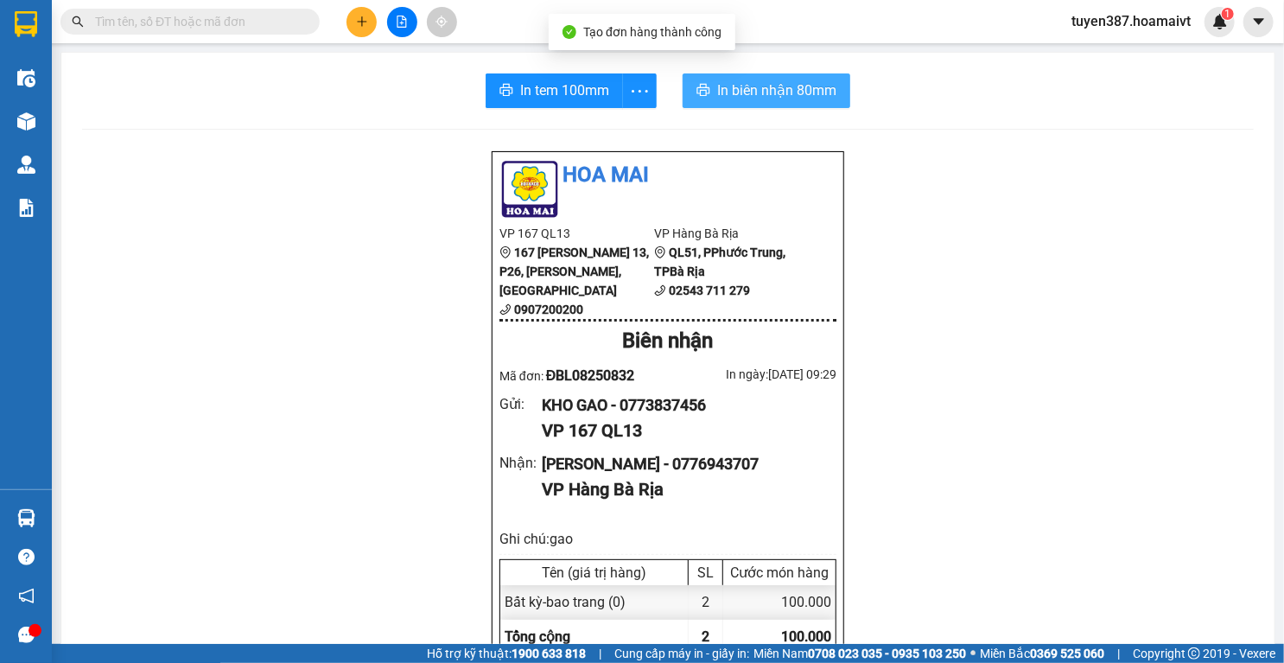
click at [743, 91] on span "In biên nhận 80mm" at bounding box center [776, 90] width 119 height 22
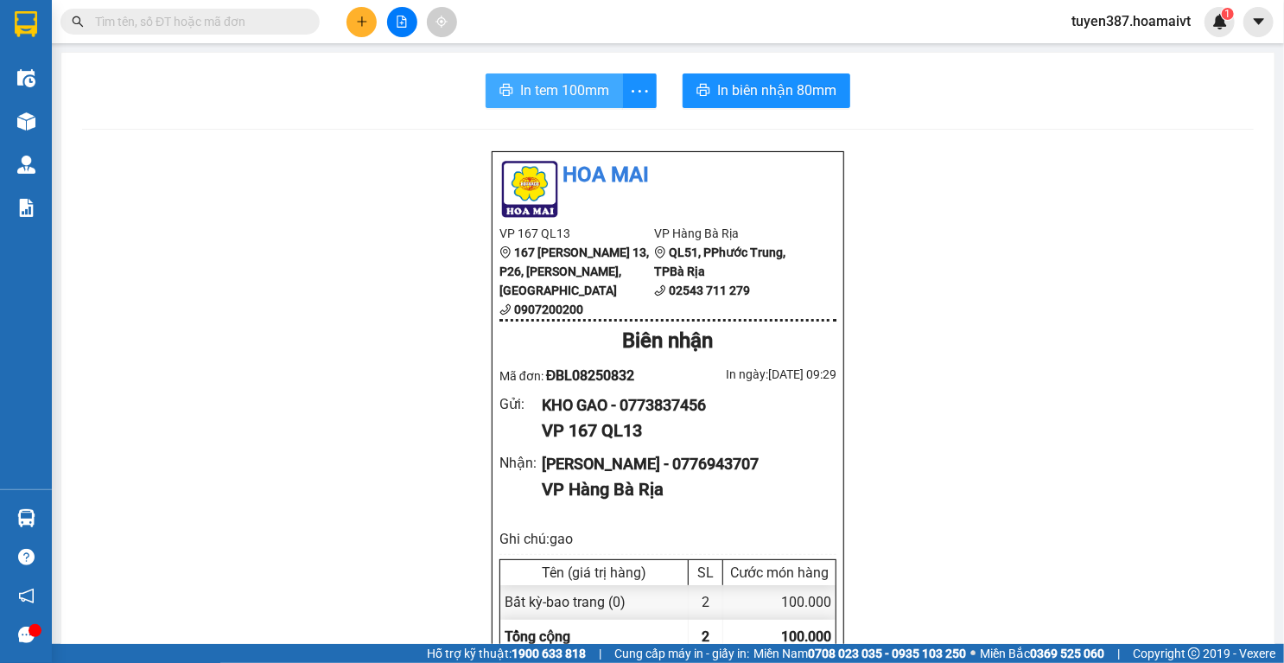
click at [553, 82] on span "In tem 100mm" at bounding box center [564, 90] width 89 height 22
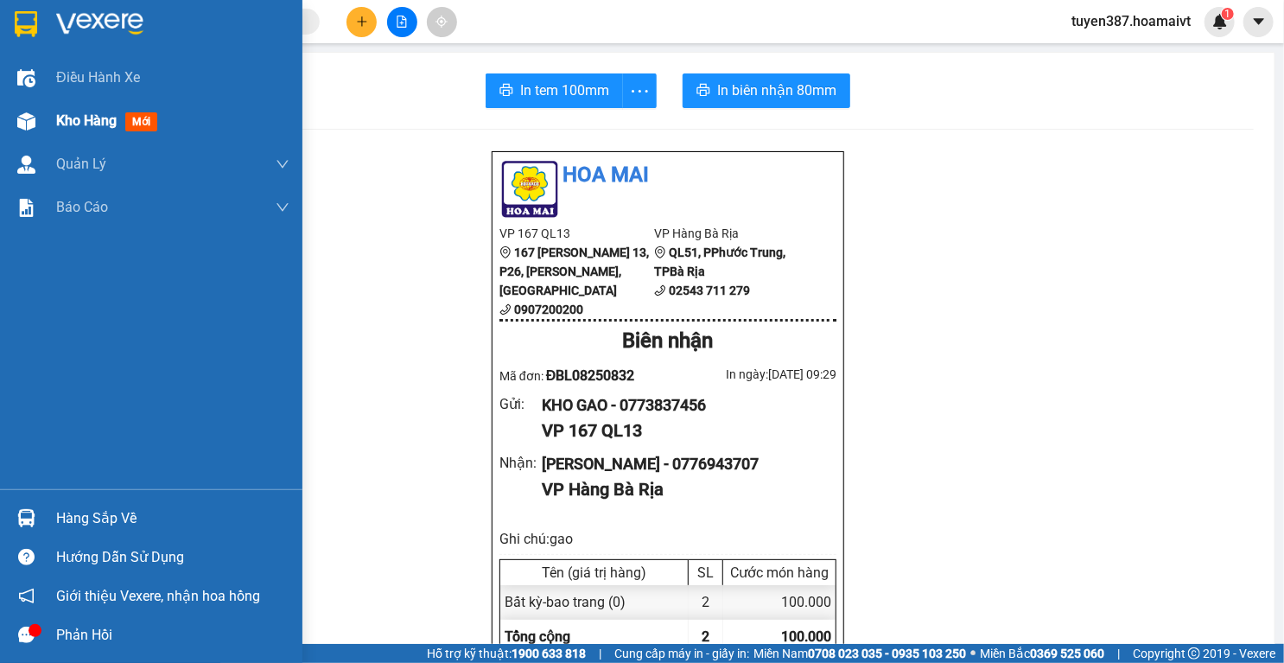
click at [16, 118] on div at bounding box center [26, 121] width 30 height 30
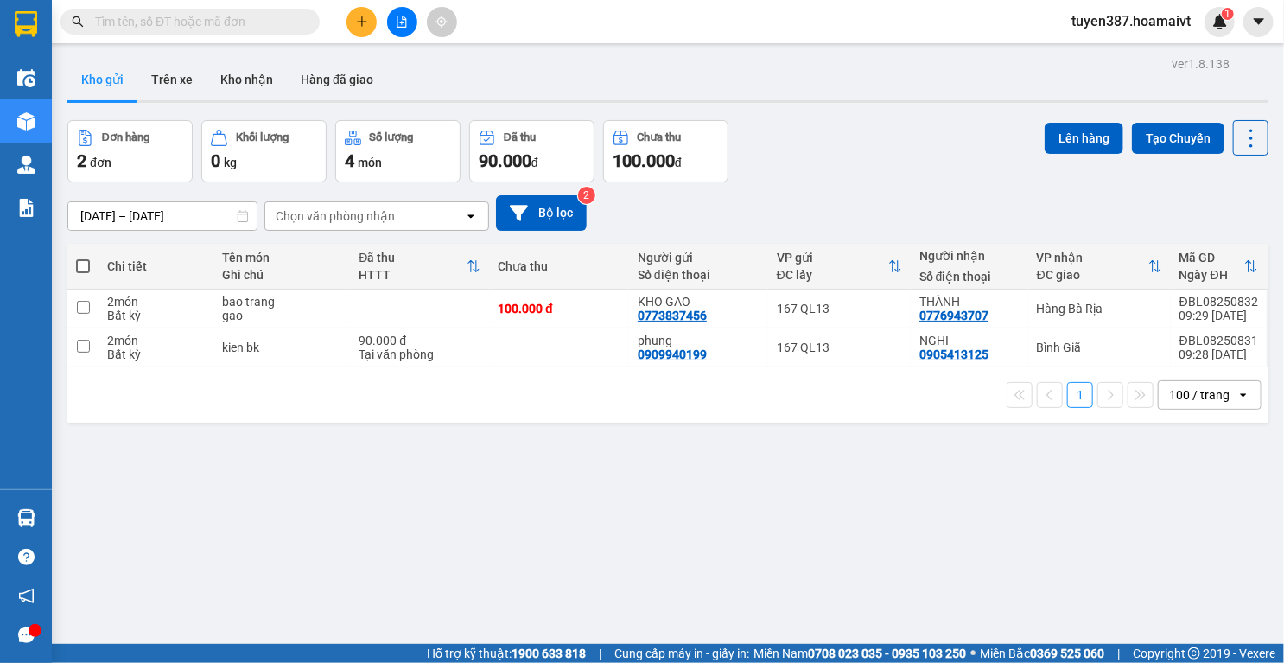
click at [365, 16] on icon "plus" at bounding box center [362, 22] width 12 height 12
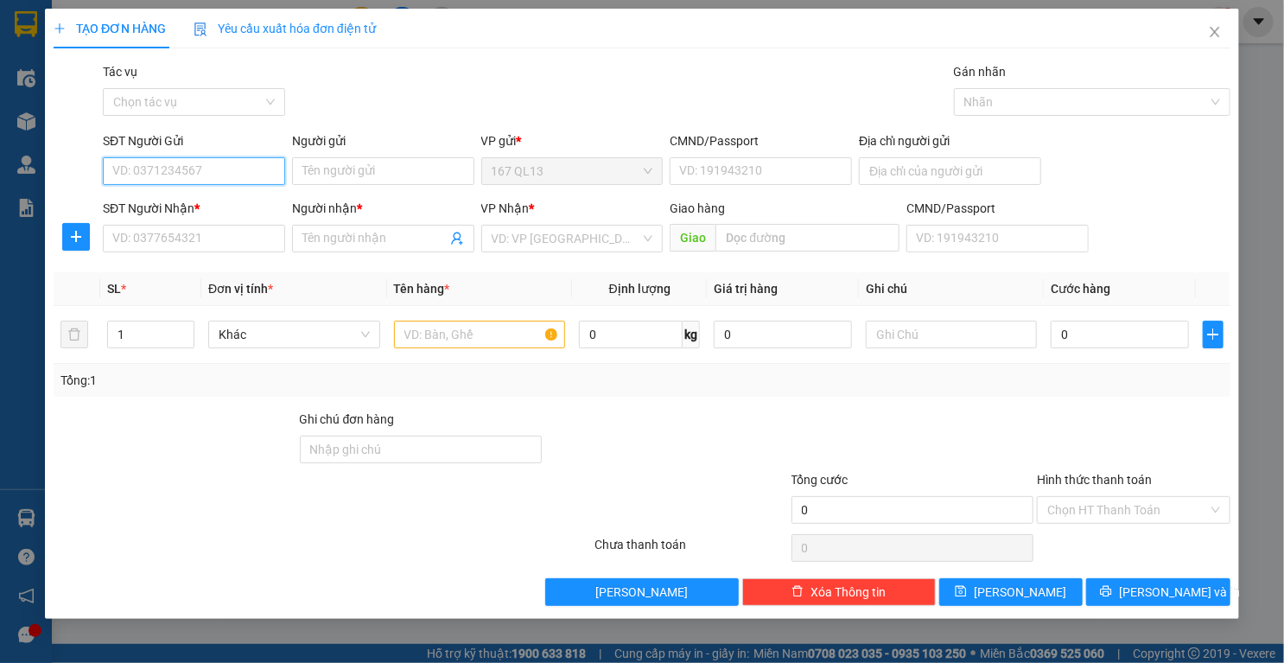
click at [250, 168] on input "SĐT Người Gửi" at bounding box center [194, 171] width 182 height 28
click at [159, 200] on div "0839792586 - toan" at bounding box center [198, 205] width 170 height 19
type input "0839792586"
type input "toan"
type input "092092005616"
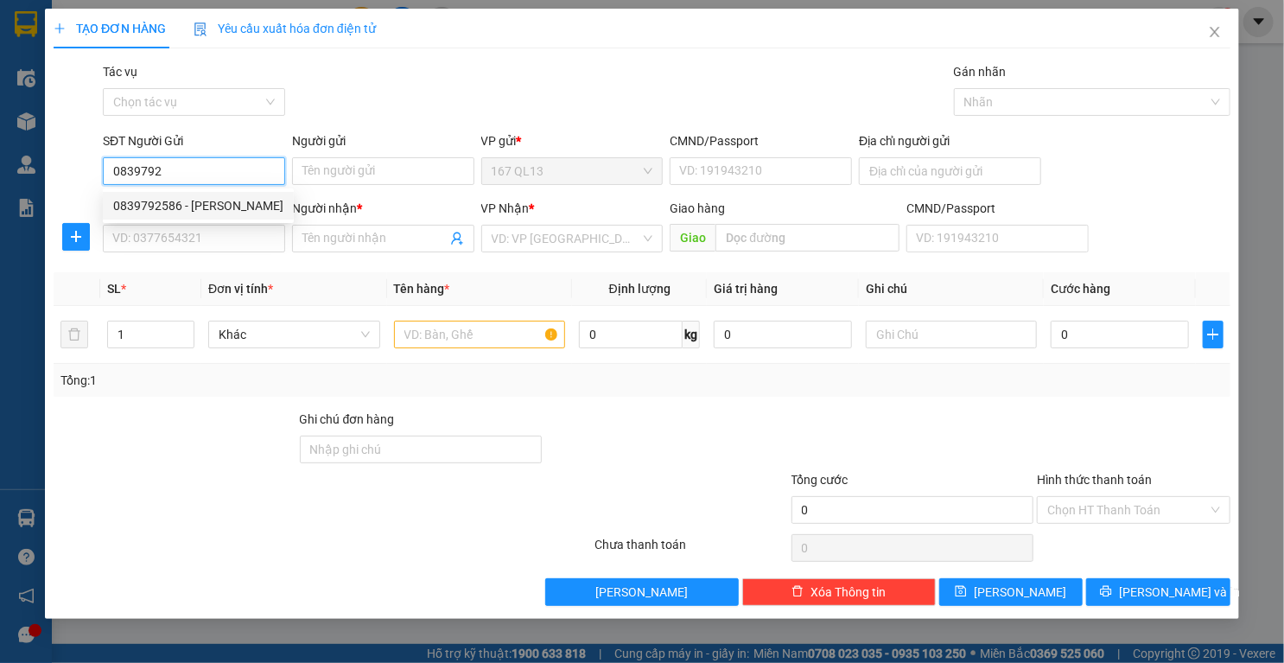
type input "0799846512"
type input "THIEN(DAN FI GTN)"
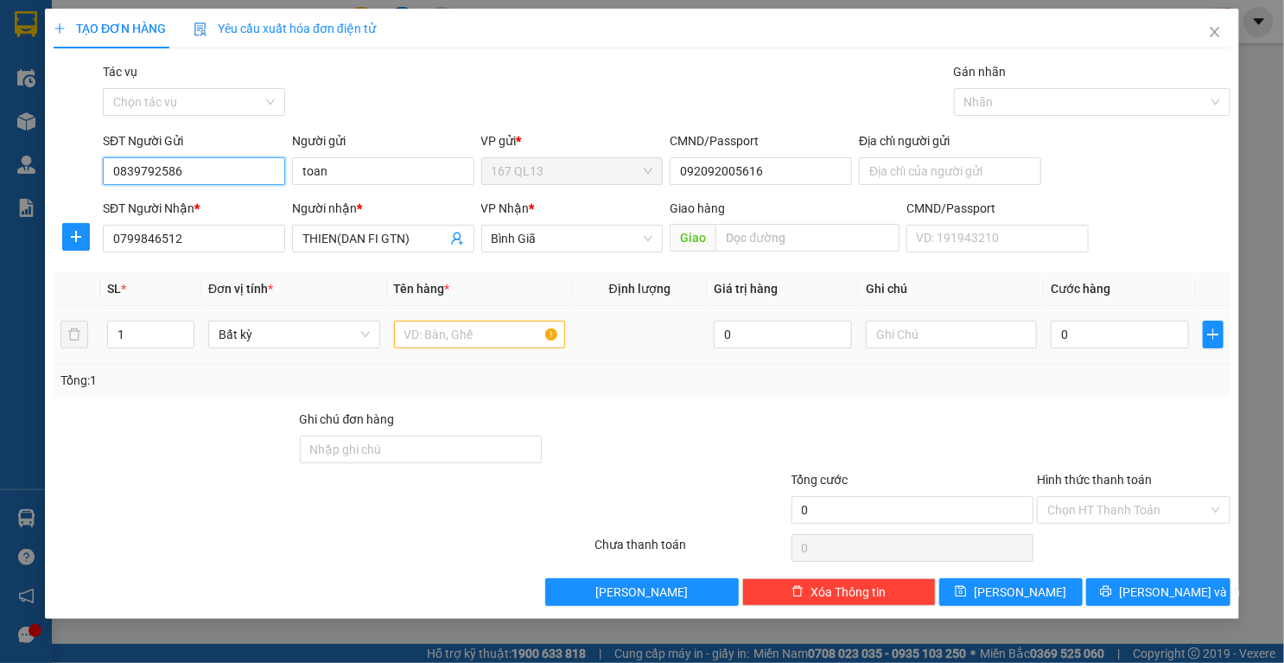
type input "0839792586"
click at [502, 340] on input "text" at bounding box center [480, 335] width 172 height 28
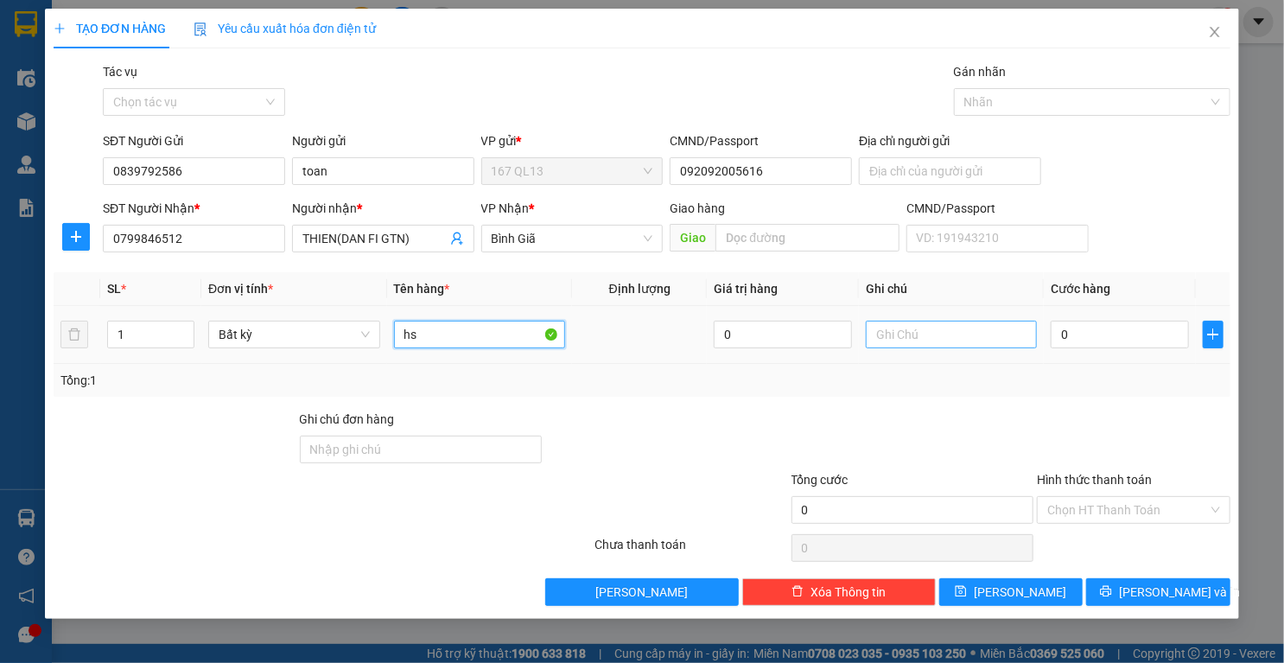
type input "hs"
click at [955, 336] on input "text" at bounding box center [952, 335] width 172 height 28
type input "stn phi roi"
click at [1111, 339] on input "0" at bounding box center [1120, 335] width 138 height 28
type input "3"
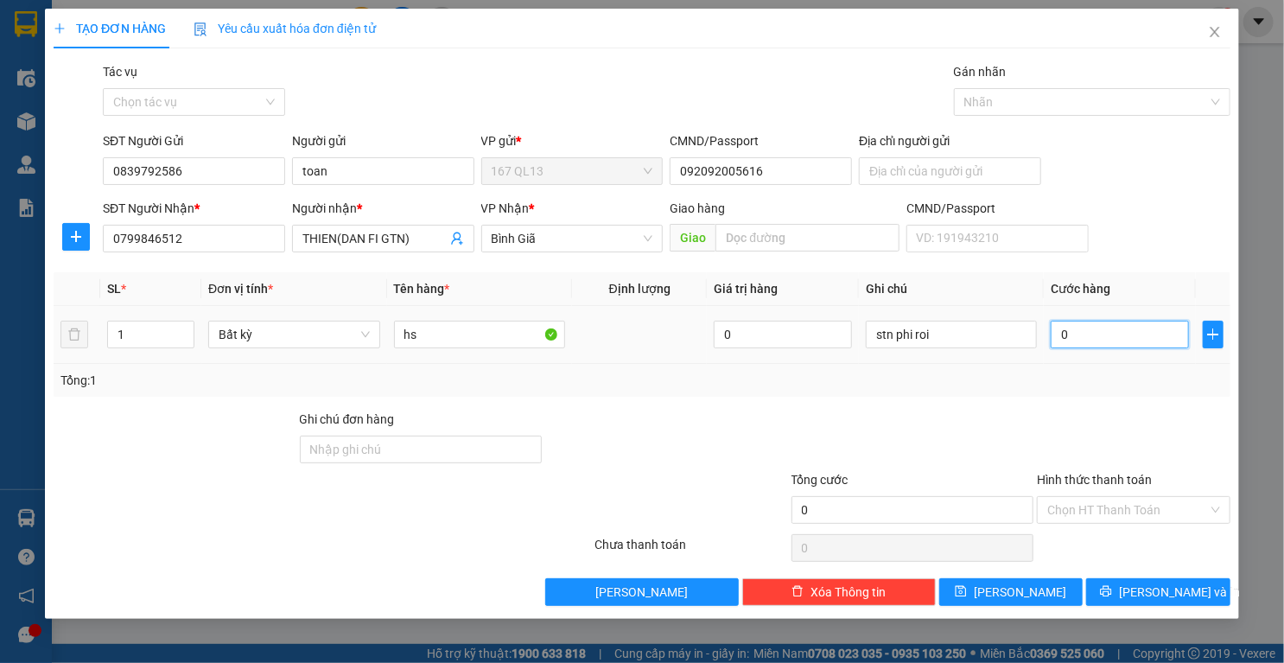
type input "3"
type input "30"
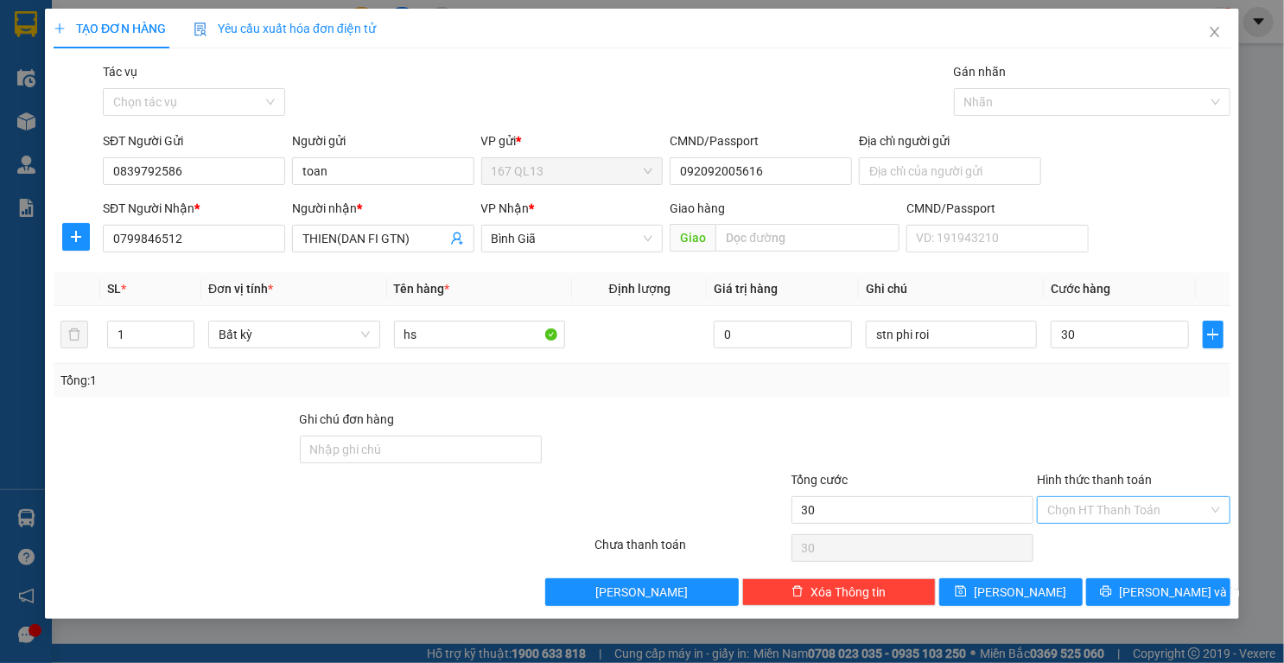
type input "30.000"
click at [1147, 508] on input "Hình thức thanh toán" at bounding box center [1127, 510] width 161 height 26
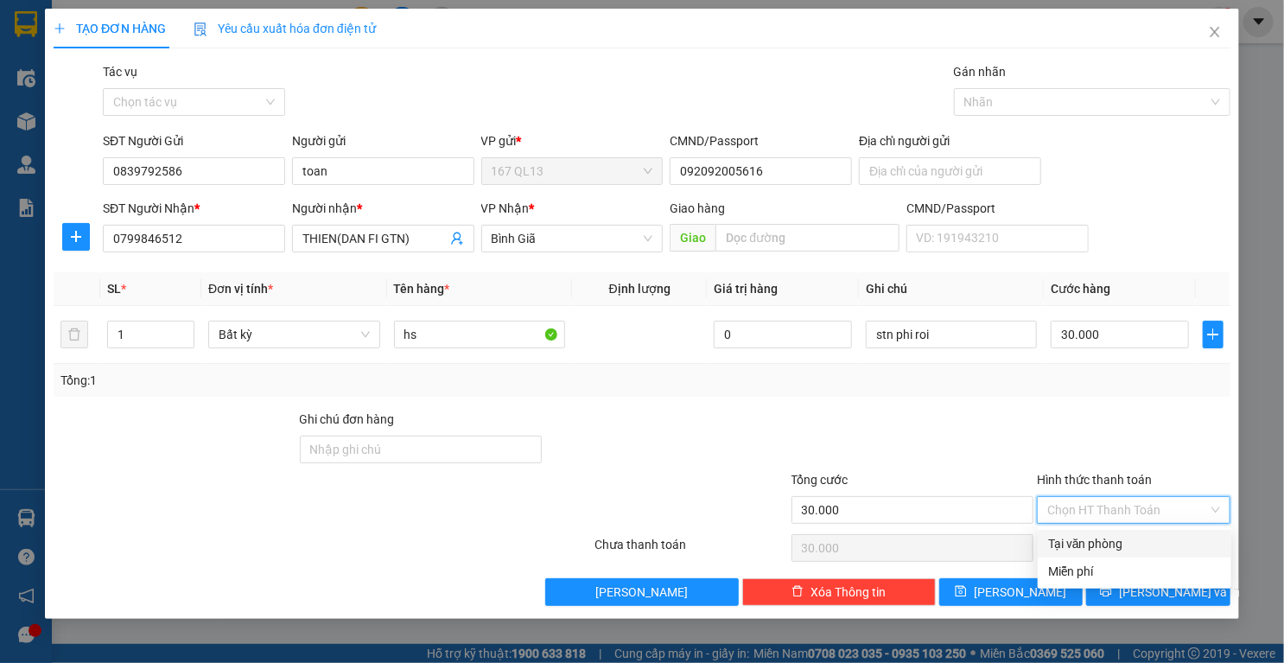
drag, startPoint x: 1105, startPoint y: 543, endPoint x: 1123, endPoint y: 564, distance: 28.2
click at [1105, 543] on div "Tại văn phòng" at bounding box center [1134, 543] width 173 height 19
type input "0"
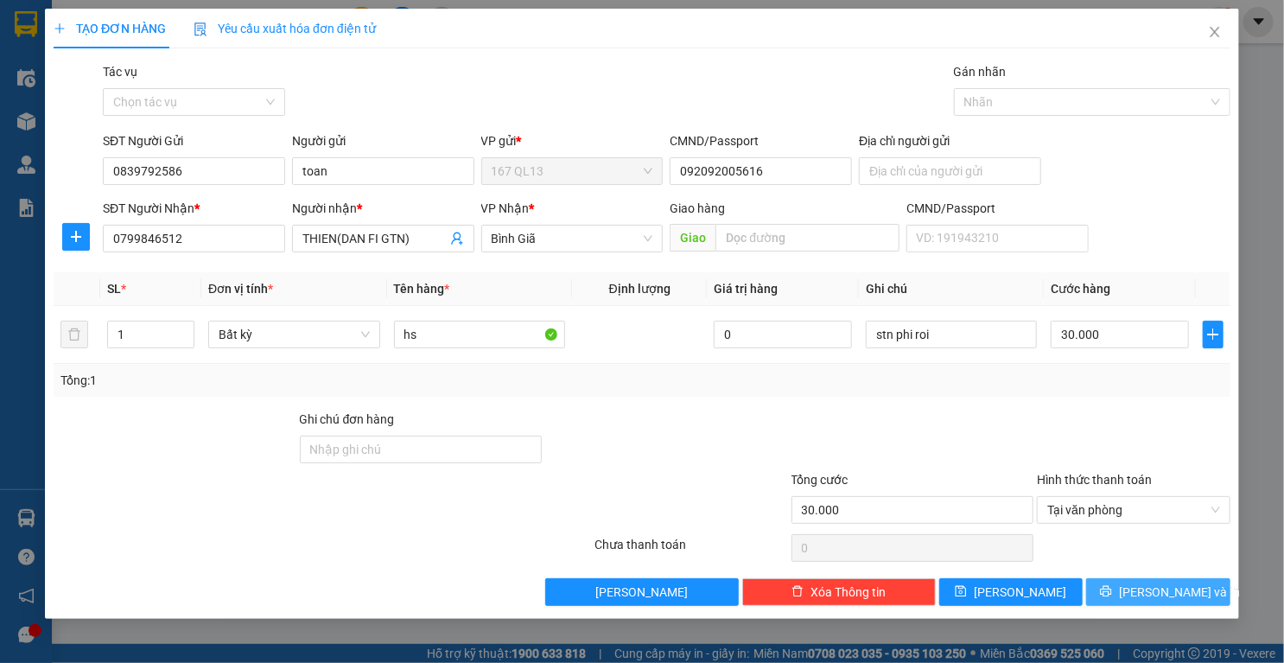
click at [1120, 601] on button "Lưu và In" at bounding box center [1158, 592] width 144 height 28
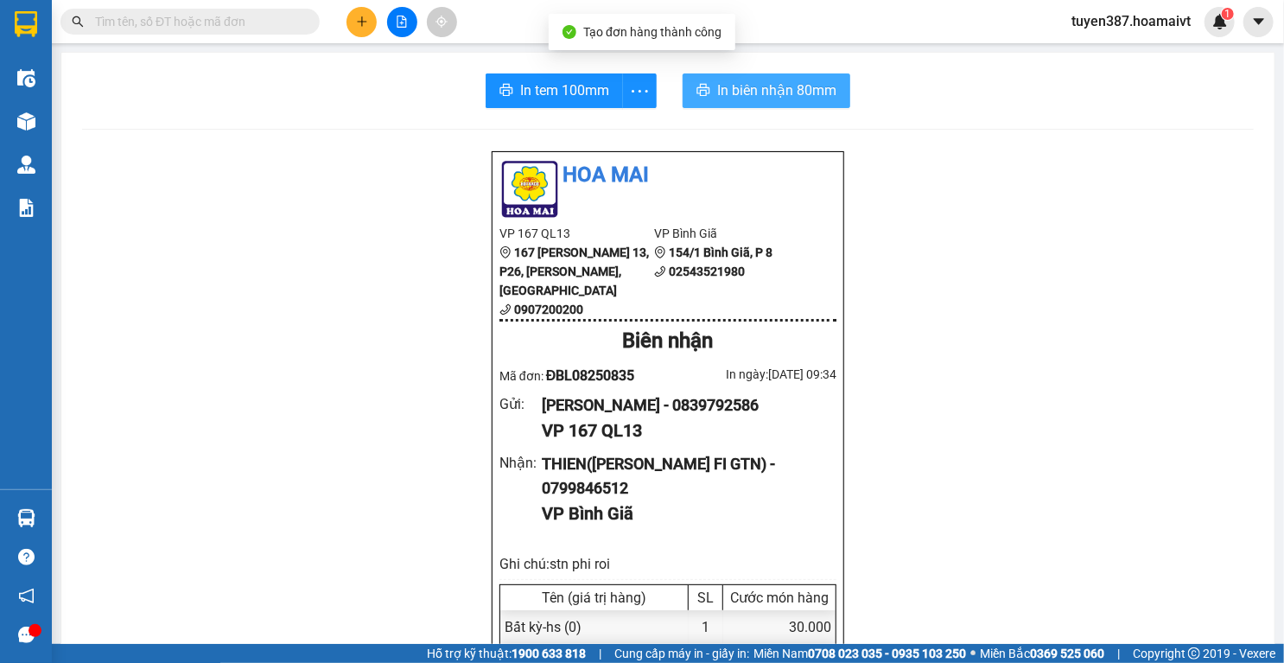
click at [756, 88] on span "In biên nhận 80mm" at bounding box center [776, 90] width 119 height 22
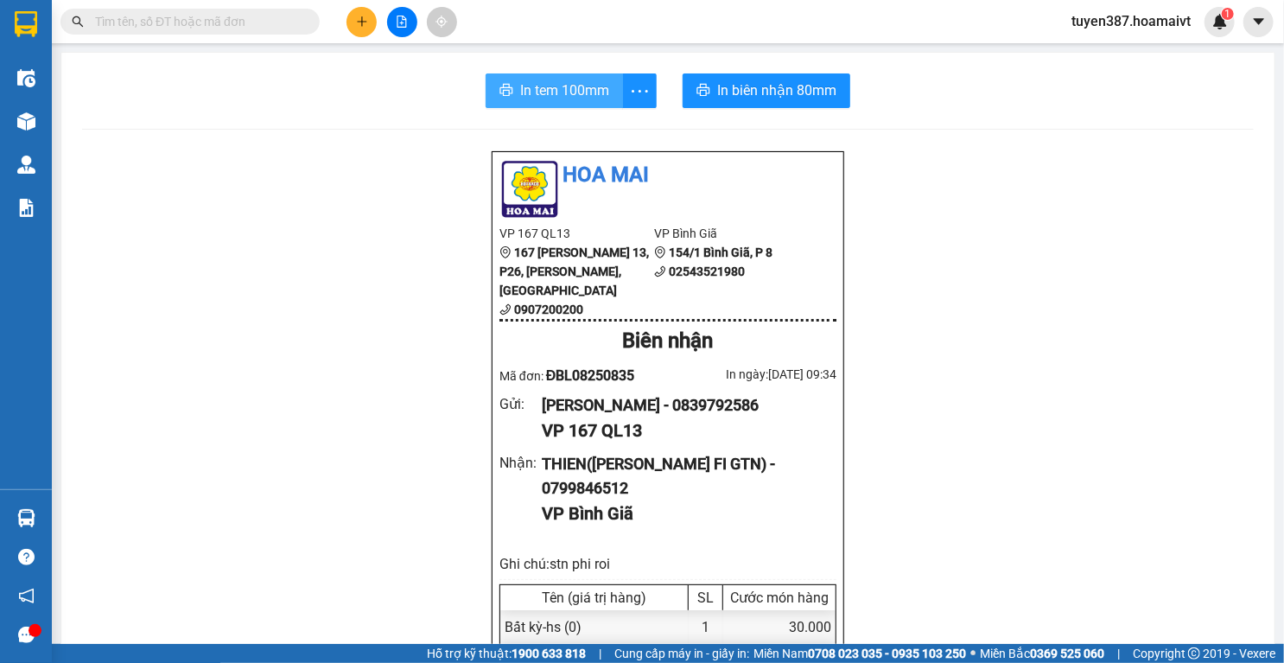
click at [539, 85] on span "In tem 100mm" at bounding box center [564, 90] width 89 height 22
